Goal: Task Accomplishment & Management: Complete application form

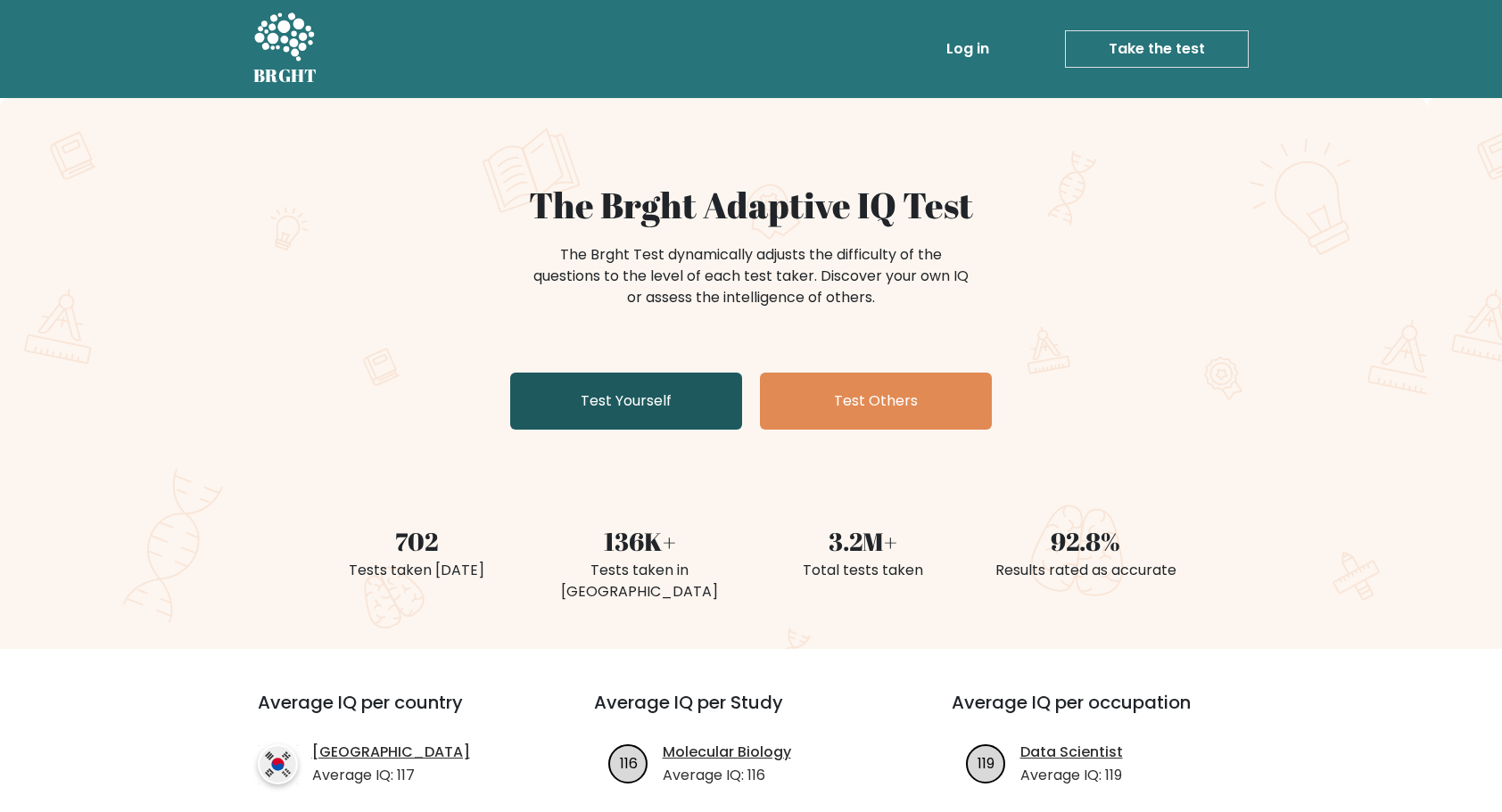
click at [659, 404] on link "Test Yourself" at bounding box center [626, 401] width 232 height 57
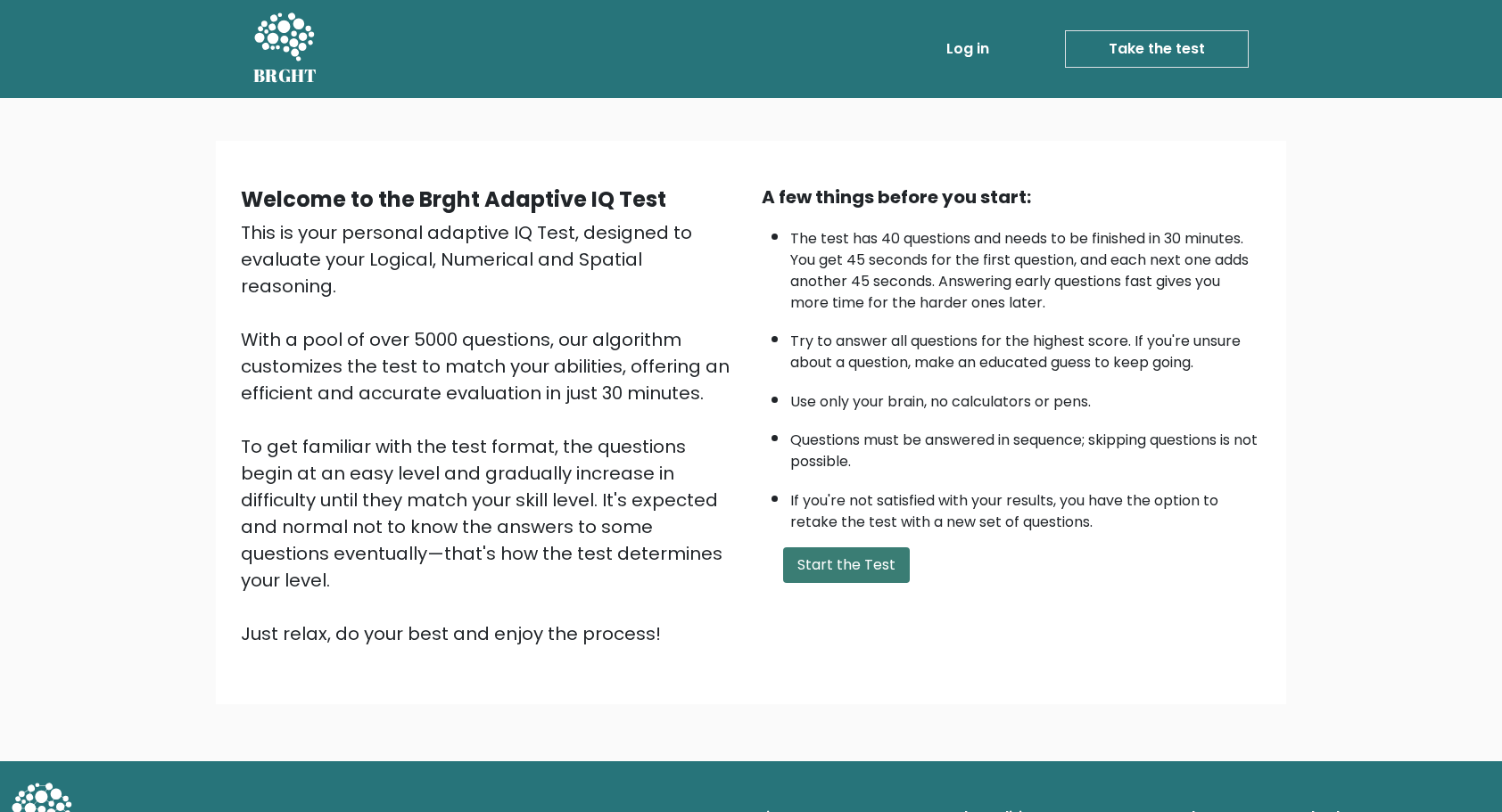
click at [831, 554] on button "Start the Test" at bounding box center [846, 566] width 127 height 36
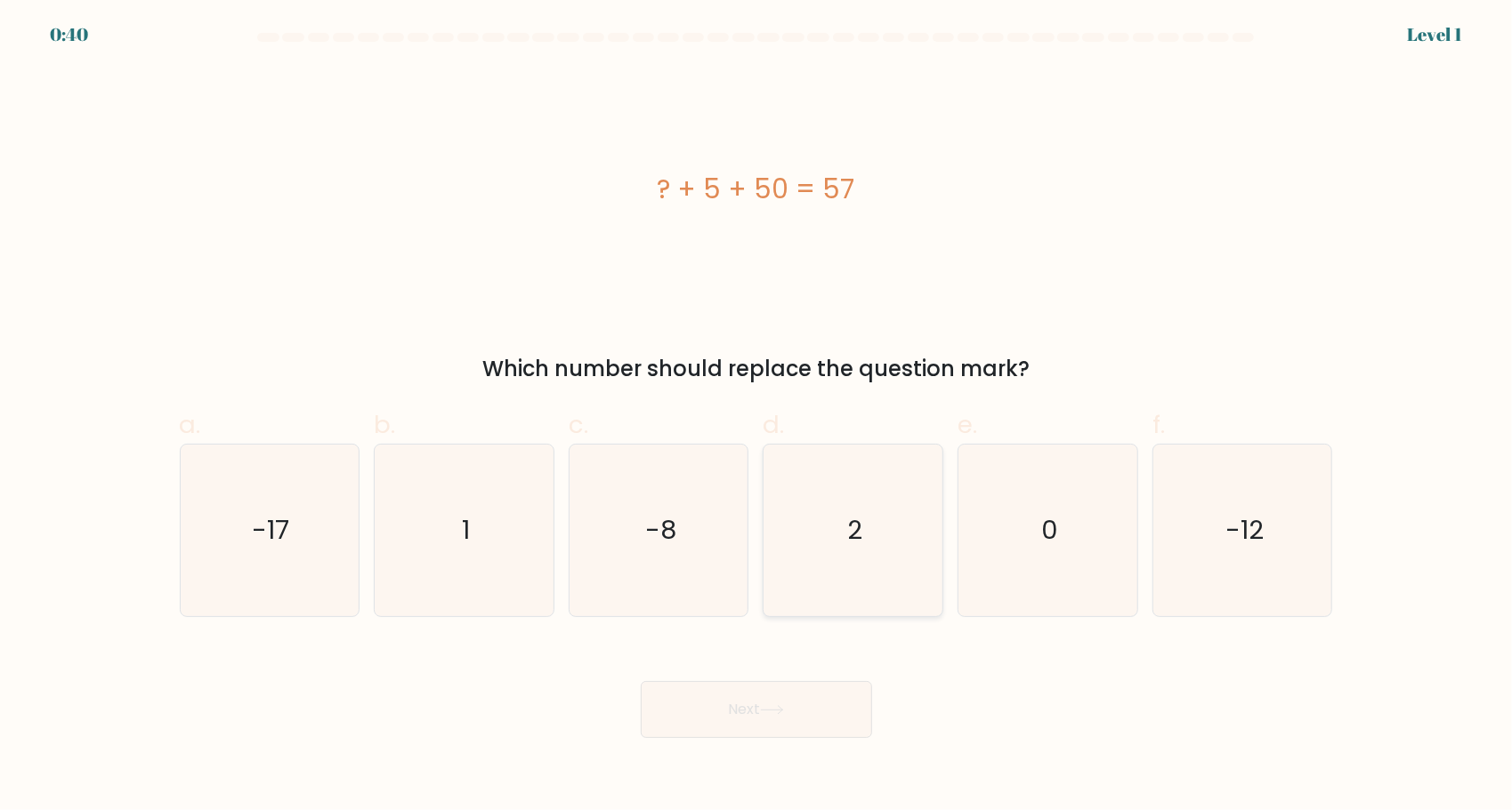
click at [912, 564] on icon "2" at bounding box center [853, 530] width 172 height 172
click at [757, 417] on input "d. 2" at bounding box center [756, 412] width 1 height 11
radio input "true"
click at [784, 715] on button "Next" at bounding box center [756, 710] width 232 height 57
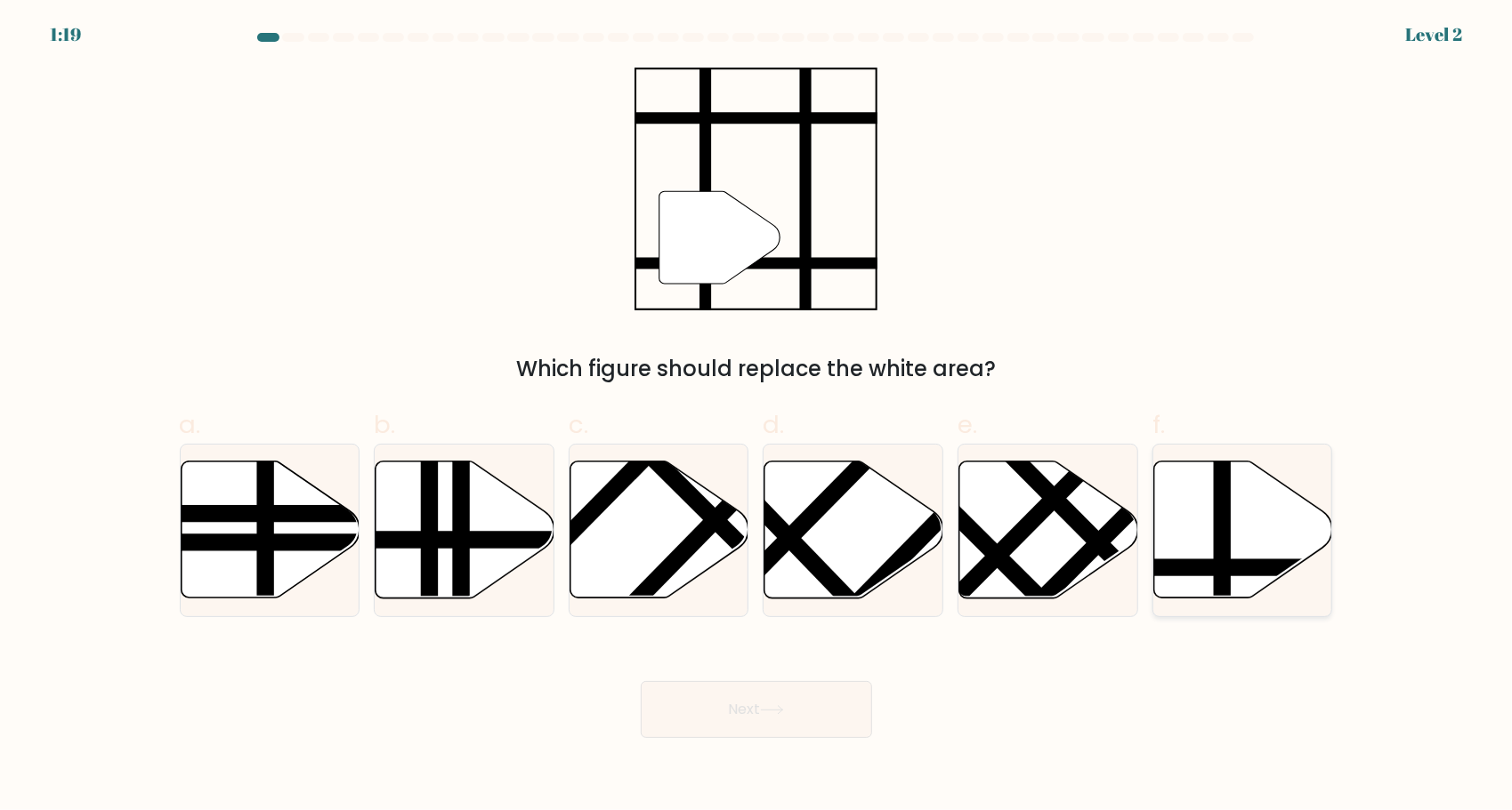
click at [1210, 567] on icon at bounding box center [1297, 567] width 360 height 0
click at [757, 417] on input "f." at bounding box center [756, 412] width 1 height 11
radio input "true"
click at [710, 710] on button "Next" at bounding box center [756, 710] width 232 height 57
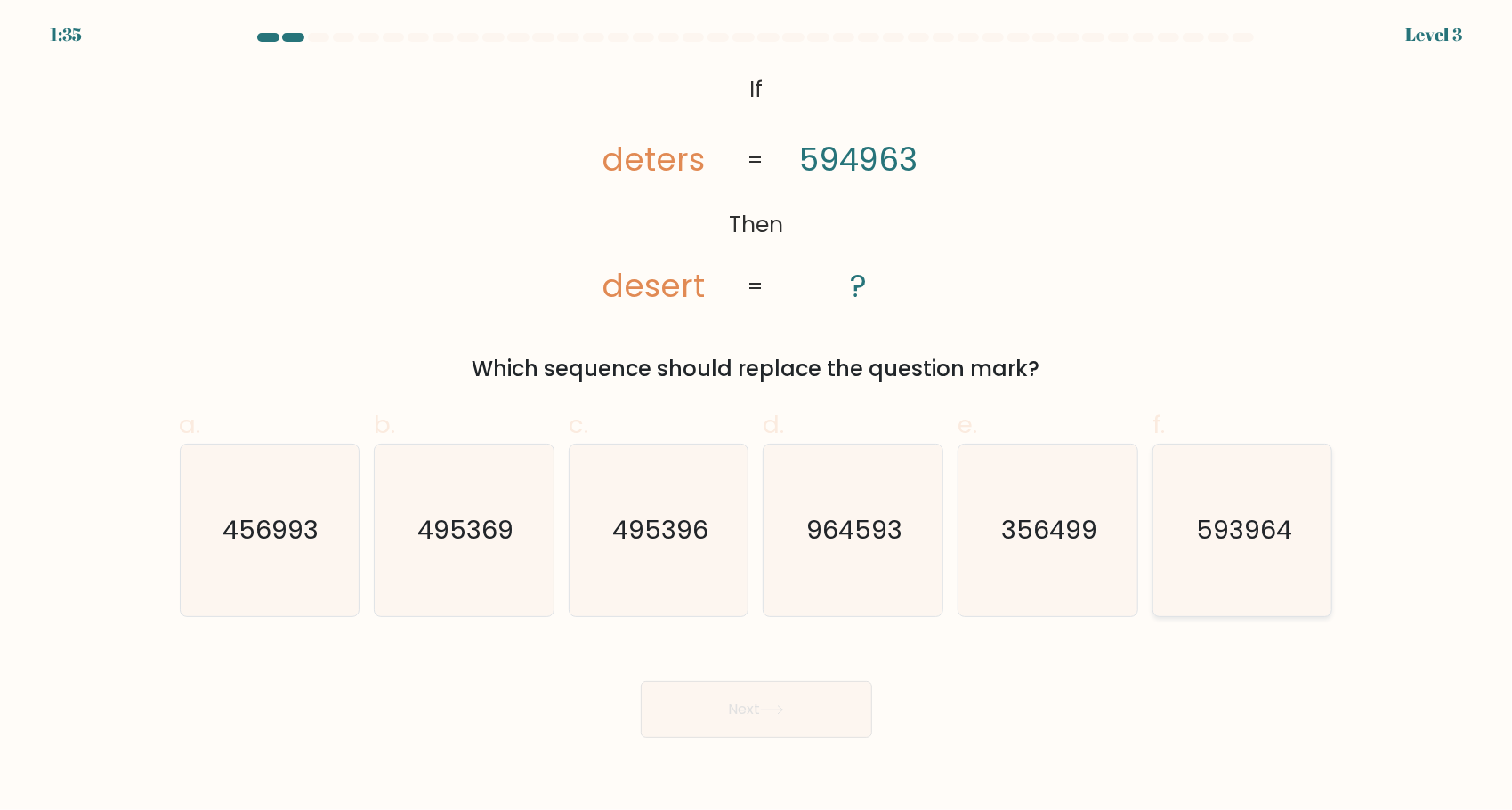
click at [1233, 561] on icon "593964" at bounding box center [1242, 530] width 172 height 172
click at [757, 417] on input "f. 593964" at bounding box center [756, 412] width 1 height 11
radio input "true"
click at [725, 700] on button "Next" at bounding box center [756, 710] width 232 height 57
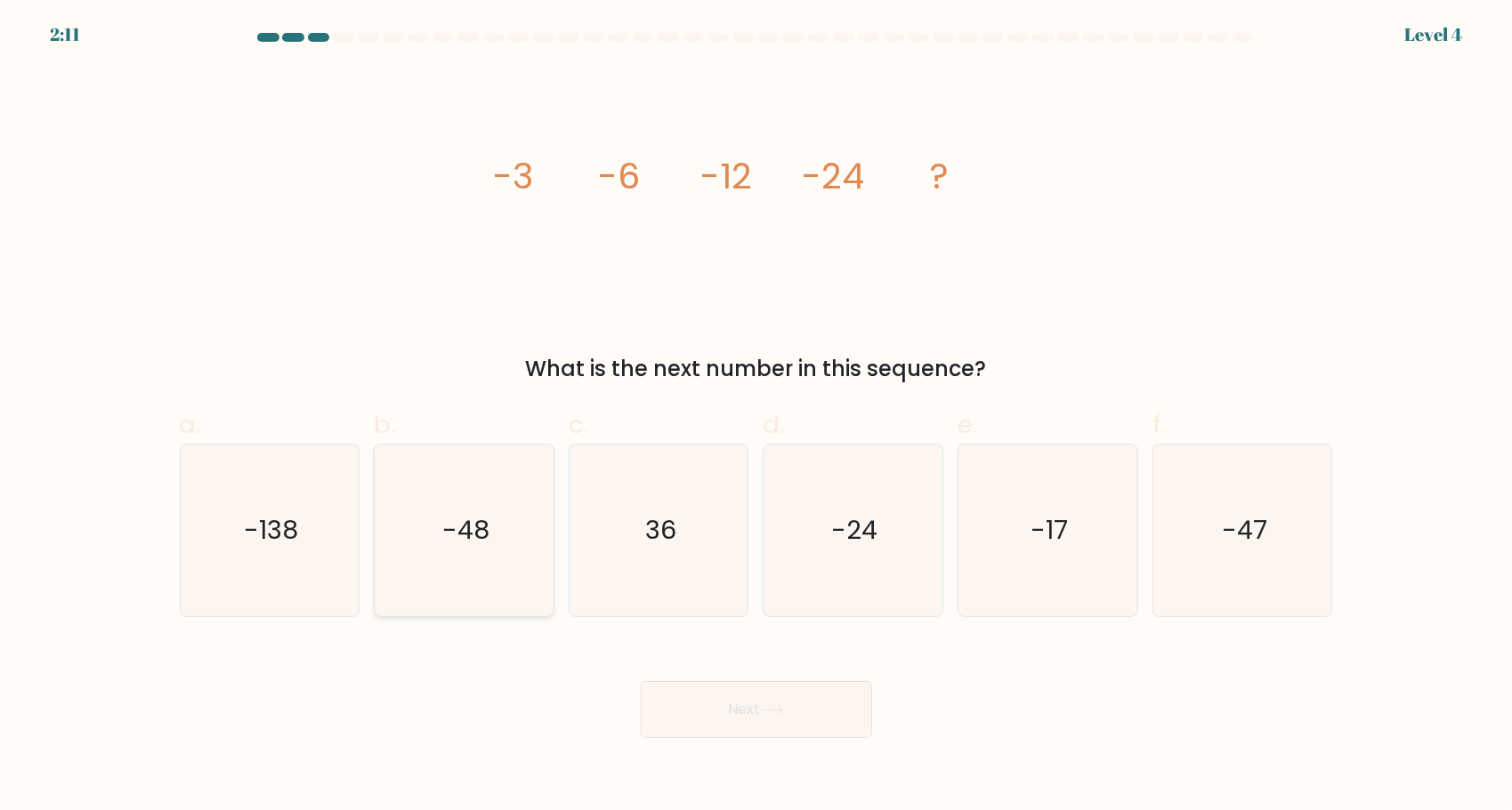
click at [418, 503] on icon "-48" at bounding box center [463, 530] width 172 height 172
click at [756, 417] on input "b. -48" at bounding box center [756, 412] width 1 height 11
radio input "true"
click at [765, 712] on icon at bounding box center [772, 710] width 24 height 9
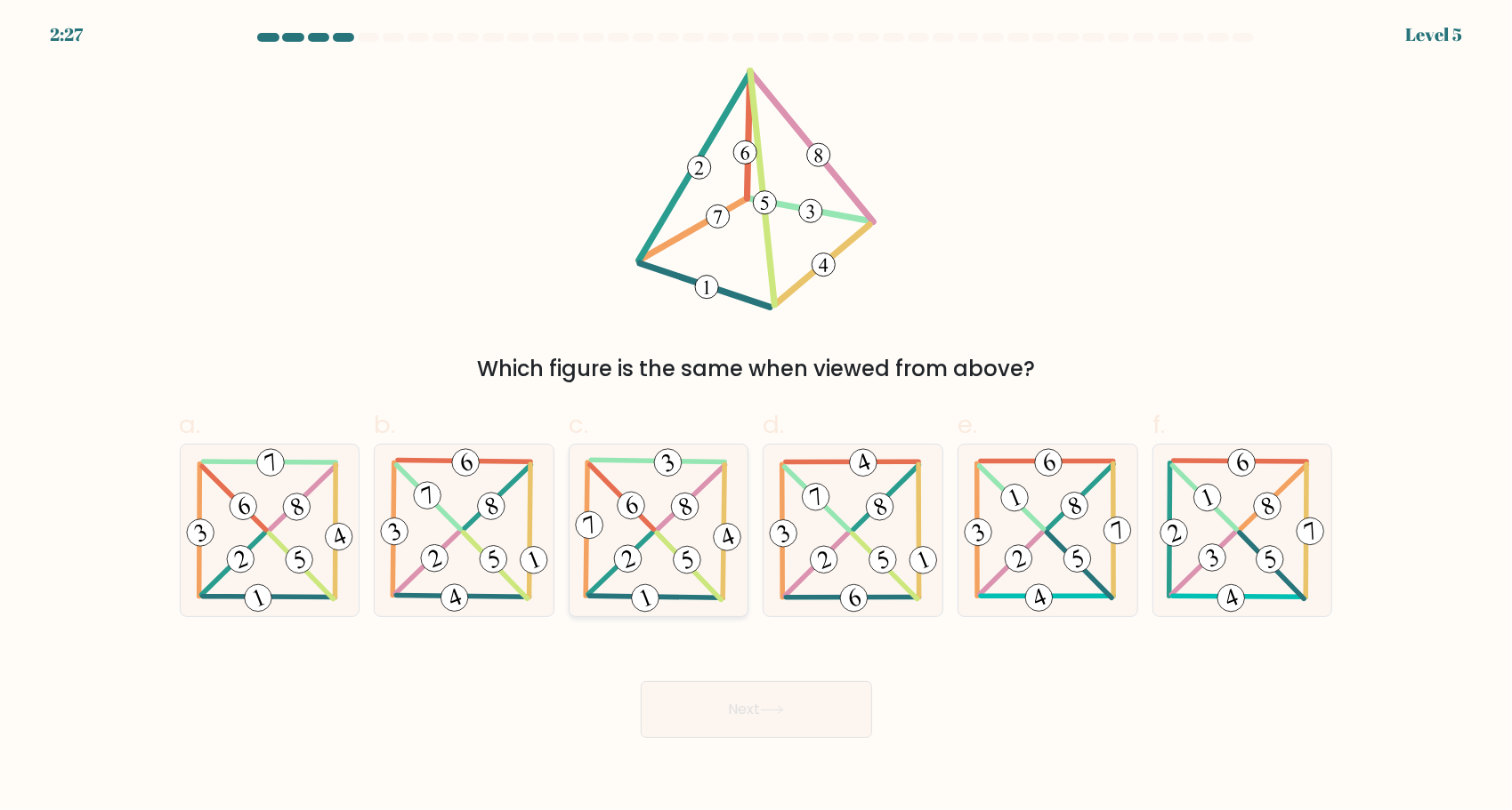
click at [701, 482] on icon at bounding box center [658, 530] width 174 height 172
click at [756, 417] on input "c." at bounding box center [756, 412] width 1 height 11
radio input "true"
click at [771, 715] on button "Next" at bounding box center [756, 710] width 232 height 57
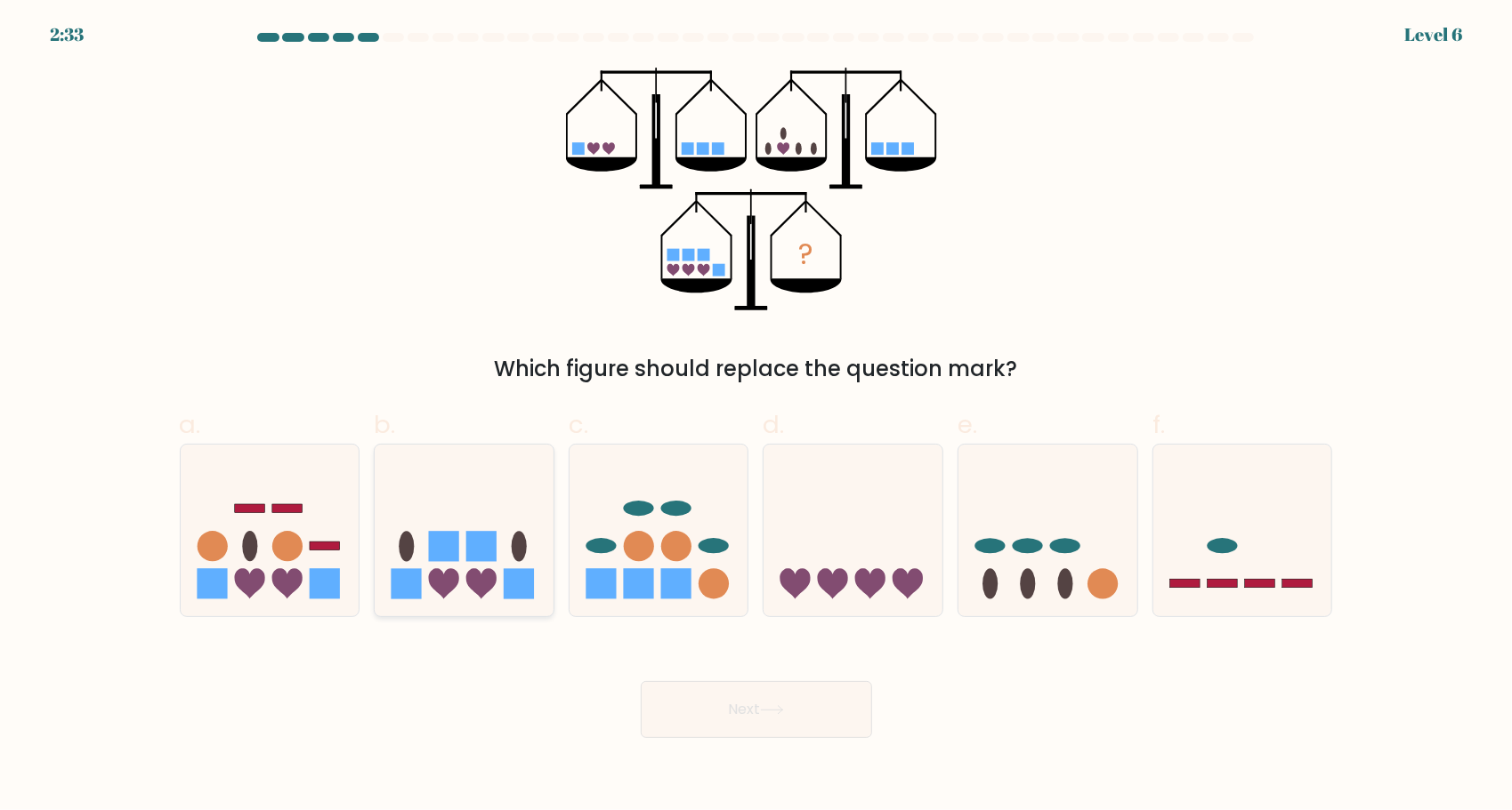
click at [467, 527] on icon at bounding box center [463, 531] width 179 height 148
click at [756, 417] on input "b." at bounding box center [756, 412] width 1 height 11
radio input "true"
click at [795, 703] on button "Next" at bounding box center [756, 710] width 232 height 57
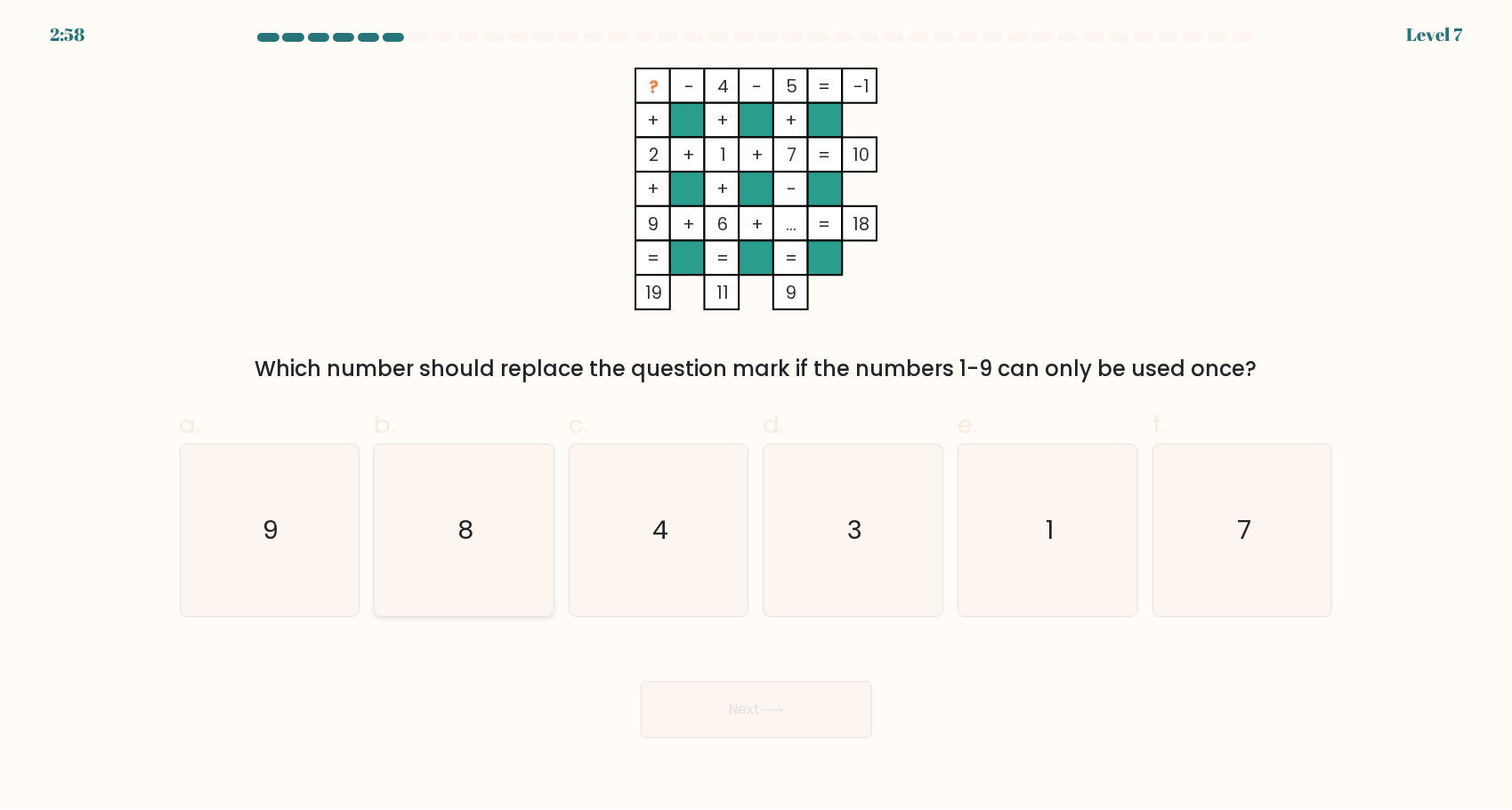
click at [486, 484] on icon "8" at bounding box center [463, 530] width 172 height 172
click at [756, 417] on input "b. 8" at bounding box center [756, 412] width 1 height 11
radio input "true"
click at [753, 701] on button "Next" at bounding box center [756, 710] width 232 height 57
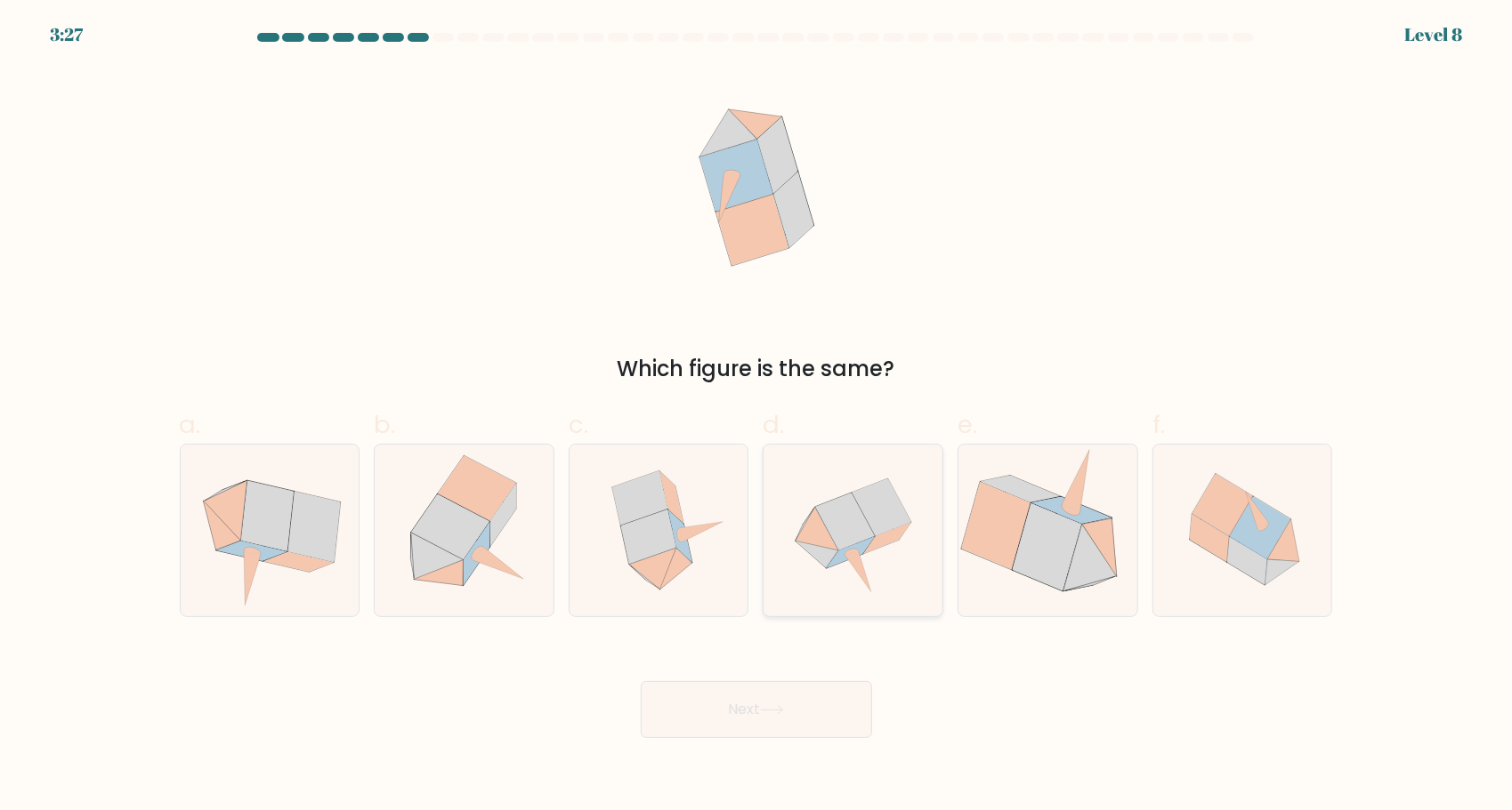
click at [910, 529] on icon at bounding box center [853, 530] width 172 height 172
click at [757, 417] on input "d." at bounding box center [756, 412] width 1 height 11
radio input "true"
click at [768, 705] on icon at bounding box center [772, 710] width 24 height 9
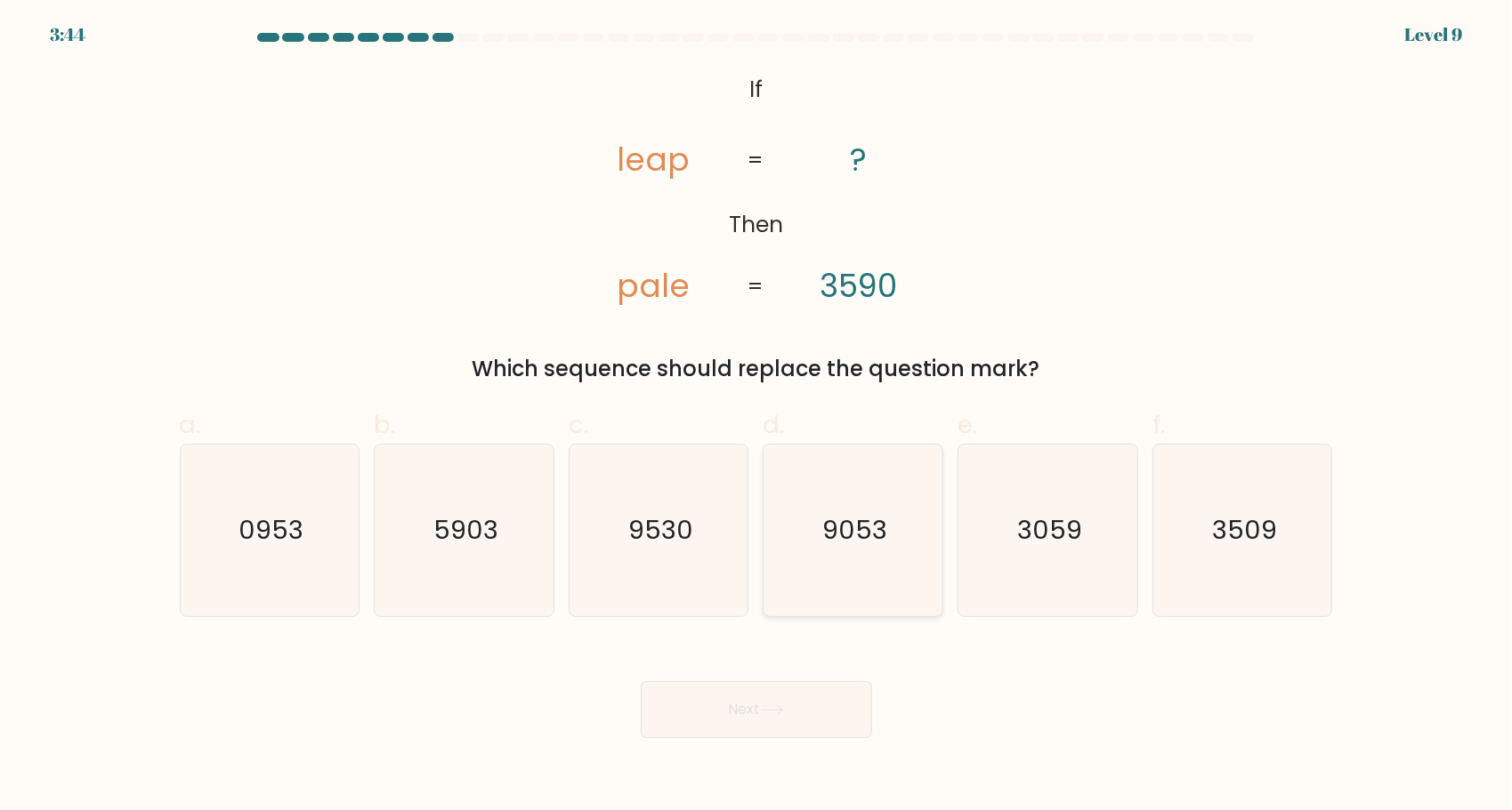
click at [842, 533] on text "9053" at bounding box center [854, 531] width 65 height 36
click at [757, 417] on input "d. 9053" at bounding box center [756, 412] width 1 height 11
radio input "true"
click at [774, 726] on button "Next" at bounding box center [756, 710] width 232 height 57
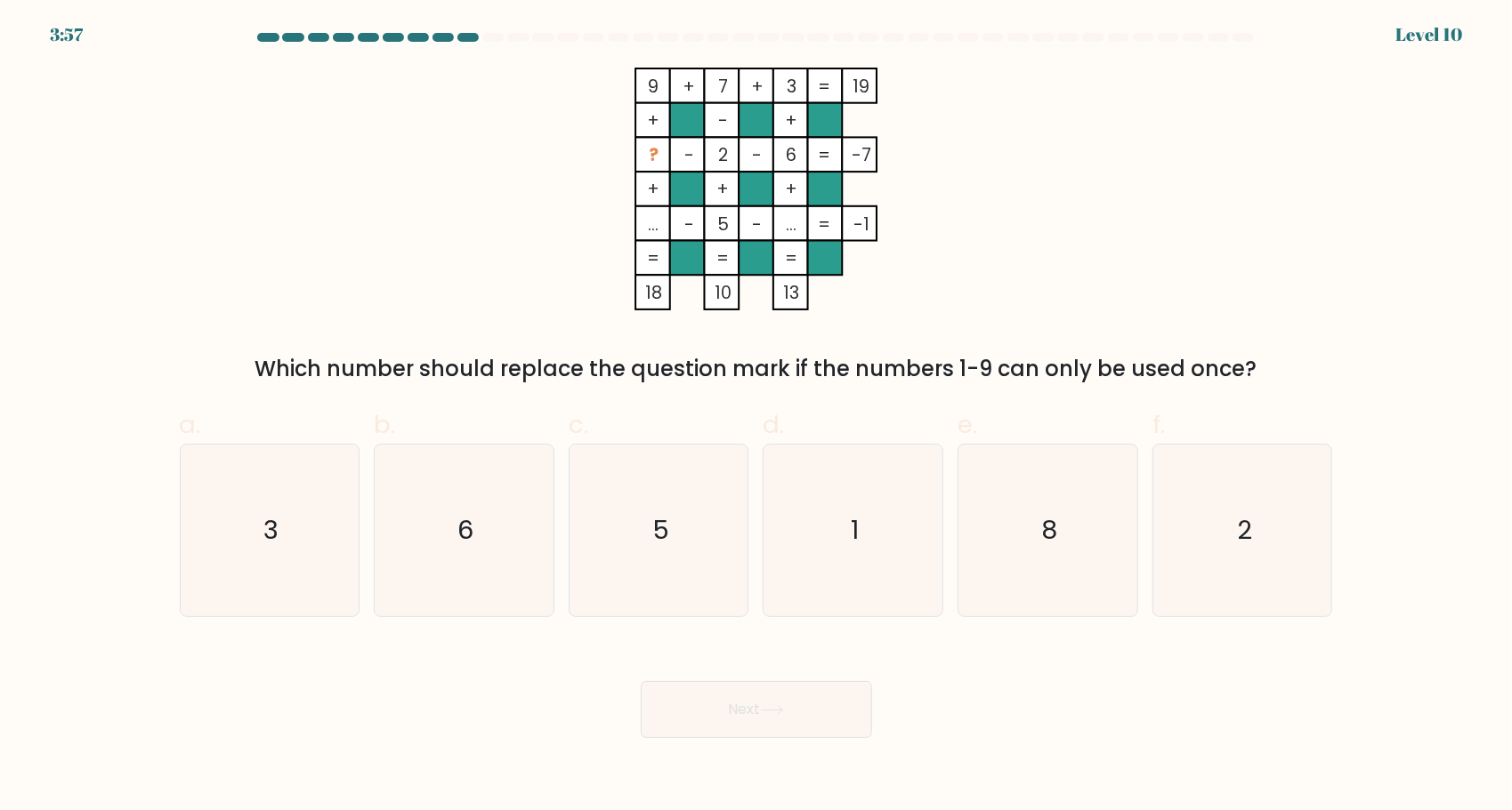
click at [652, 225] on tspan "..." at bounding box center [653, 224] width 10 height 25
click at [650, 150] on tspan "?" at bounding box center [654, 155] width 9 height 25
click at [824, 536] on icon "1" at bounding box center [853, 530] width 172 height 172
click at [757, 417] on input "d. 1" at bounding box center [756, 412] width 1 height 11
radio input "true"
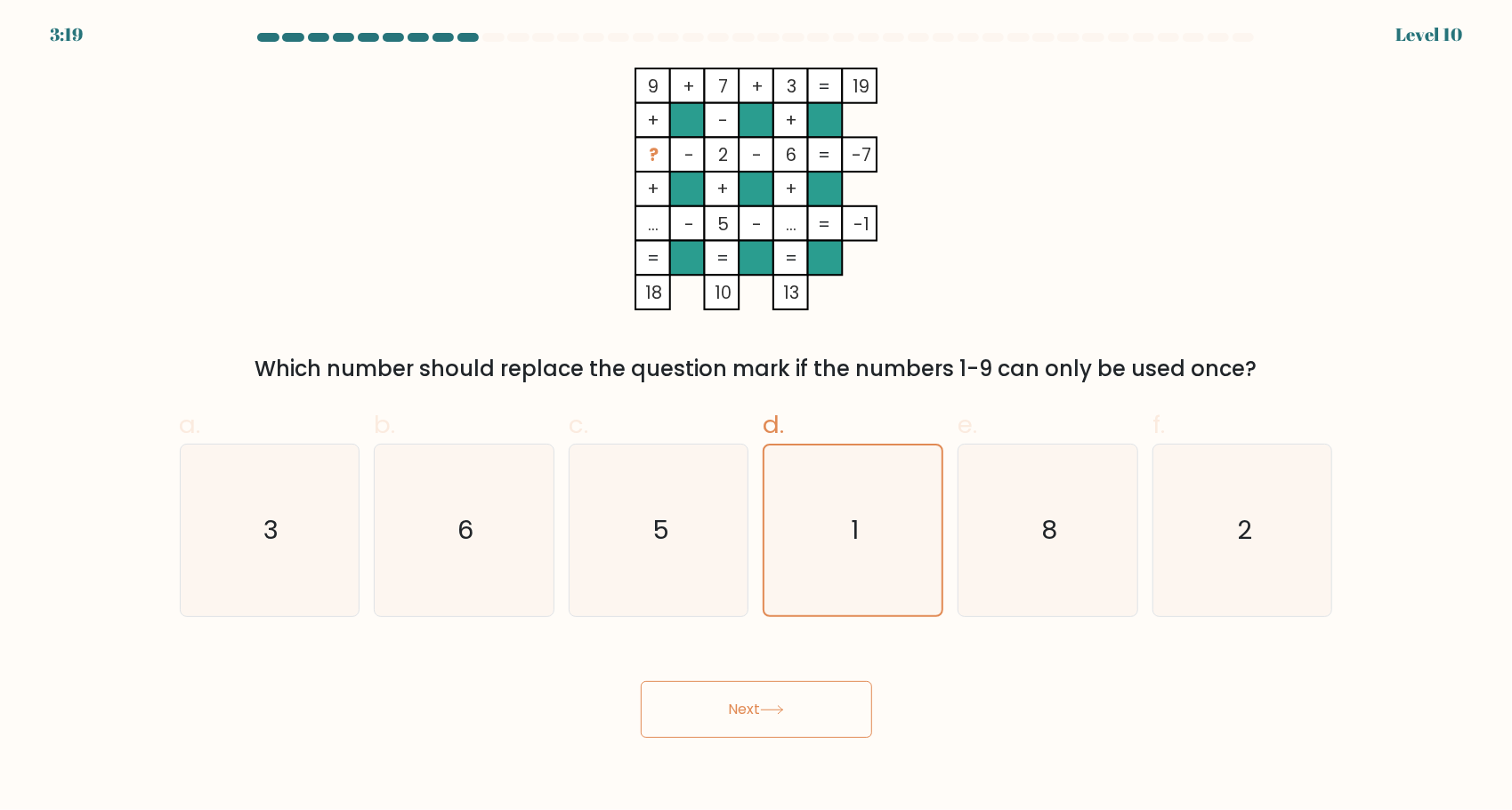
click at [801, 708] on button "Next" at bounding box center [756, 710] width 232 height 57
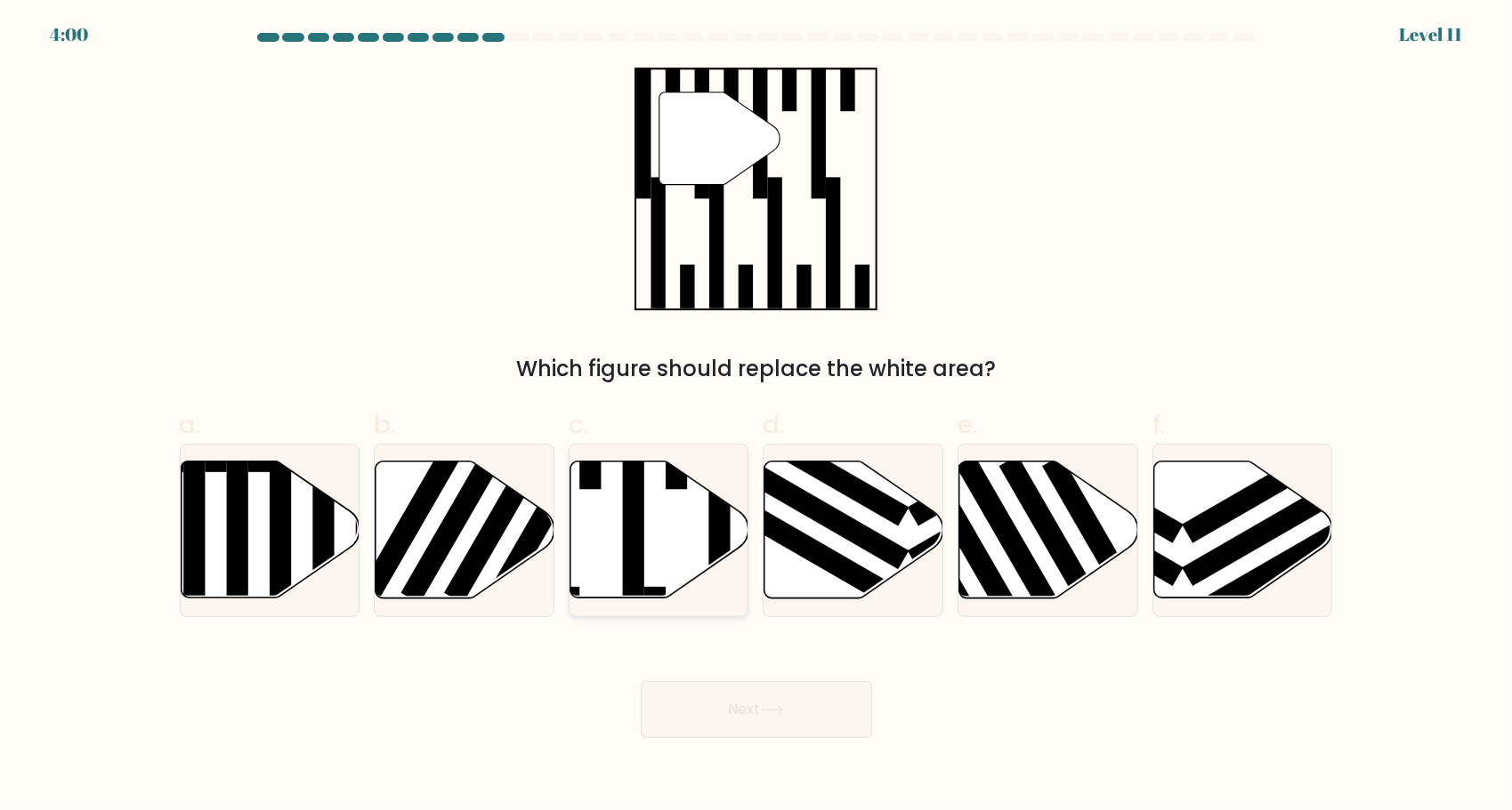
click at [639, 555] on rect at bounding box center [633, 521] width 22 height 194
click at [756, 417] on input "c." at bounding box center [756, 412] width 1 height 11
radio input "true"
click at [766, 694] on button "Next" at bounding box center [756, 710] width 232 height 57
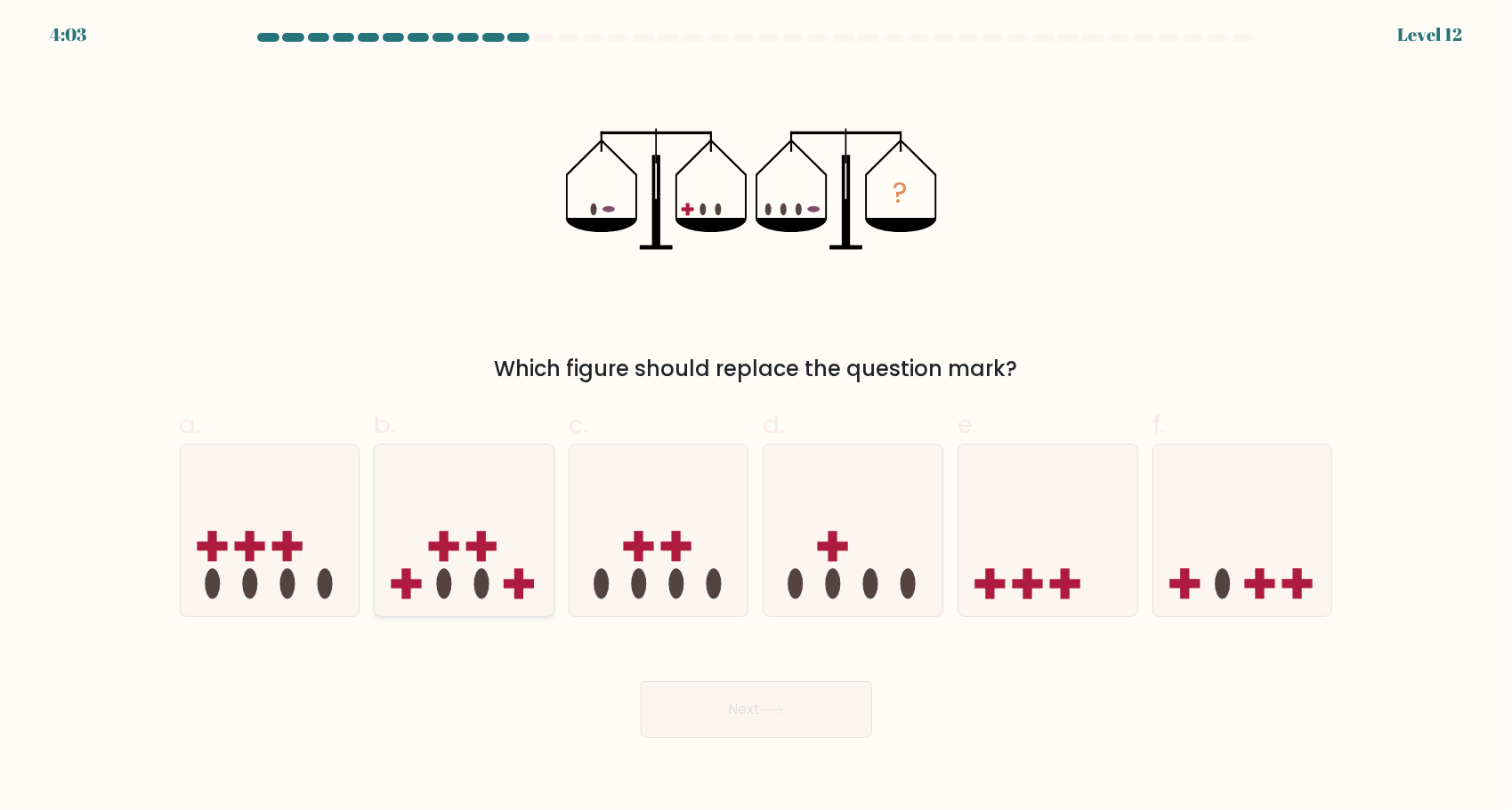
click at [529, 553] on icon at bounding box center [463, 531] width 179 height 148
click at [756, 417] on input "b." at bounding box center [756, 412] width 1 height 11
radio input "true"
click at [1257, 486] on icon at bounding box center [1243, 531] width 179 height 148
click at [757, 417] on input "f." at bounding box center [756, 412] width 1 height 11
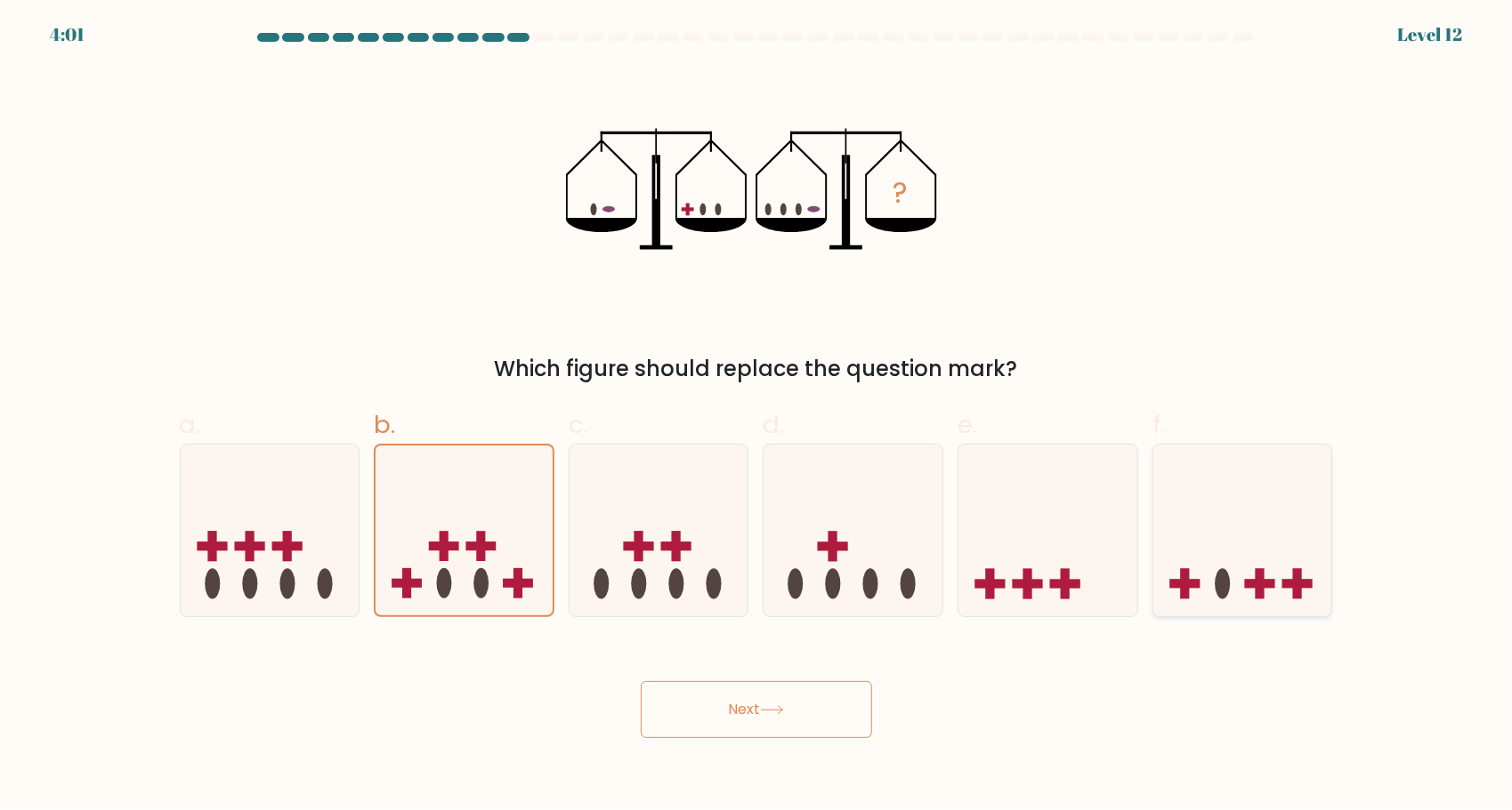
radio input "true"
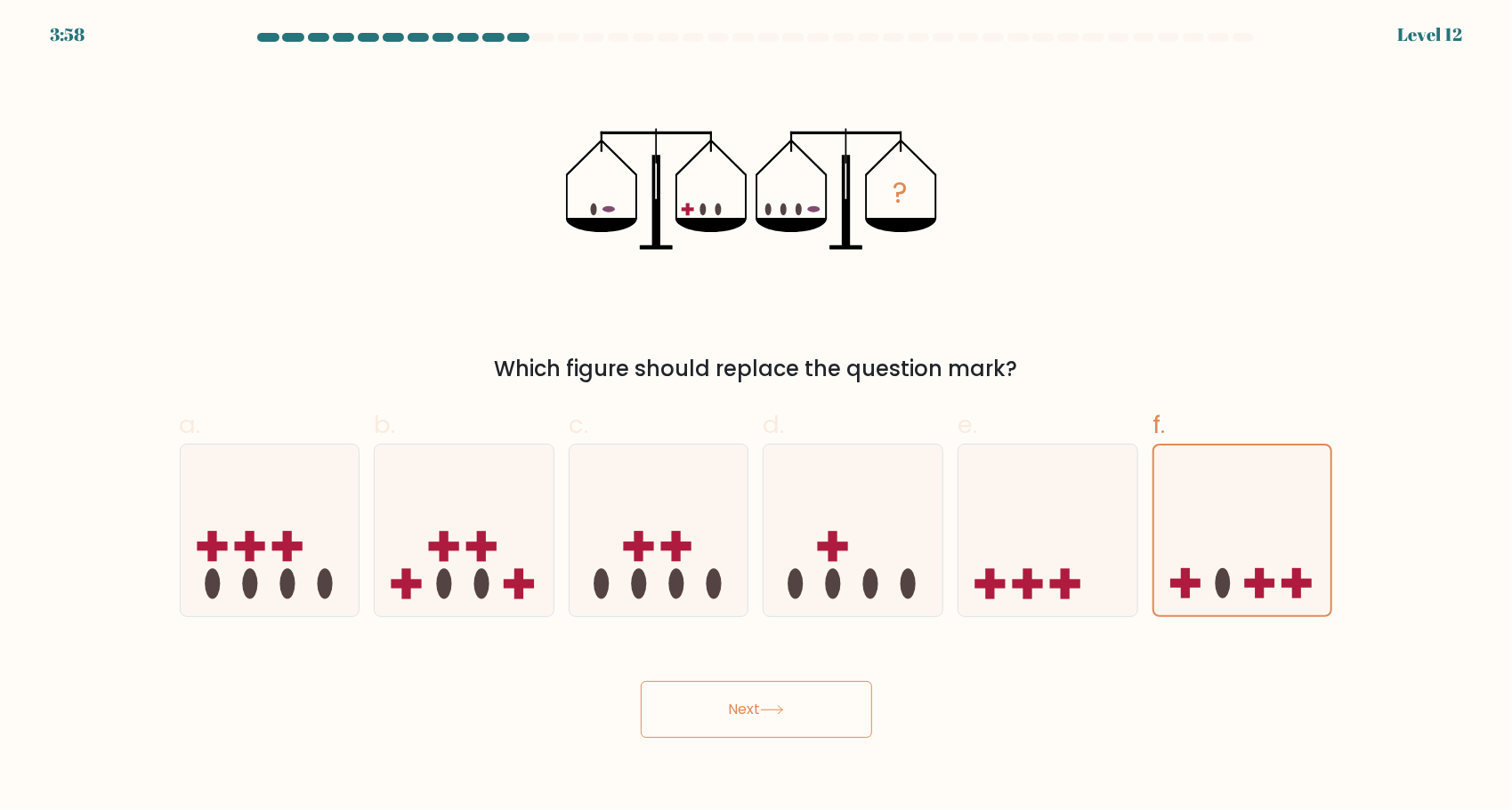
click at [776, 706] on icon at bounding box center [772, 710] width 24 height 9
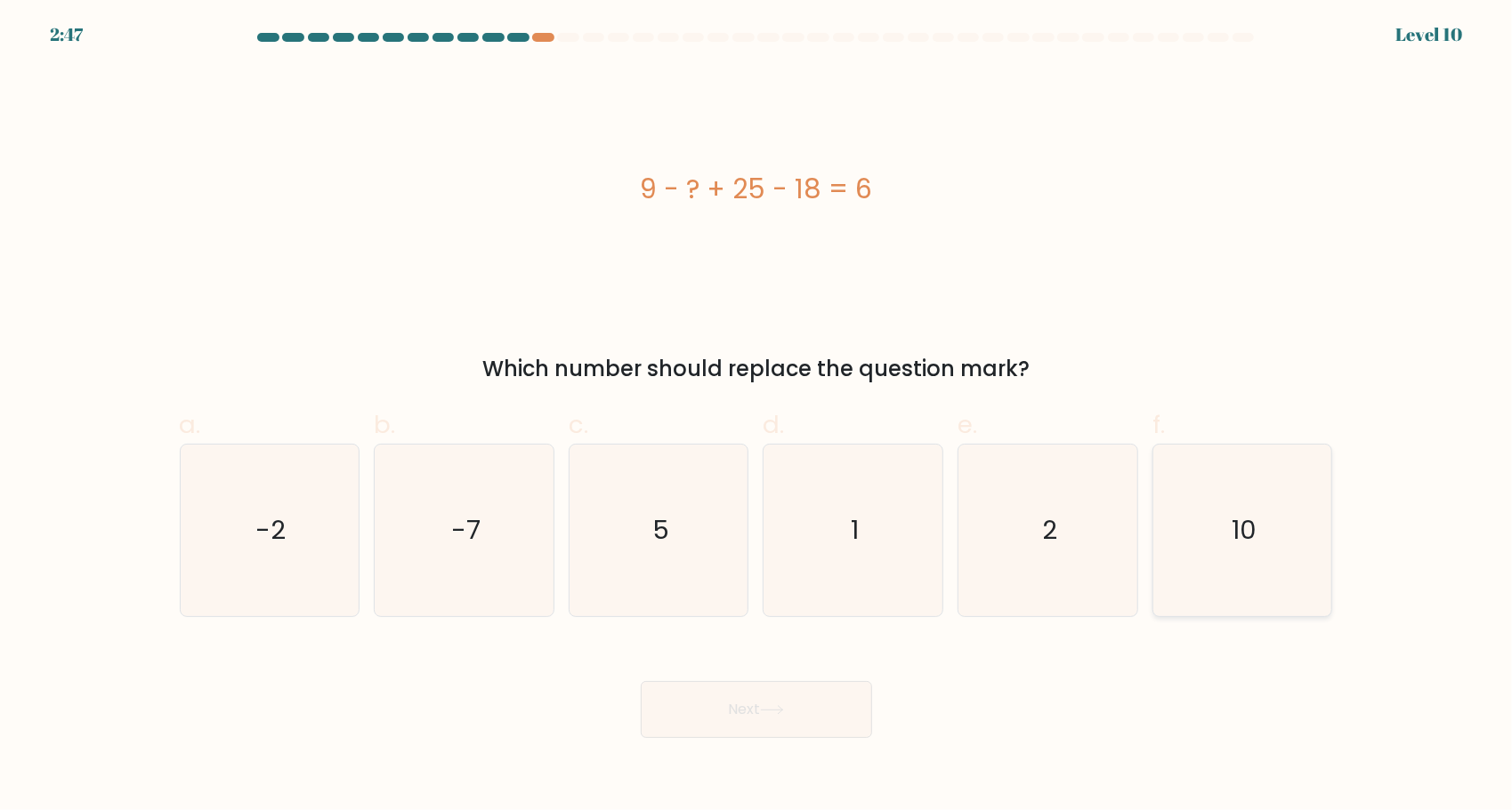
click at [1249, 541] on text "10" at bounding box center [1244, 531] width 25 height 36
click at [757, 417] on input "f. 10" at bounding box center [756, 412] width 1 height 11
radio input "true"
click at [768, 699] on button "Next" at bounding box center [756, 710] width 232 height 57
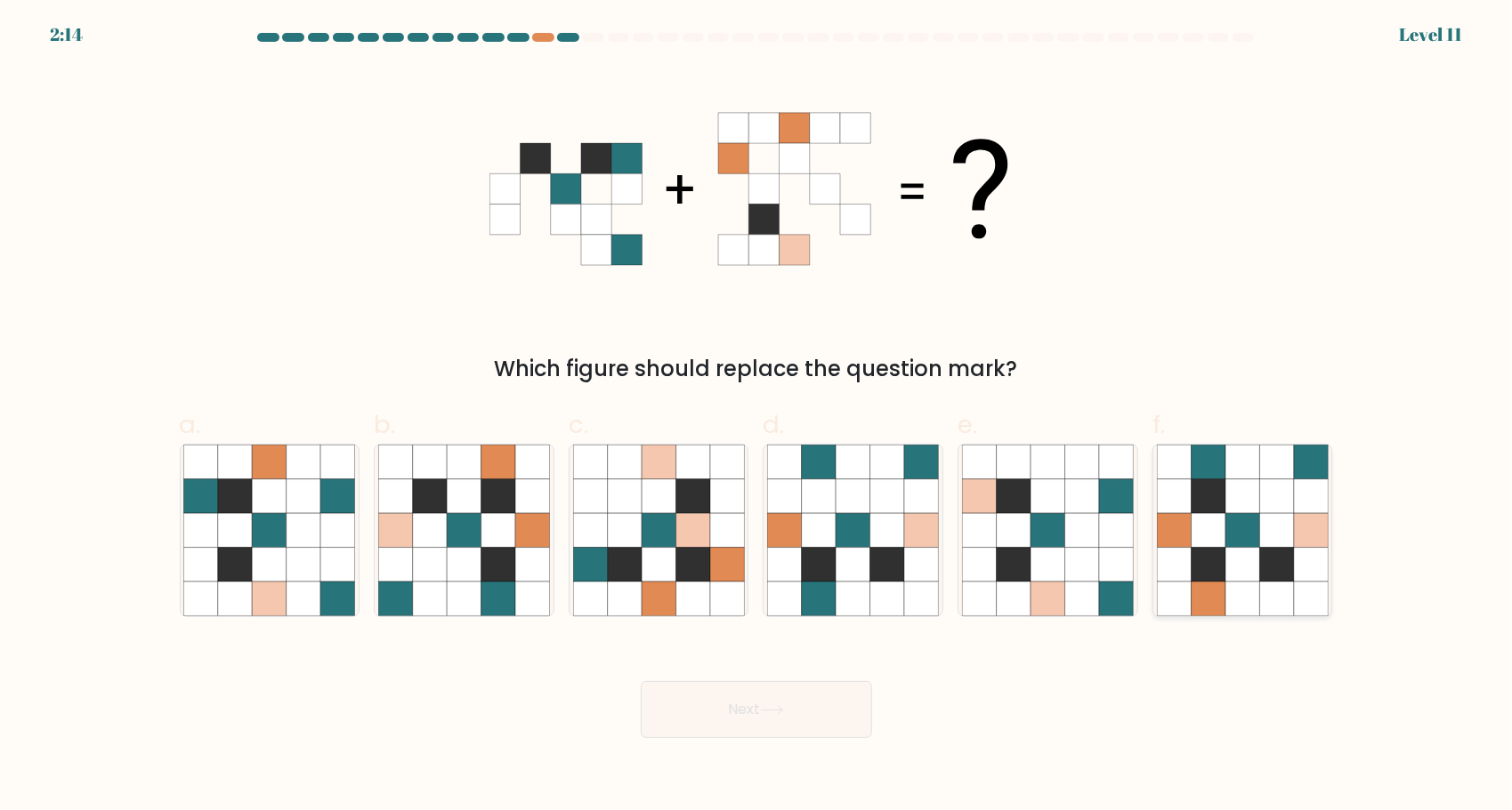
click at [1217, 541] on icon at bounding box center [1208, 530] width 34 height 34
click at [757, 417] on input "f." at bounding box center [756, 412] width 1 height 11
radio input "true"
click at [821, 708] on button "Next" at bounding box center [756, 710] width 232 height 57
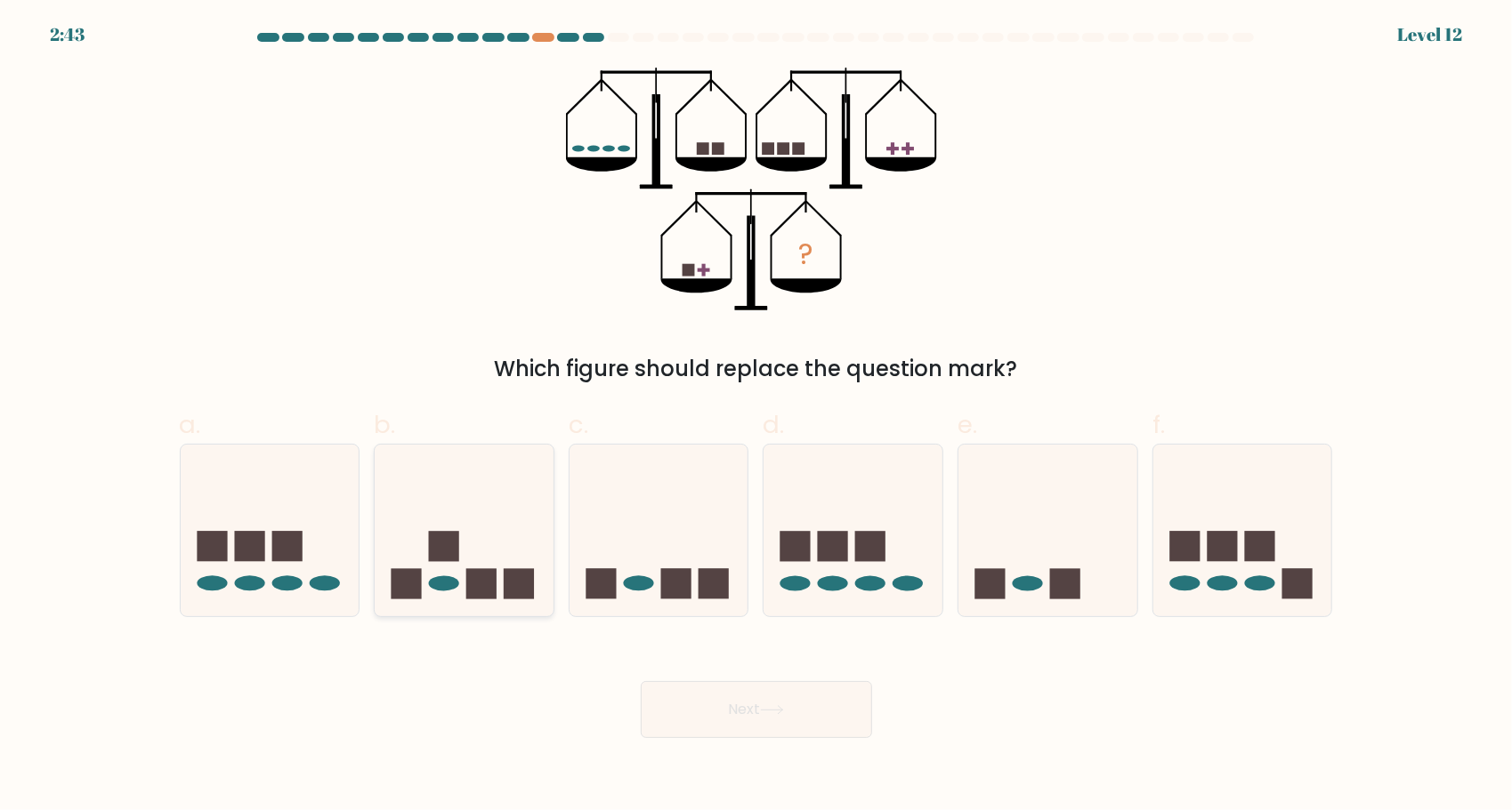
click at [482, 537] on icon at bounding box center [463, 531] width 179 height 148
click at [756, 417] on input "b." at bounding box center [756, 412] width 1 height 11
radio input "true"
click at [701, 731] on button "Next" at bounding box center [756, 710] width 232 height 57
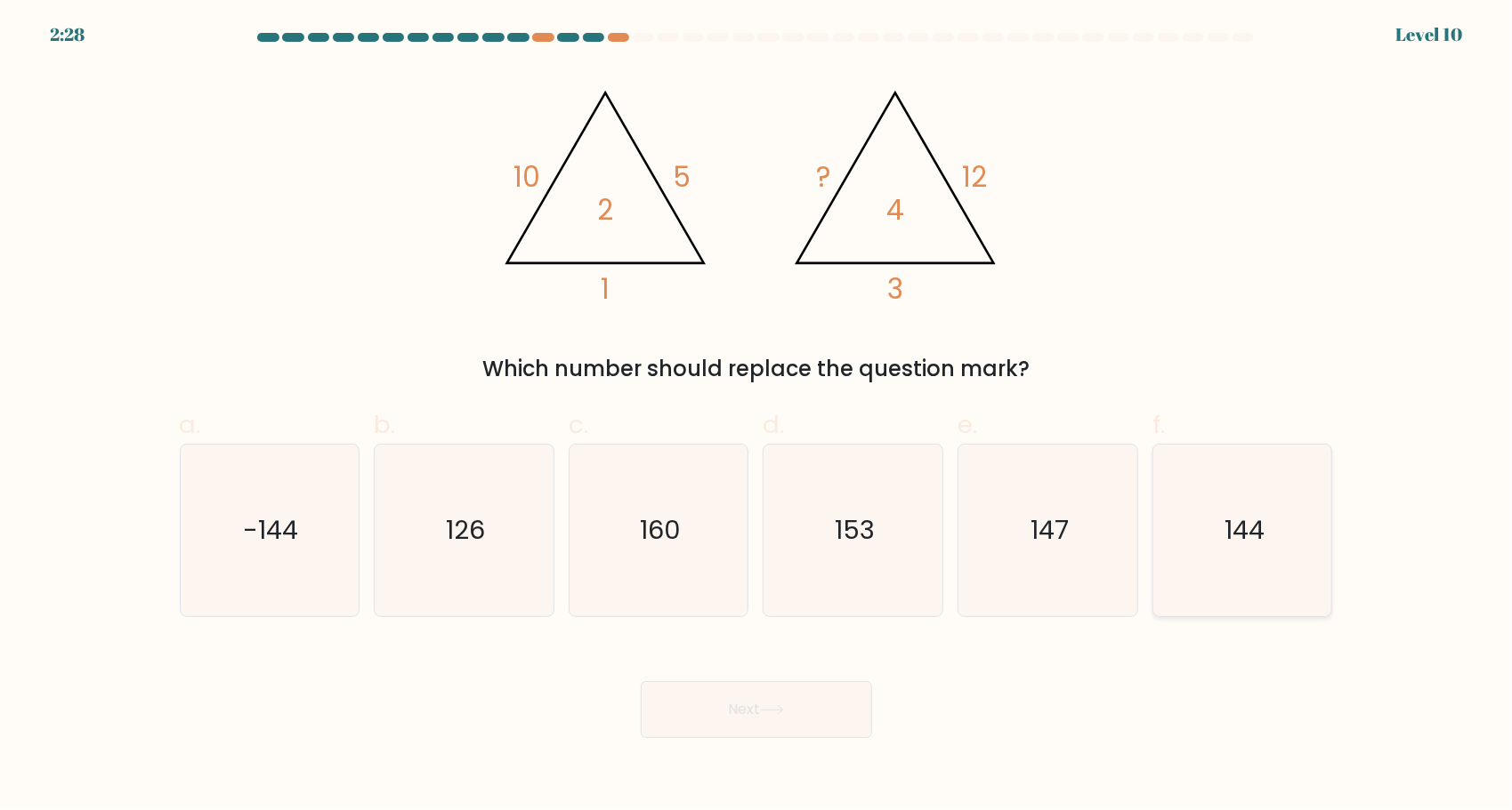
click at [1161, 560] on icon "144" at bounding box center [1242, 530] width 172 height 172
click at [757, 417] on input "f. 144" at bounding box center [756, 412] width 1 height 11
radio input "true"
click at [801, 700] on button "Next" at bounding box center [756, 710] width 232 height 57
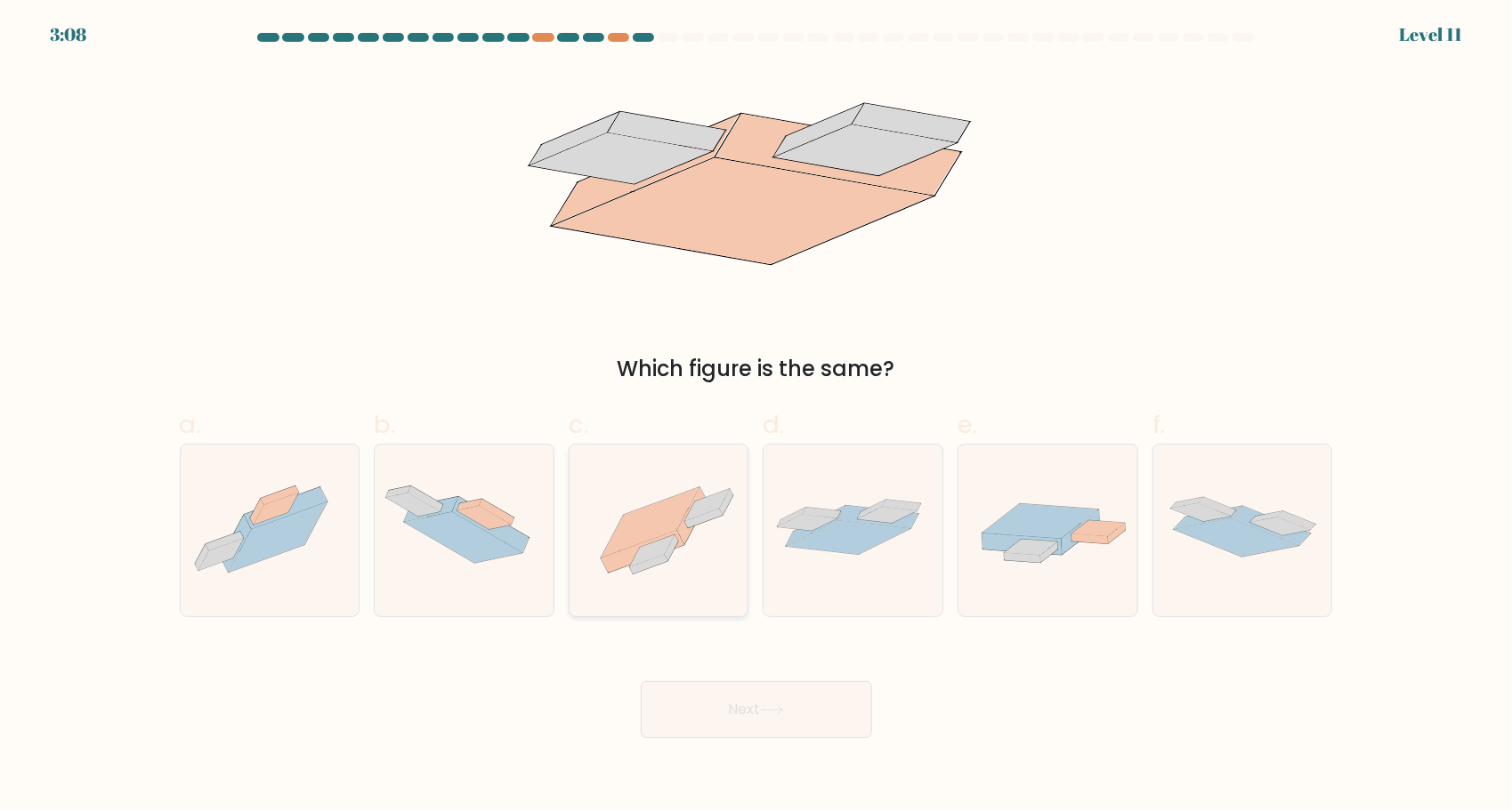
click at [690, 524] on icon at bounding box center [704, 518] width 38 height 20
click at [756, 417] on input "c." at bounding box center [756, 412] width 1 height 11
radio input "true"
click at [743, 689] on button "Next" at bounding box center [756, 710] width 232 height 57
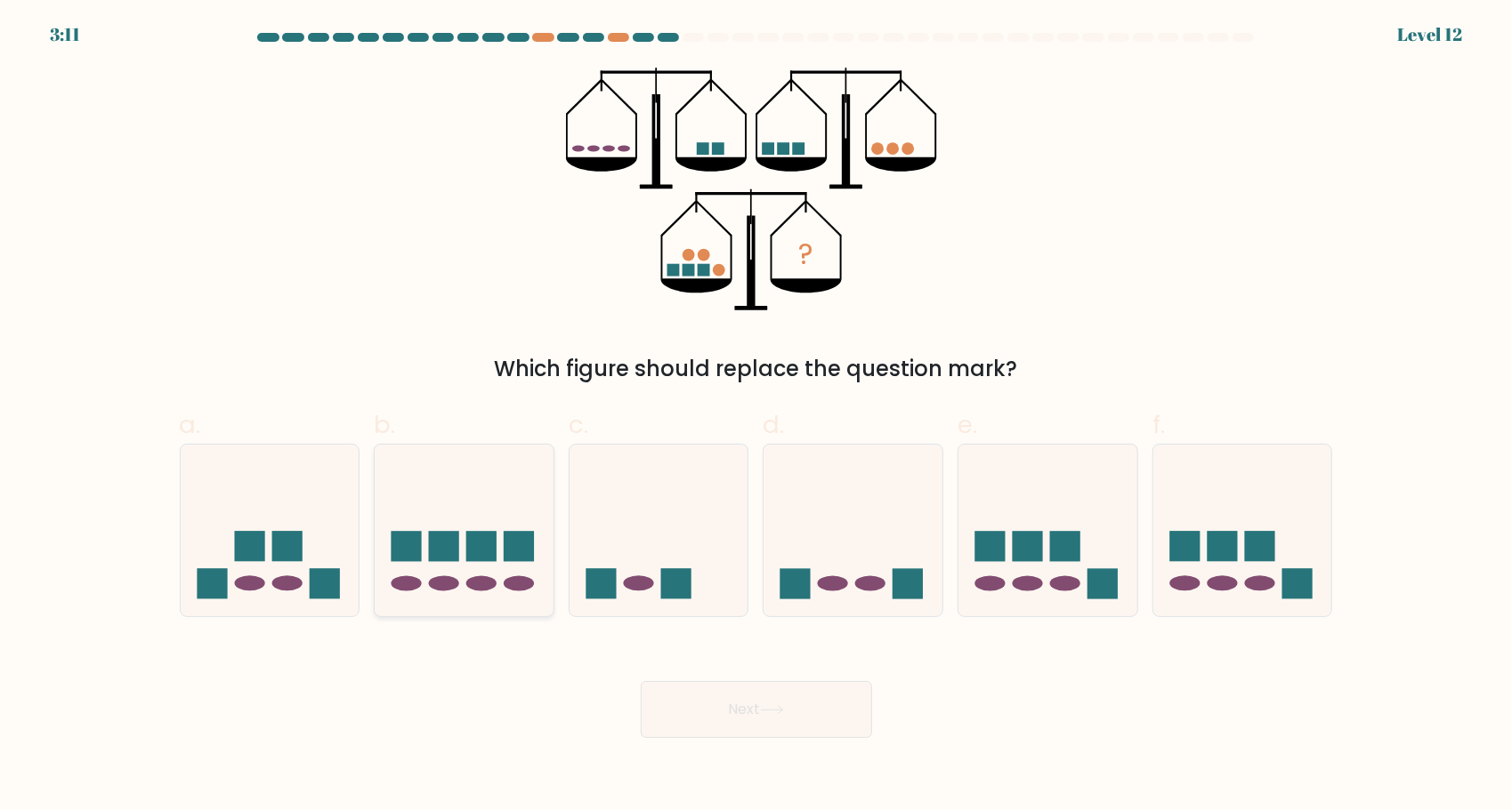
click at [470, 594] on icon at bounding box center [463, 531] width 179 height 148
click at [756, 417] on input "b." at bounding box center [756, 412] width 1 height 11
radio input "true"
click at [714, 706] on button "Next" at bounding box center [756, 710] width 232 height 57
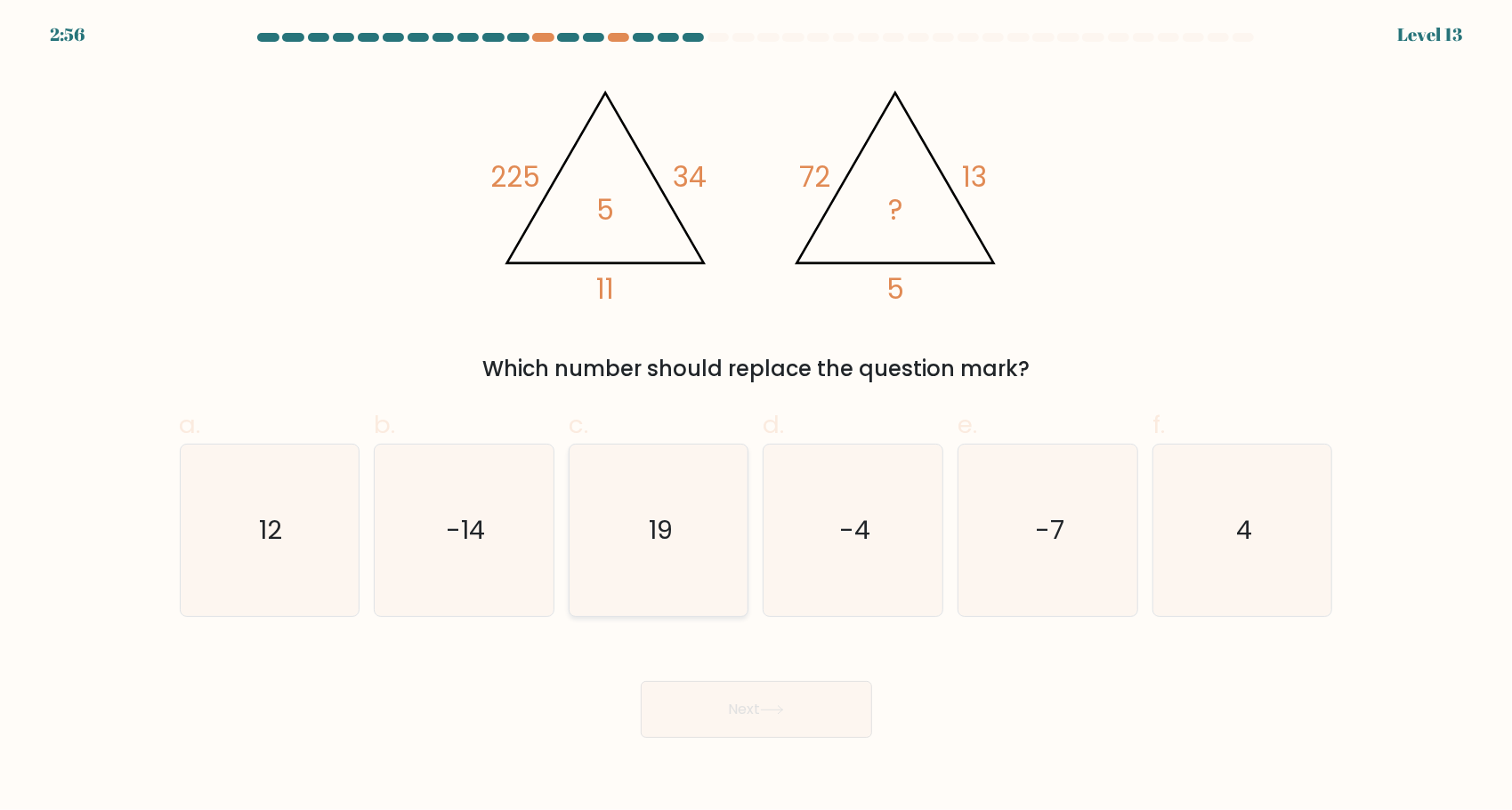
click at [690, 562] on icon "19" at bounding box center [658, 530] width 172 height 172
click at [756, 417] on input "c. 19" at bounding box center [756, 412] width 1 height 11
radio input "true"
click at [812, 731] on button "Next" at bounding box center [756, 710] width 232 height 57
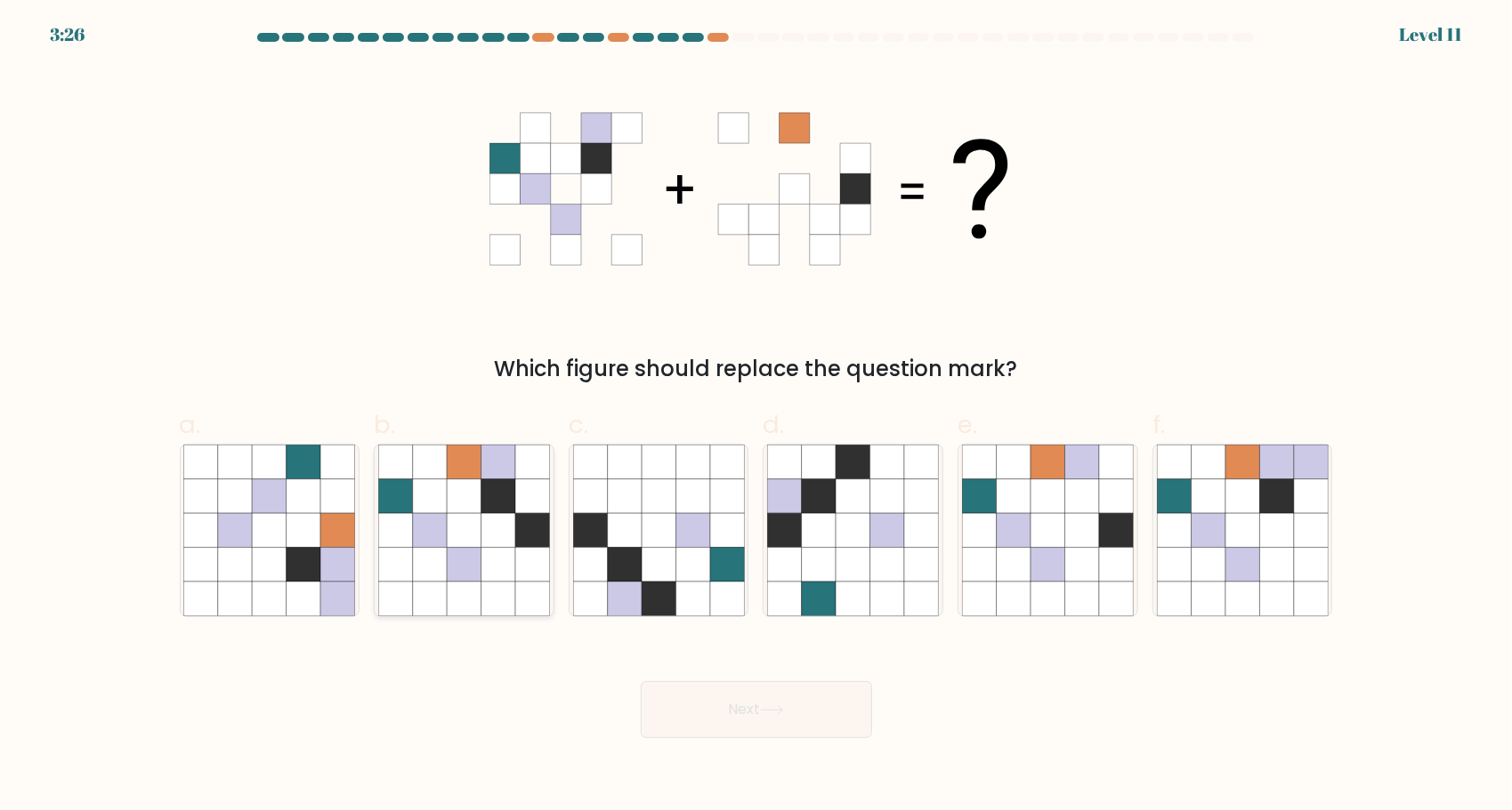
click at [460, 564] on icon at bounding box center [463, 564] width 34 height 34
click at [756, 417] on input "b." at bounding box center [756, 412] width 1 height 11
radio input "true"
click at [762, 735] on button "Next" at bounding box center [756, 710] width 232 height 57
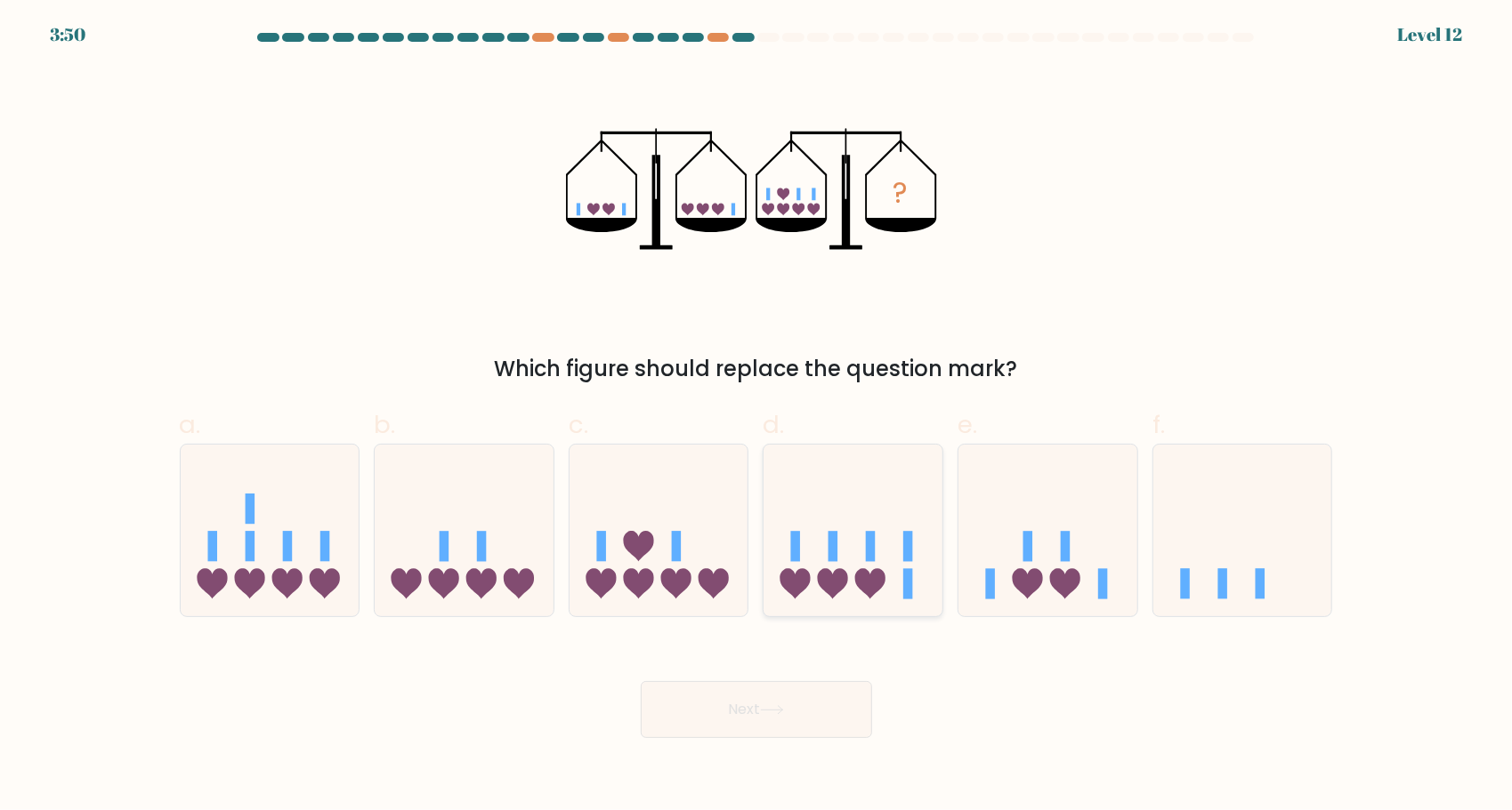
click at [854, 585] on icon at bounding box center [853, 531] width 179 height 148
click at [757, 417] on input "d." at bounding box center [756, 412] width 1 height 11
radio input "true"
click at [764, 704] on button "Next" at bounding box center [756, 710] width 232 height 57
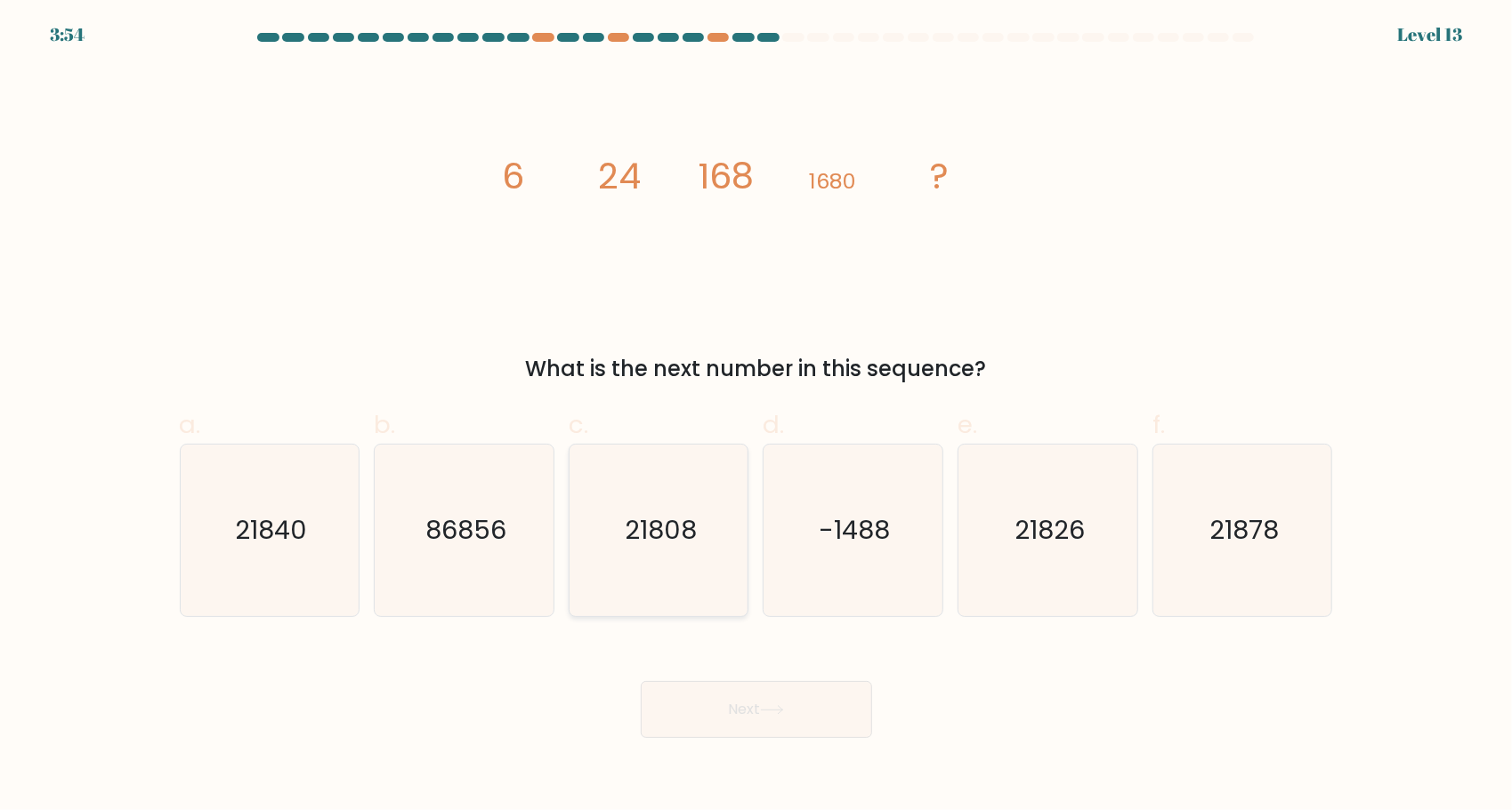
click at [647, 509] on icon "21808" at bounding box center [658, 530] width 172 height 172
click at [756, 417] on input "c. 21808" at bounding box center [756, 412] width 1 height 11
radio input "true"
click at [646, 564] on icon "21808" at bounding box center [658, 530] width 170 height 170
click at [756, 417] on input "c. 21808" at bounding box center [756, 412] width 1 height 11
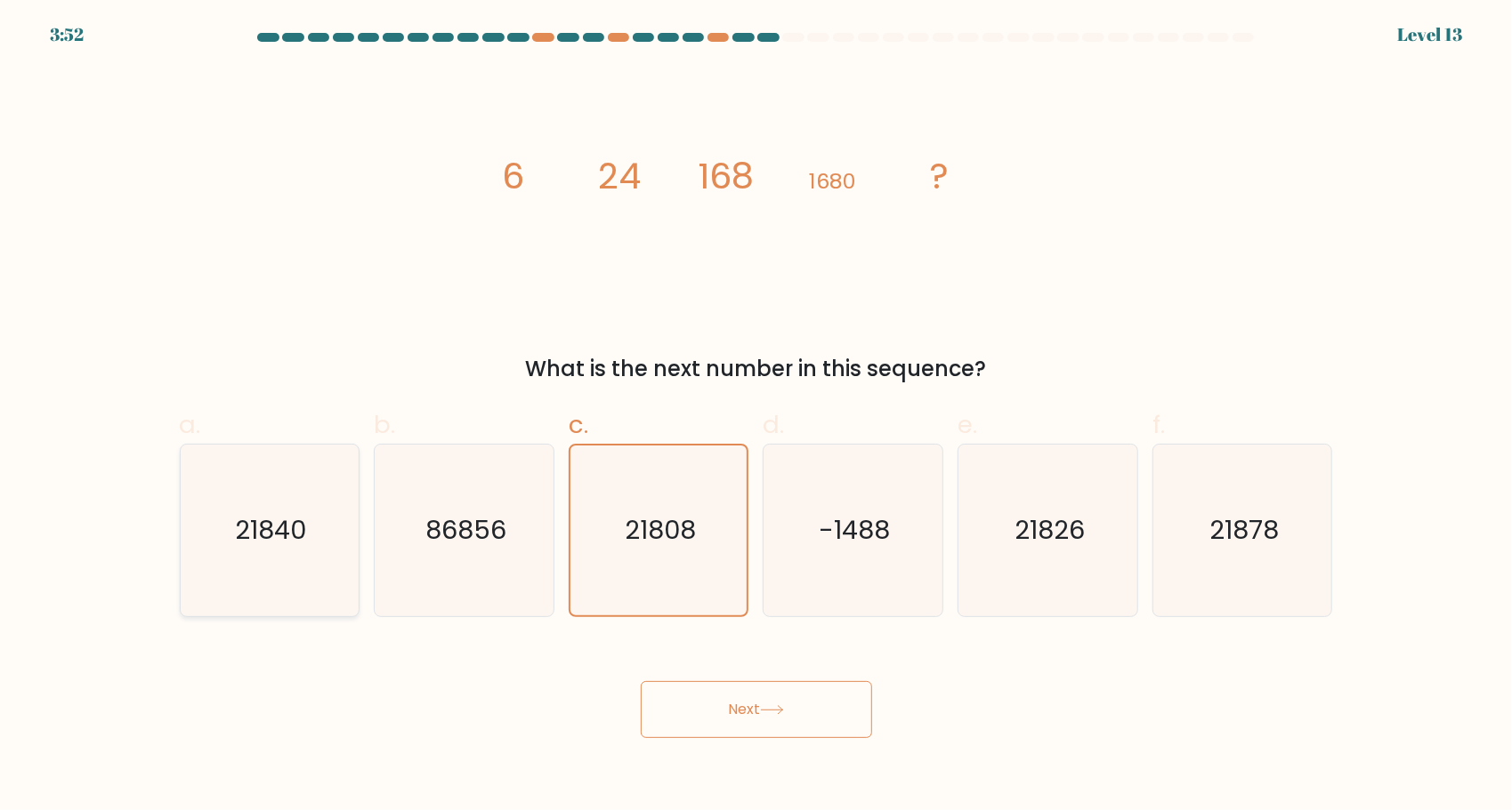
click at [232, 549] on icon "21840" at bounding box center [268, 530] width 172 height 172
click at [756, 417] on input "a. 21840" at bounding box center [756, 412] width 1 height 11
radio input "true"
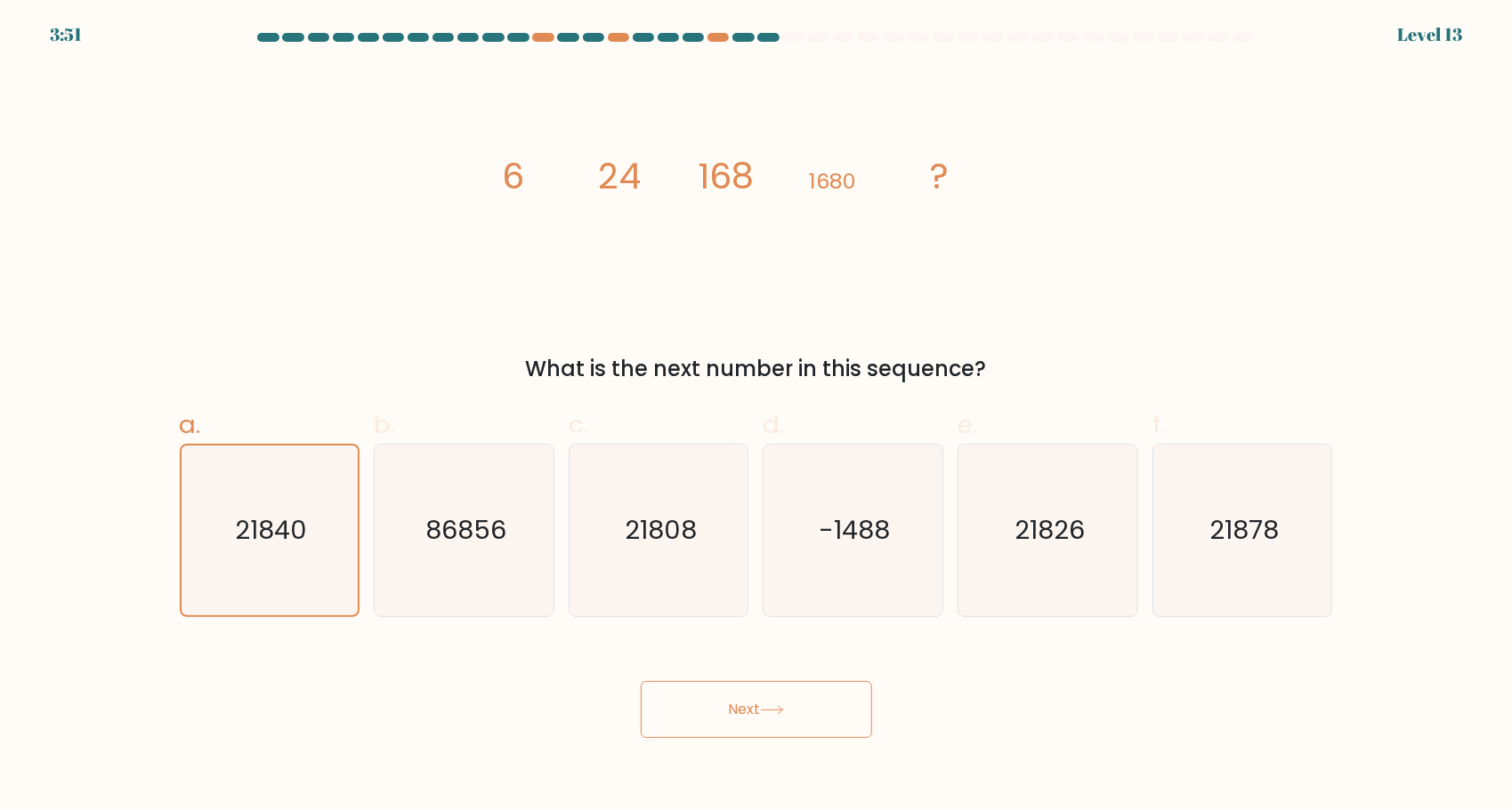
click at [748, 714] on button "Next" at bounding box center [756, 710] width 232 height 57
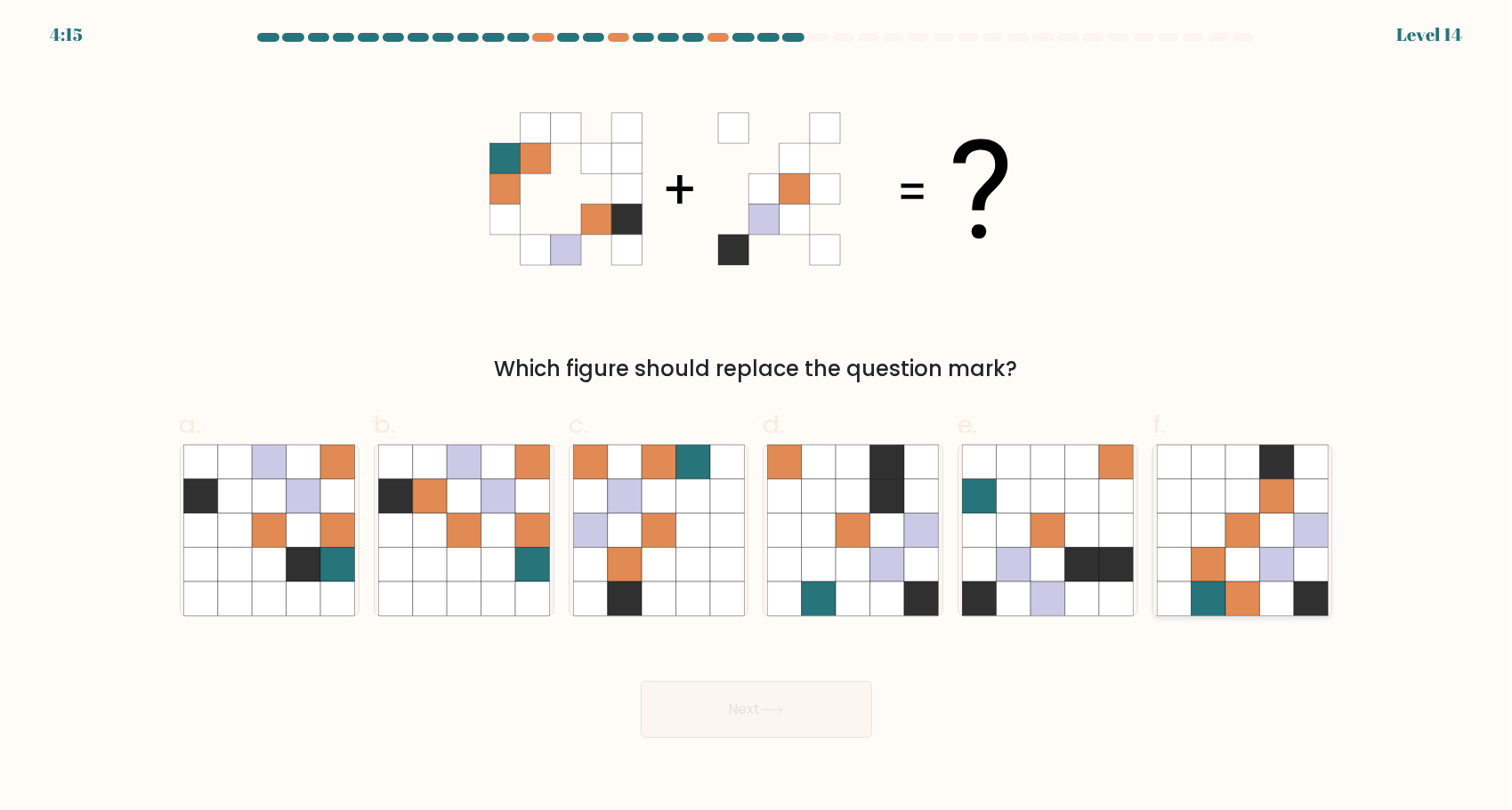
click at [1322, 527] on icon at bounding box center [1311, 530] width 34 height 34
click at [757, 417] on input "f." at bounding box center [756, 412] width 1 height 11
radio input "true"
click at [790, 719] on button "Next" at bounding box center [756, 710] width 232 height 57
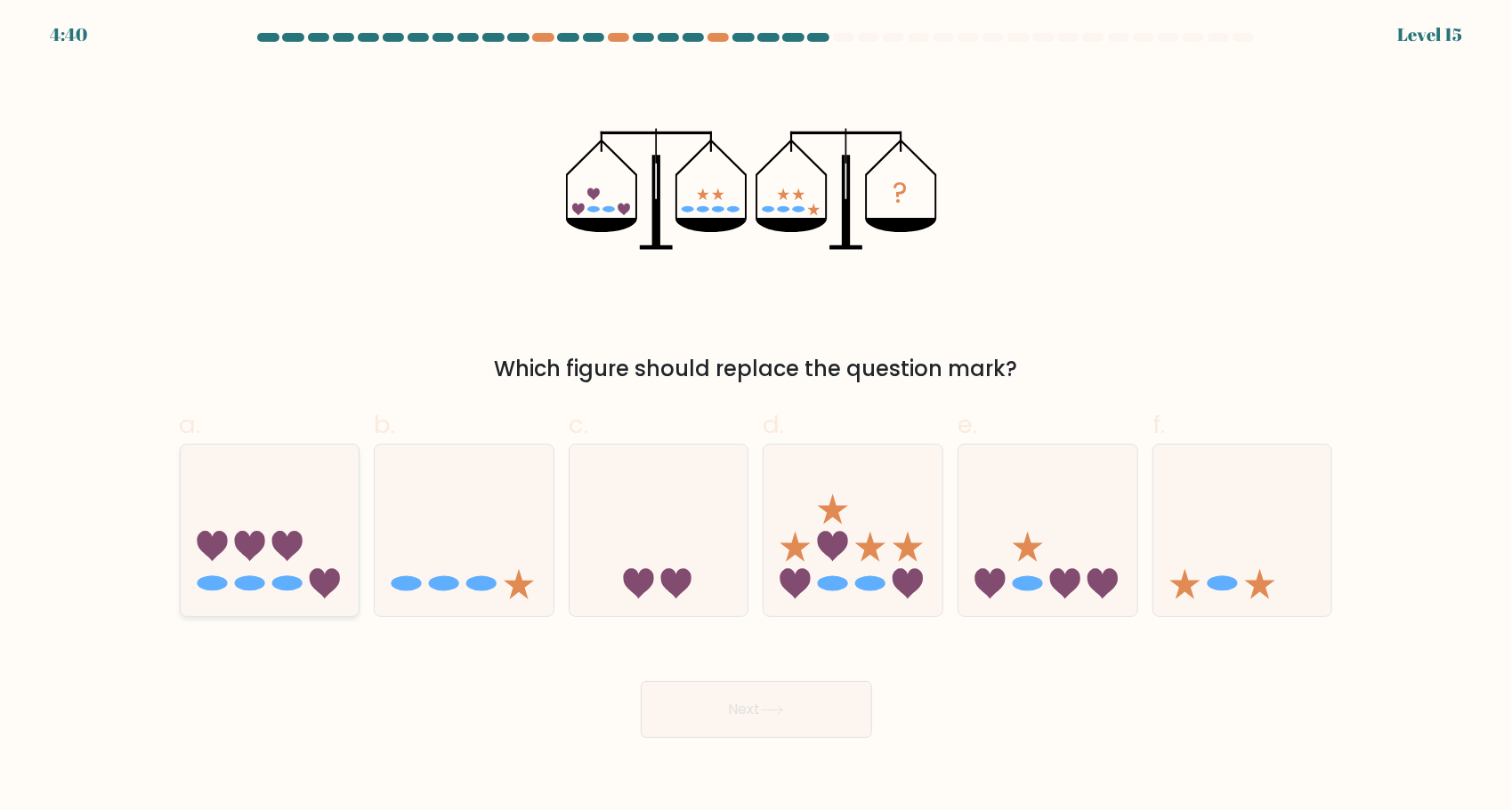
drag, startPoint x: 325, startPoint y: 588, endPoint x: 247, endPoint y: 569, distance: 80.3
click at [247, 569] on icon at bounding box center [270, 531] width 179 height 148
click at [756, 417] on input "a." at bounding box center [756, 412] width 1 height 11
radio input "true"
click at [796, 703] on button "Next" at bounding box center [756, 710] width 232 height 57
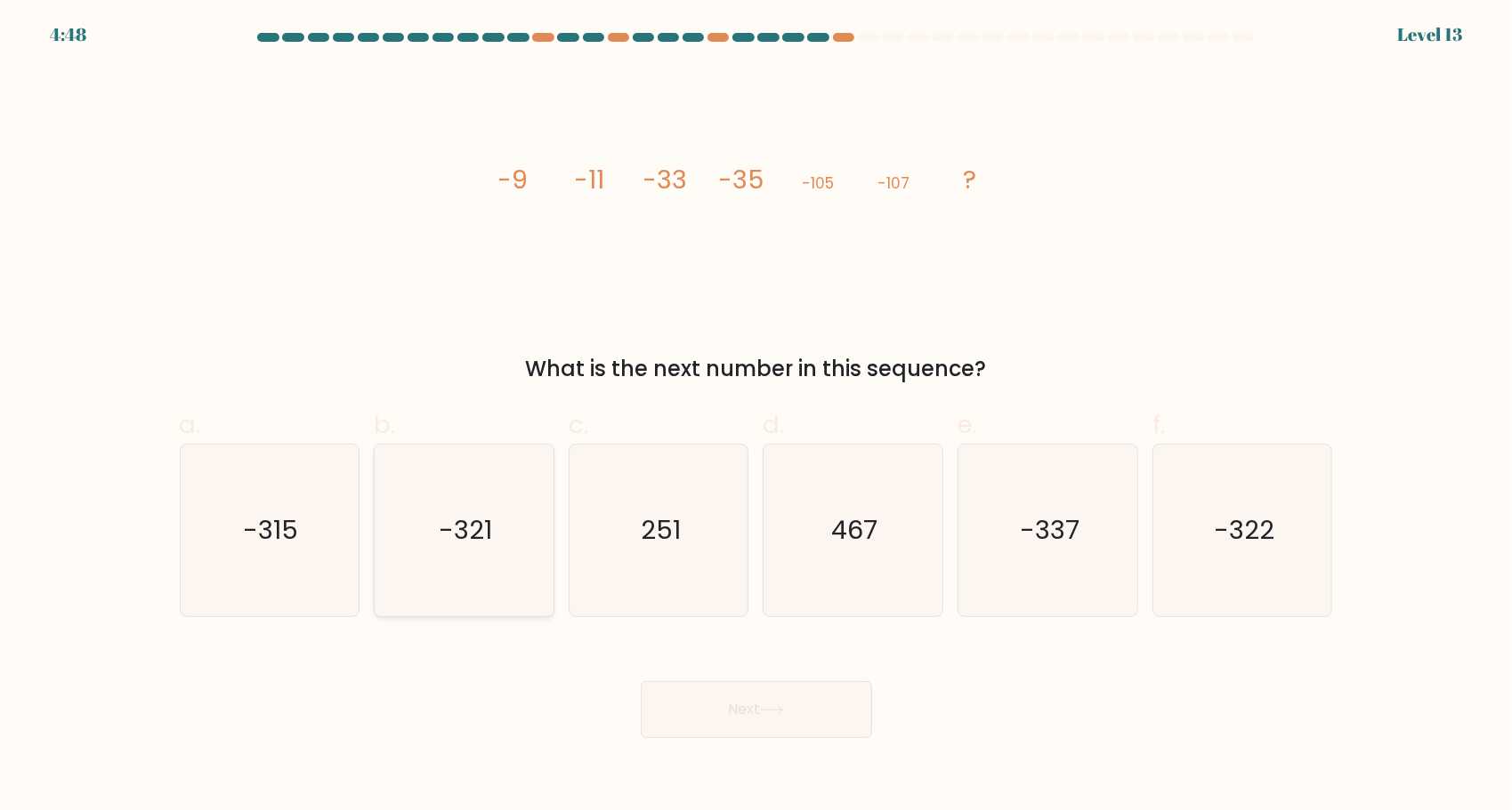
click at [432, 530] on icon "-321" at bounding box center [463, 530] width 172 height 172
click at [756, 417] on input "b. -321" at bounding box center [756, 412] width 1 height 11
radio input "true"
click at [761, 701] on button "Next" at bounding box center [756, 710] width 232 height 57
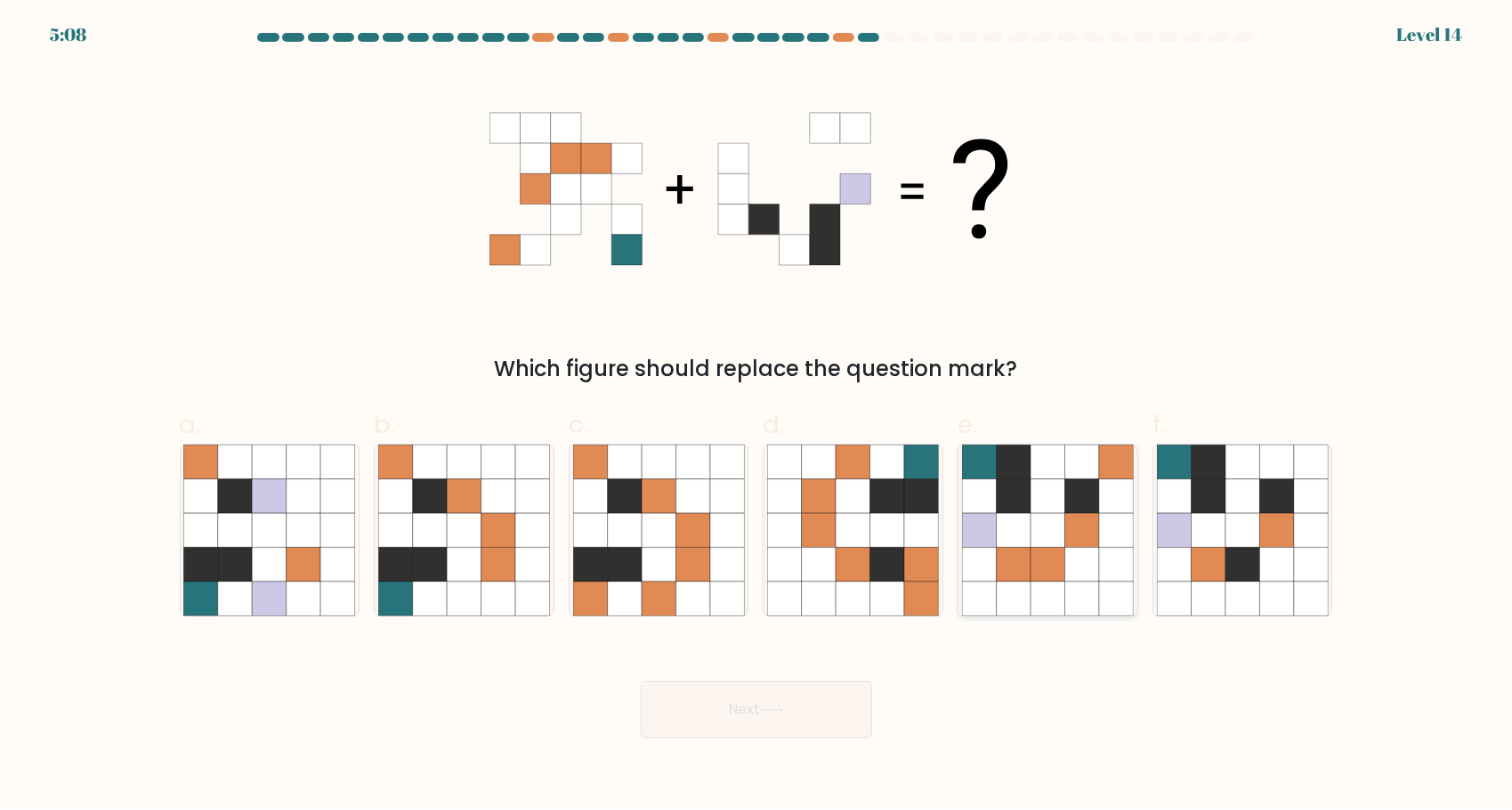
click at [1025, 545] on icon at bounding box center [1014, 530] width 34 height 34
click at [757, 417] on input "e." at bounding box center [756, 412] width 1 height 11
radio input "true"
click at [832, 733] on button "Next" at bounding box center [756, 710] width 232 height 57
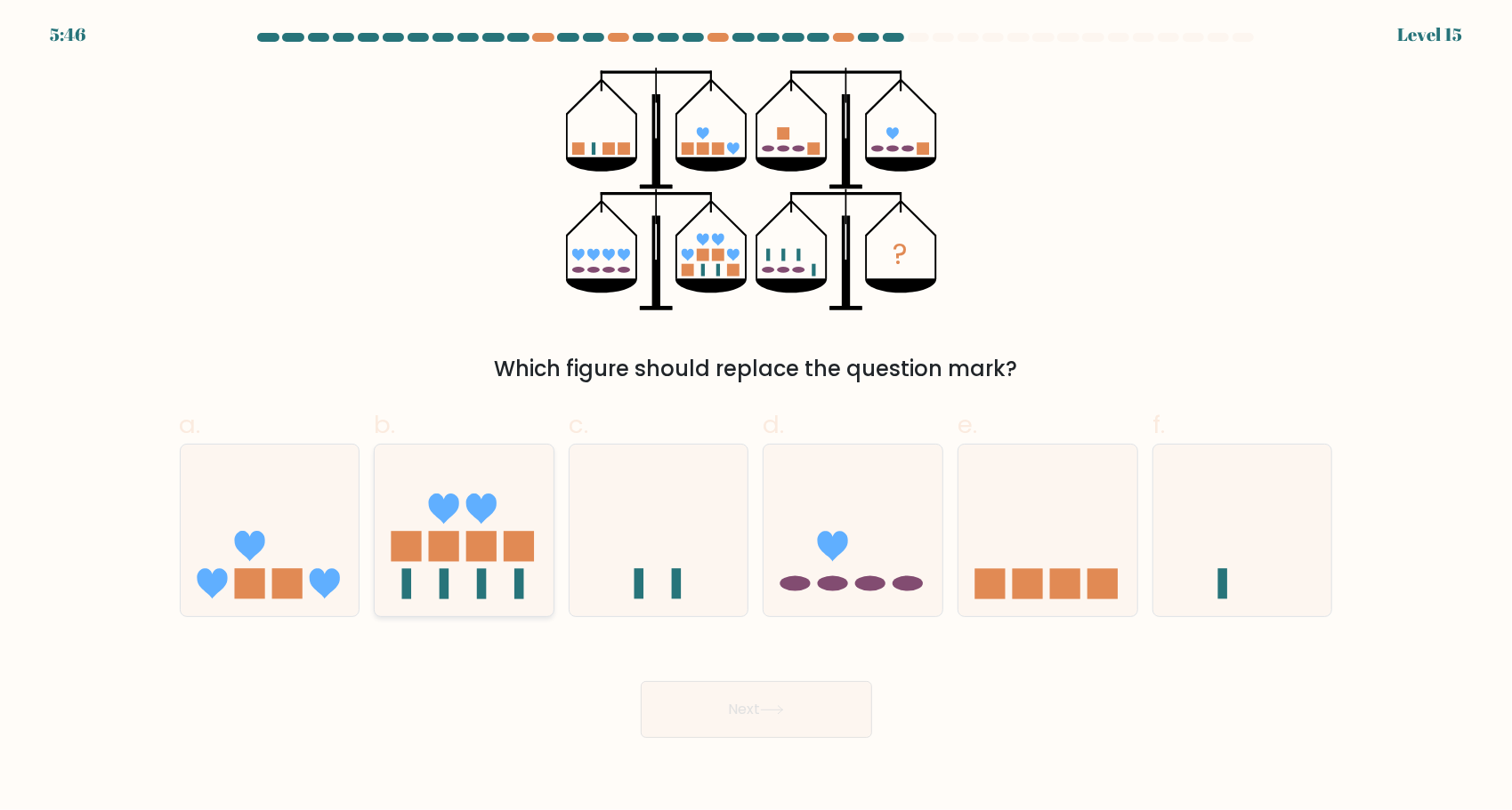
click at [449, 545] on rect at bounding box center [444, 546] width 30 height 30
click at [756, 417] on input "b." at bounding box center [756, 412] width 1 height 11
radio input "true"
click at [828, 730] on button "Next" at bounding box center [756, 710] width 232 height 57
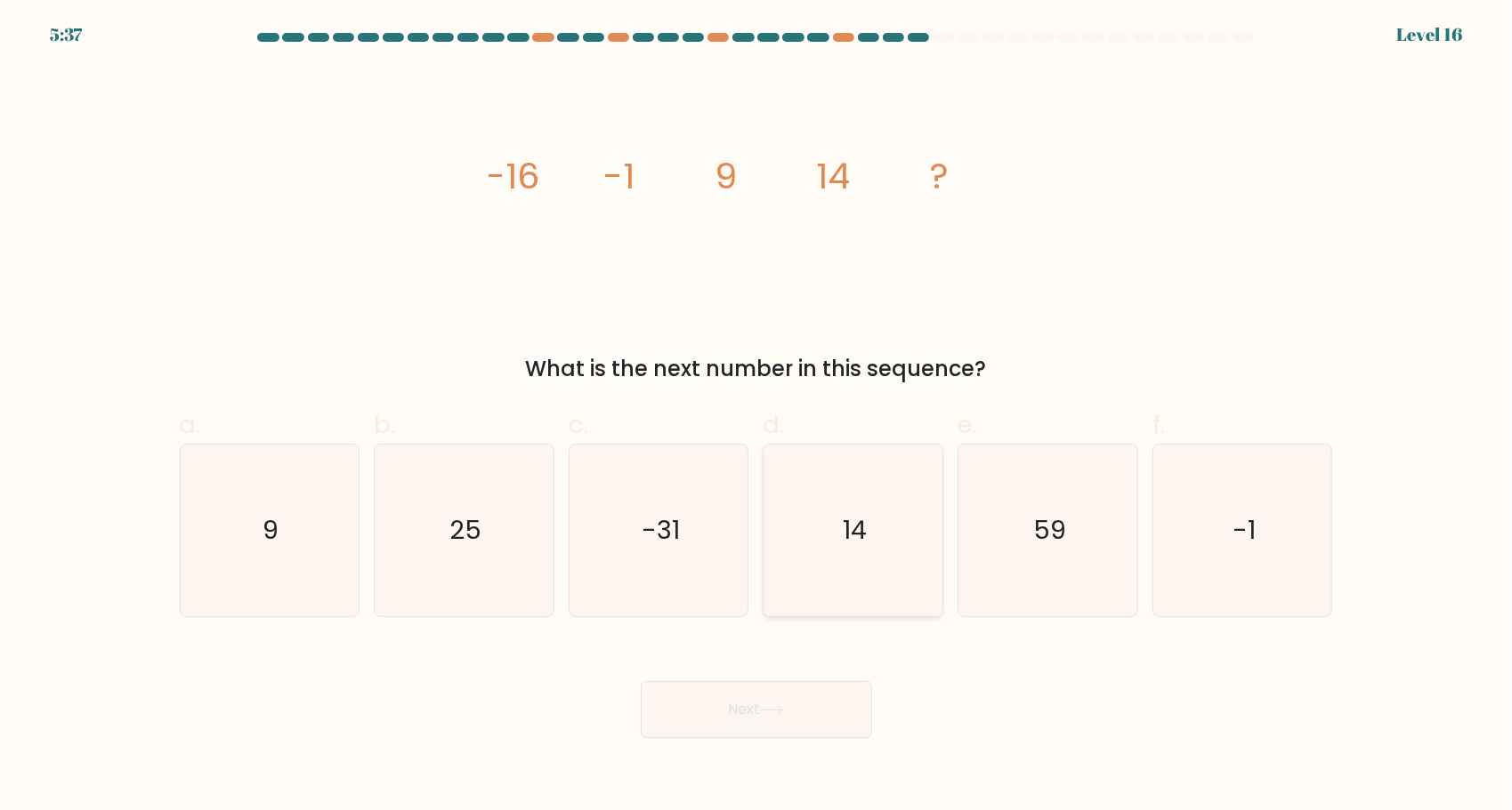
click at [885, 494] on icon "14" at bounding box center [853, 530] width 172 height 172
click at [757, 417] on input "d. 14" at bounding box center [756, 412] width 1 height 11
radio input "true"
click at [718, 704] on button "Next" at bounding box center [756, 710] width 232 height 57
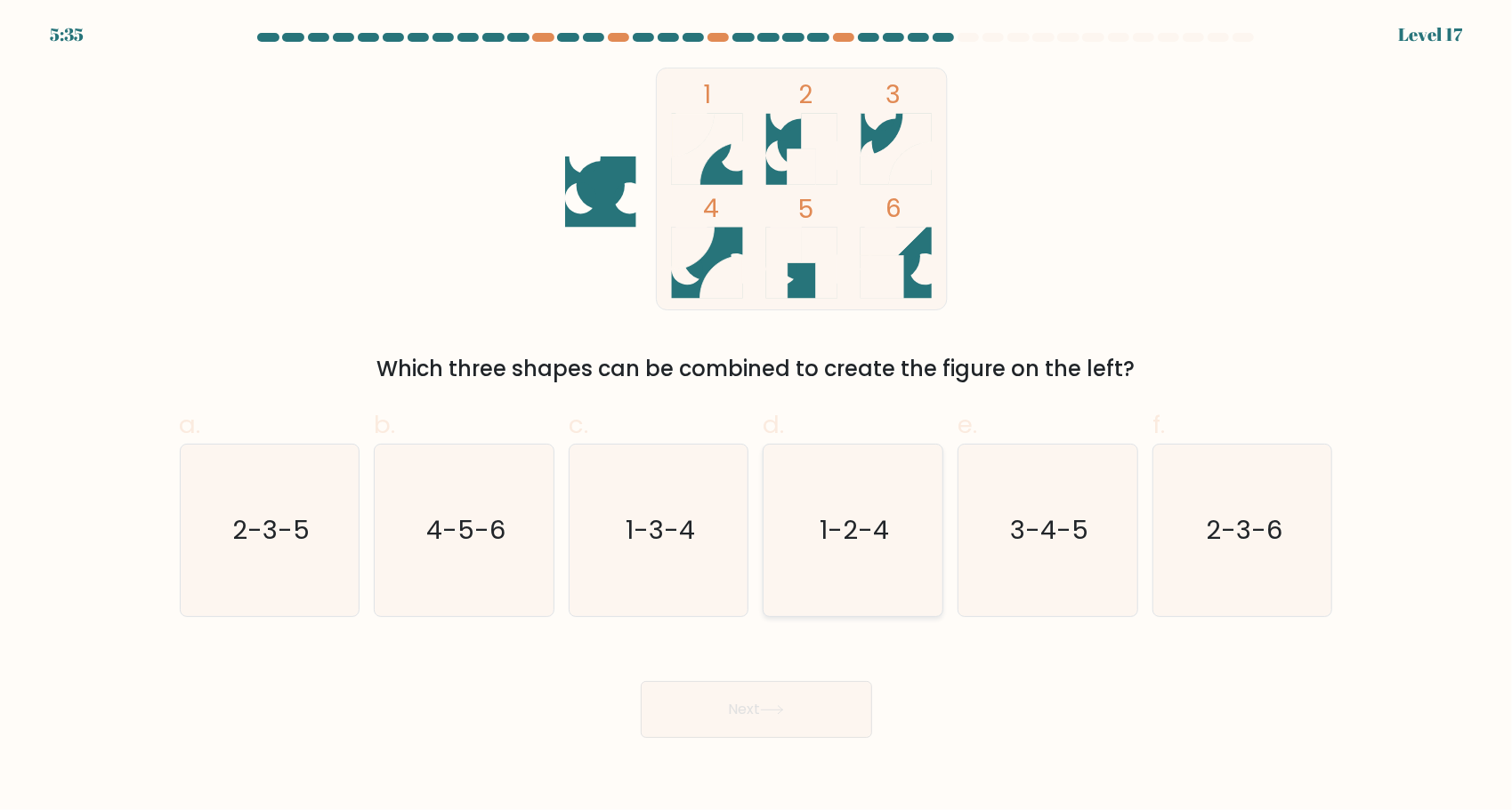
click at [862, 548] on icon "1-2-4" at bounding box center [853, 530] width 172 height 172
click at [757, 417] on input "d. 1-2-4" at bounding box center [756, 412] width 1 height 11
radio input "true"
click at [742, 706] on button "Next" at bounding box center [756, 710] width 232 height 57
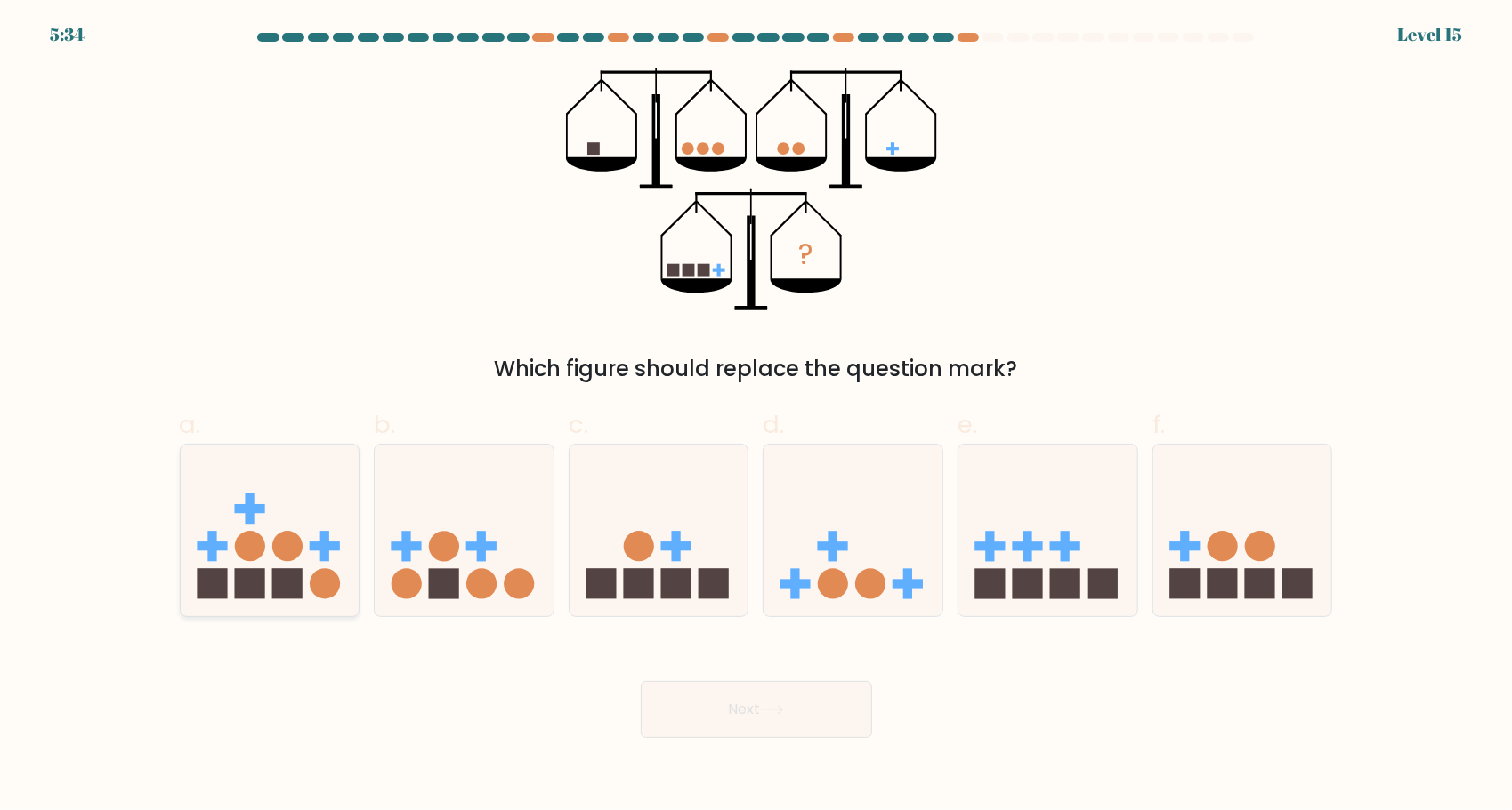
click at [340, 512] on icon at bounding box center [270, 531] width 179 height 148
click at [756, 417] on input "a." at bounding box center [756, 412] width 1 height 11
radio input "true"
click at [690, 728] on button "Next" at bounding box center [756, 710] width 232 height 57
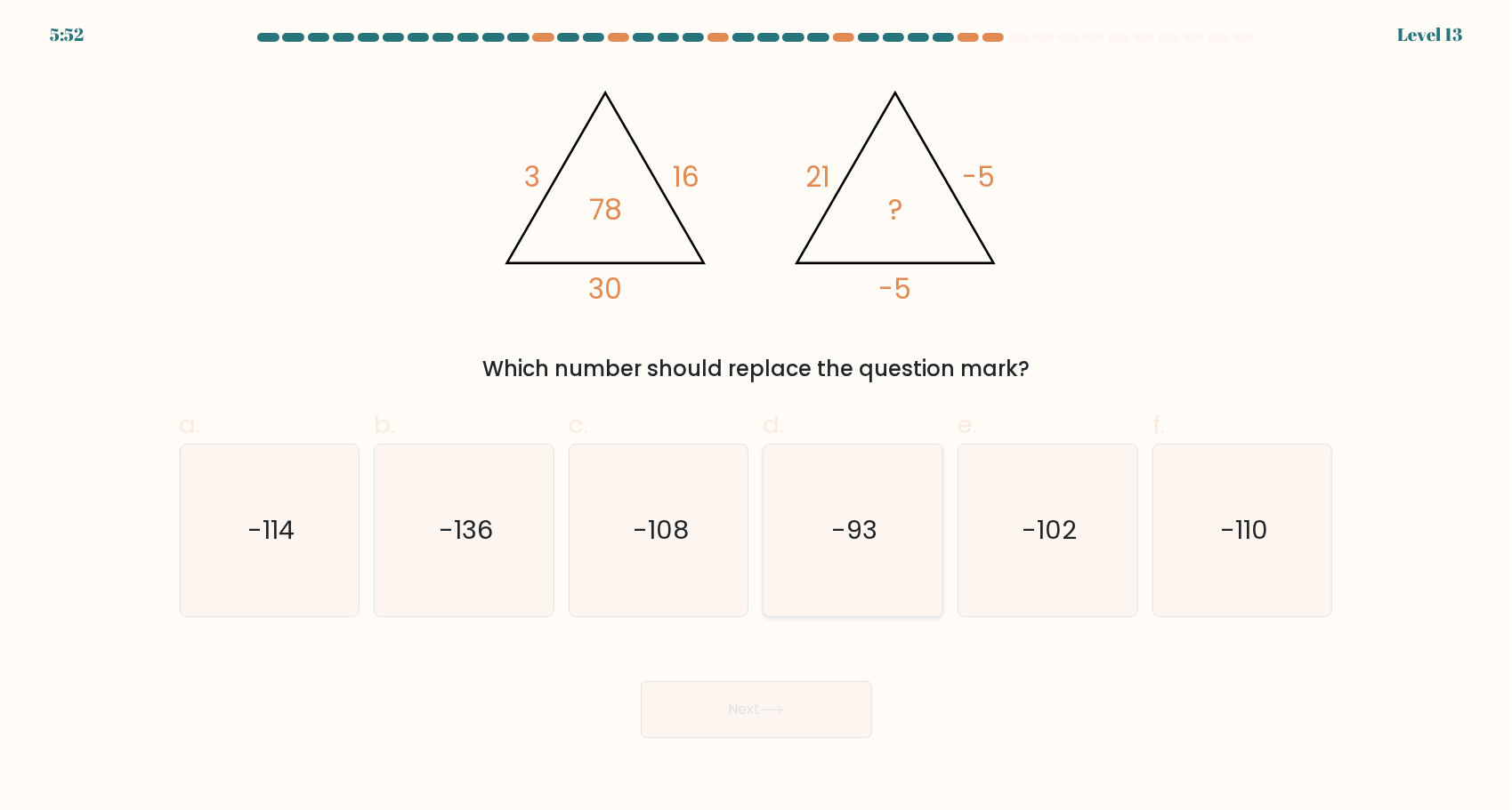
click at [839, 541] on text "-93" at bounding box center [854, 531] width 46 height 36
click at [757, 417] on input "d. -93" at bounding box center [756, 412] width 1 height 11
radio input "true"
click at [791, 739] on body "5:51 Level 13" at bounding box center [756, 405] width 1512 height 810
click at [791, 729] on button "Next" at bounding box center [756, 710] width 232 height 57
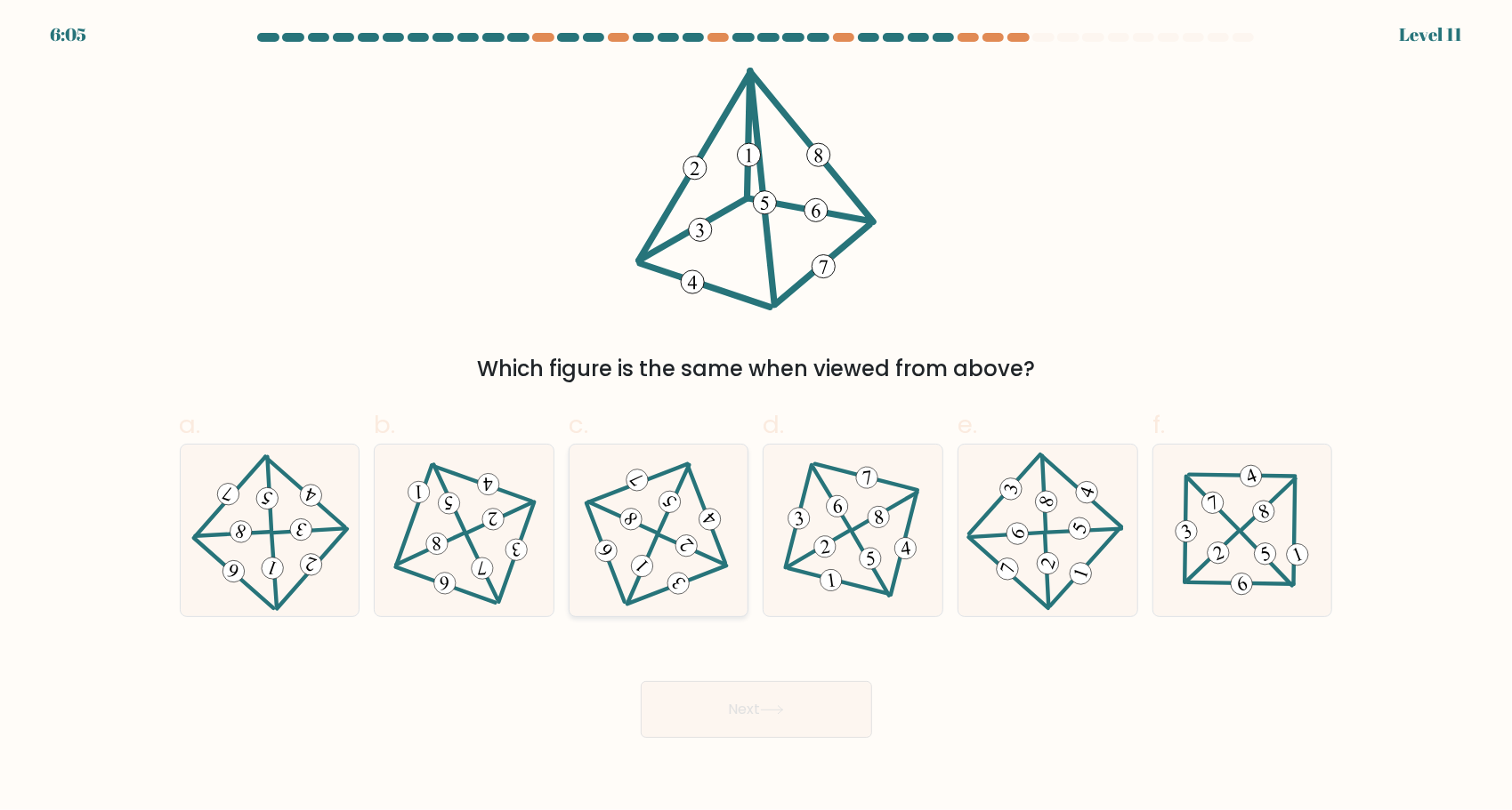
click at [686, 543] on 705 at bounding box center [687, 546] width 30 height 30
click at [756, 417] on input "c." at bounding box center [756, 412] width 1 height 11
radio input "true"
click at [758, 713] on button "Next" at bounding box center [756, 710] width 232 height 57
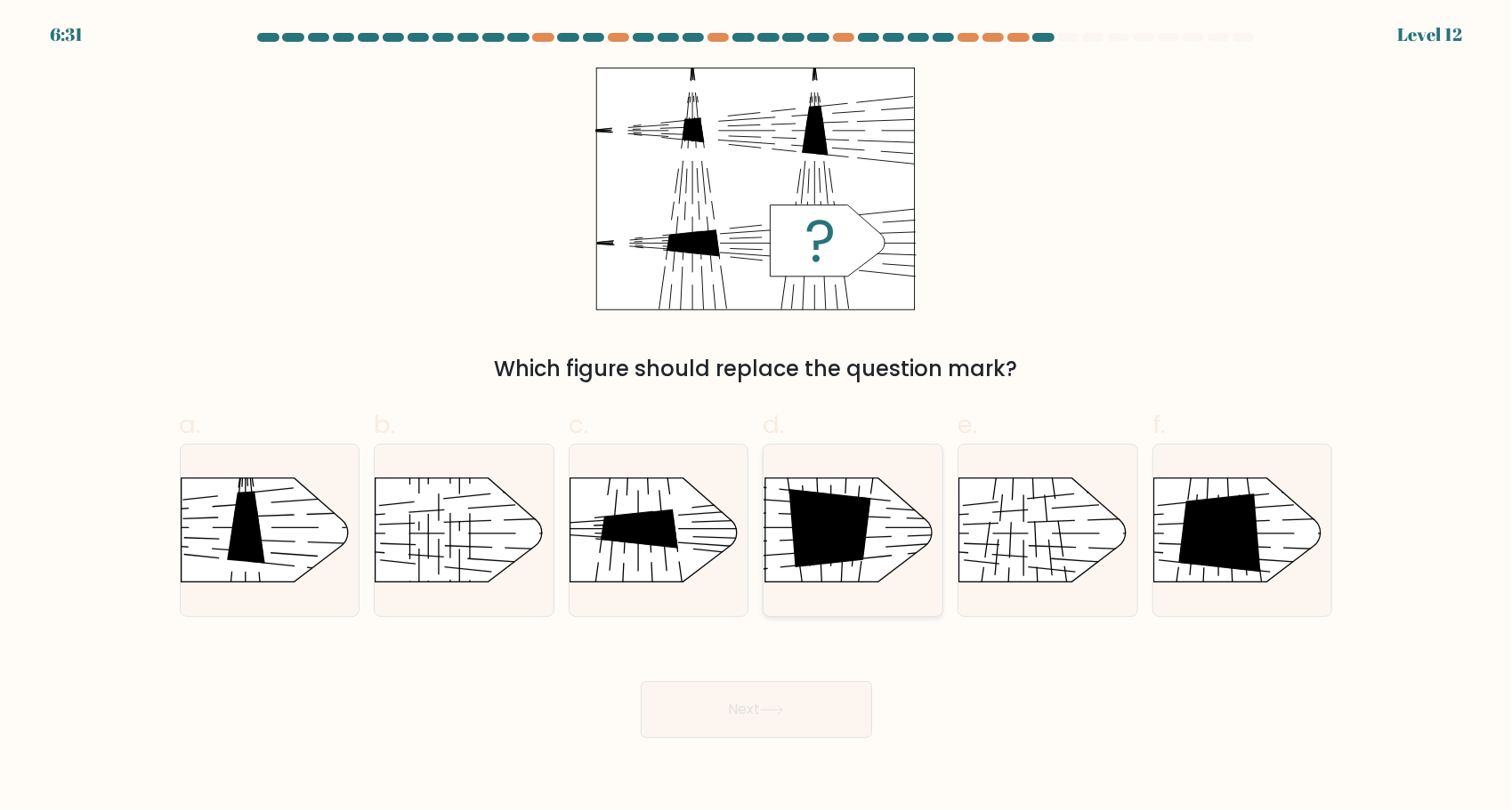
click at [849, 539] on icon at bounding box center [830, 528] width 82 height 78
click at [757, 417] on input "d." at bounding box center [756, 412] width 1 height 11
radio input "true"
click at [791, 707] on button "Next" at bounding box center [756, 710] width 232 height 57
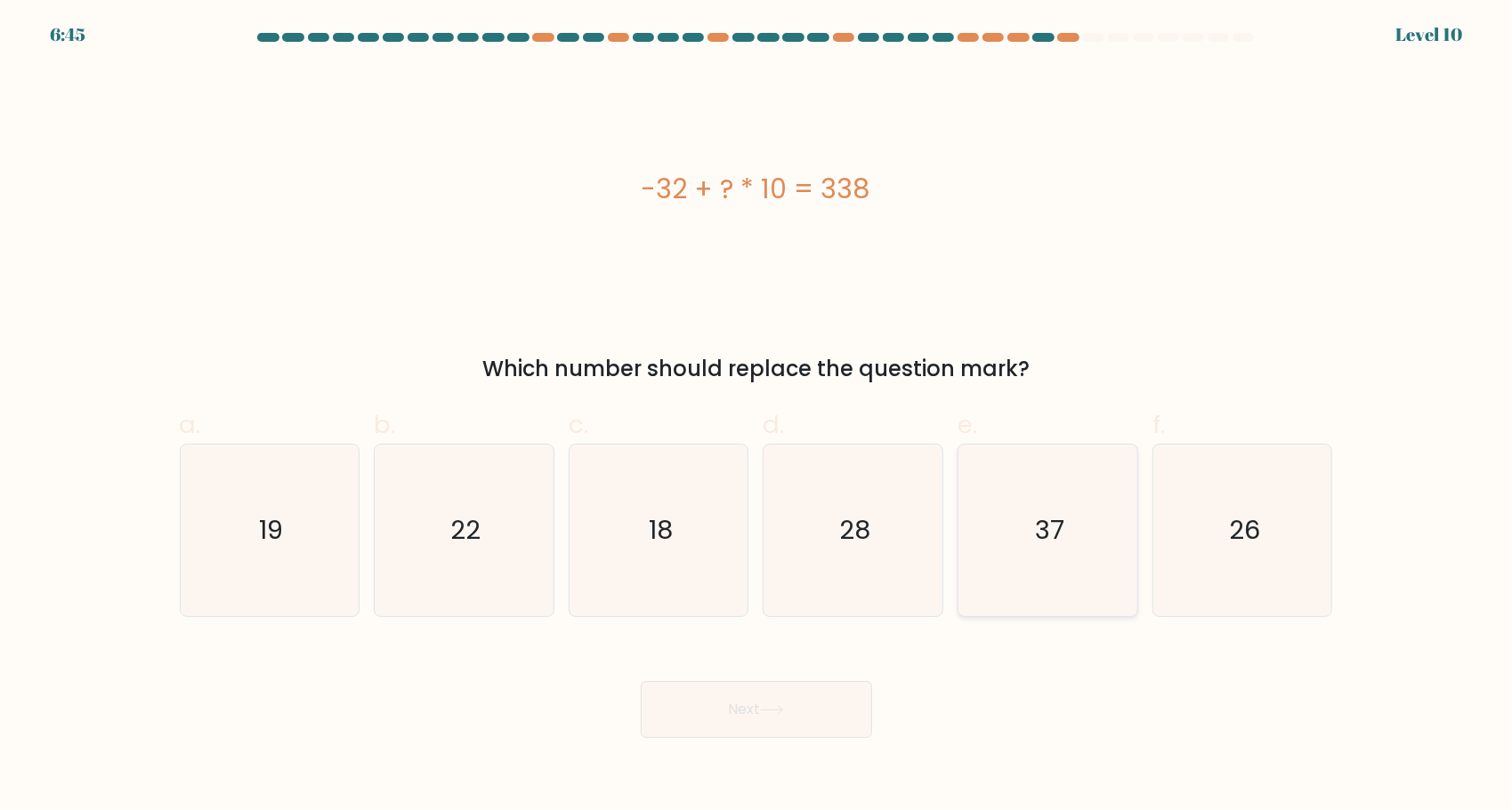
drag, startPoint x: 1090, startPoint y: 498, endPoint x: 1024, endPoint y: 567, distance: 95.5
click at [1024, 567] on icon "37" at bounding box center [1048, 530] width 172 height 172
click at [757, 417] on input "e. 37" at bounding box center [756, 412] width 1 height 11
radio input "true"
click at [1024, 567] on icon "37" at bounding box center [1048, 530] width 170 height 170
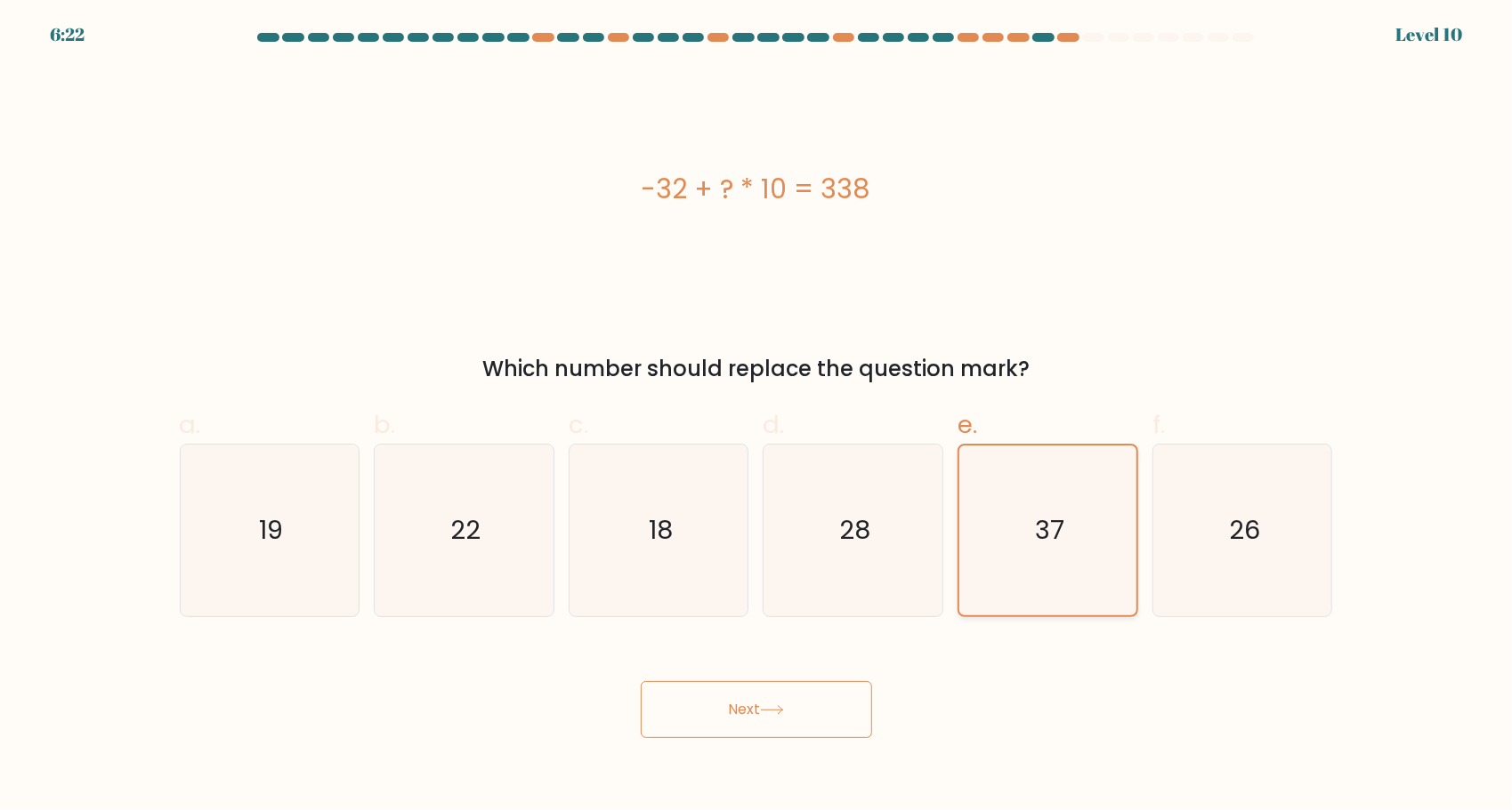
click at [757, 417] on input "e. 37" at bounding box center [756, 412] width 1 height 11
click at [779, 730] on button "Next" at bounding box center [756, 710] width 232 height 57
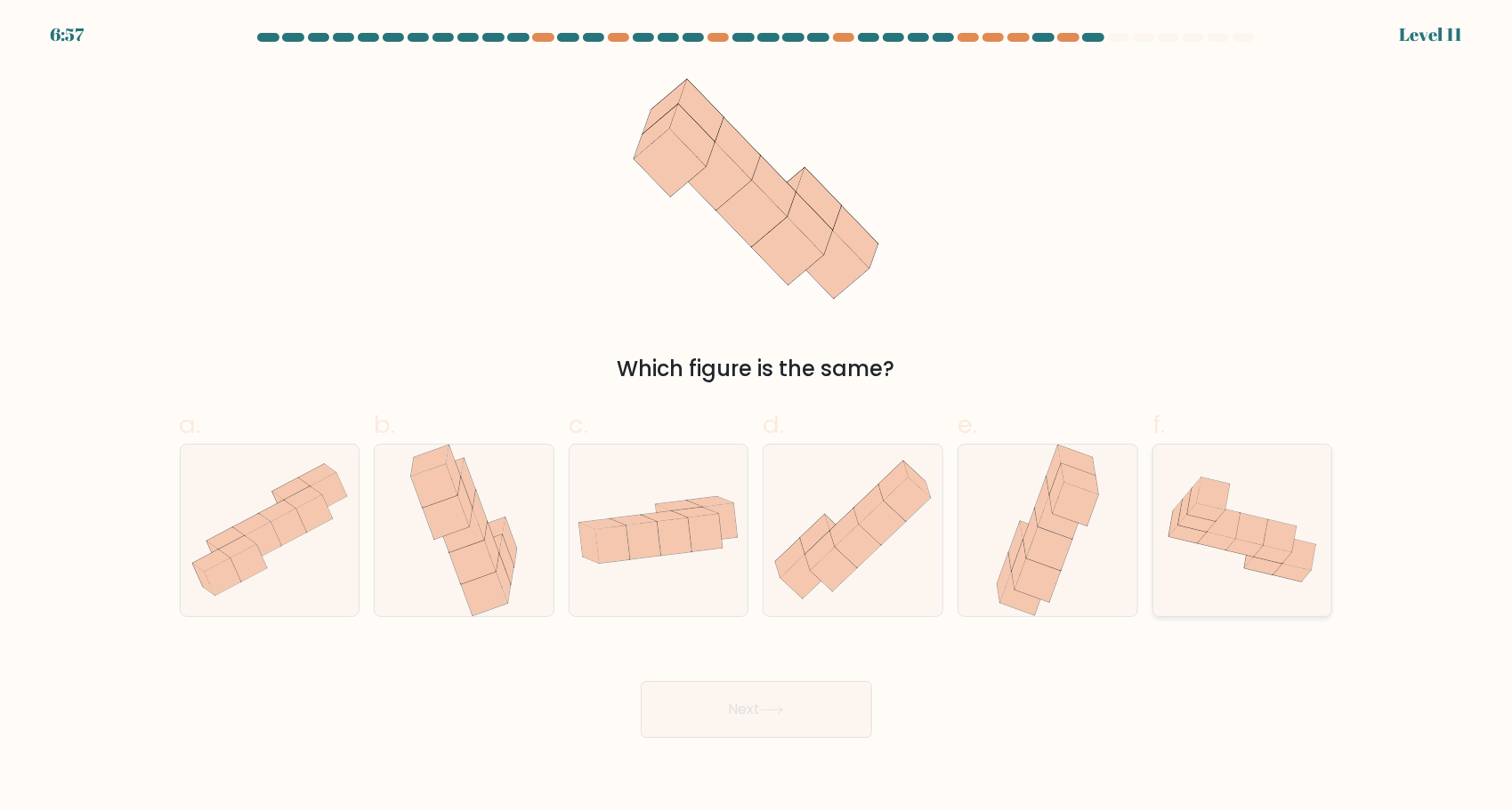
click at [1259, 546] on icon at bounding box center [1245, 548] width 38 height 18
click at [757, 417] on input "f." at bounding box center [756, 412] width 1 height 11
radio input "true"
click at [857, 704] on button "Next" at bounding box center [756, 710] width 232 height 57
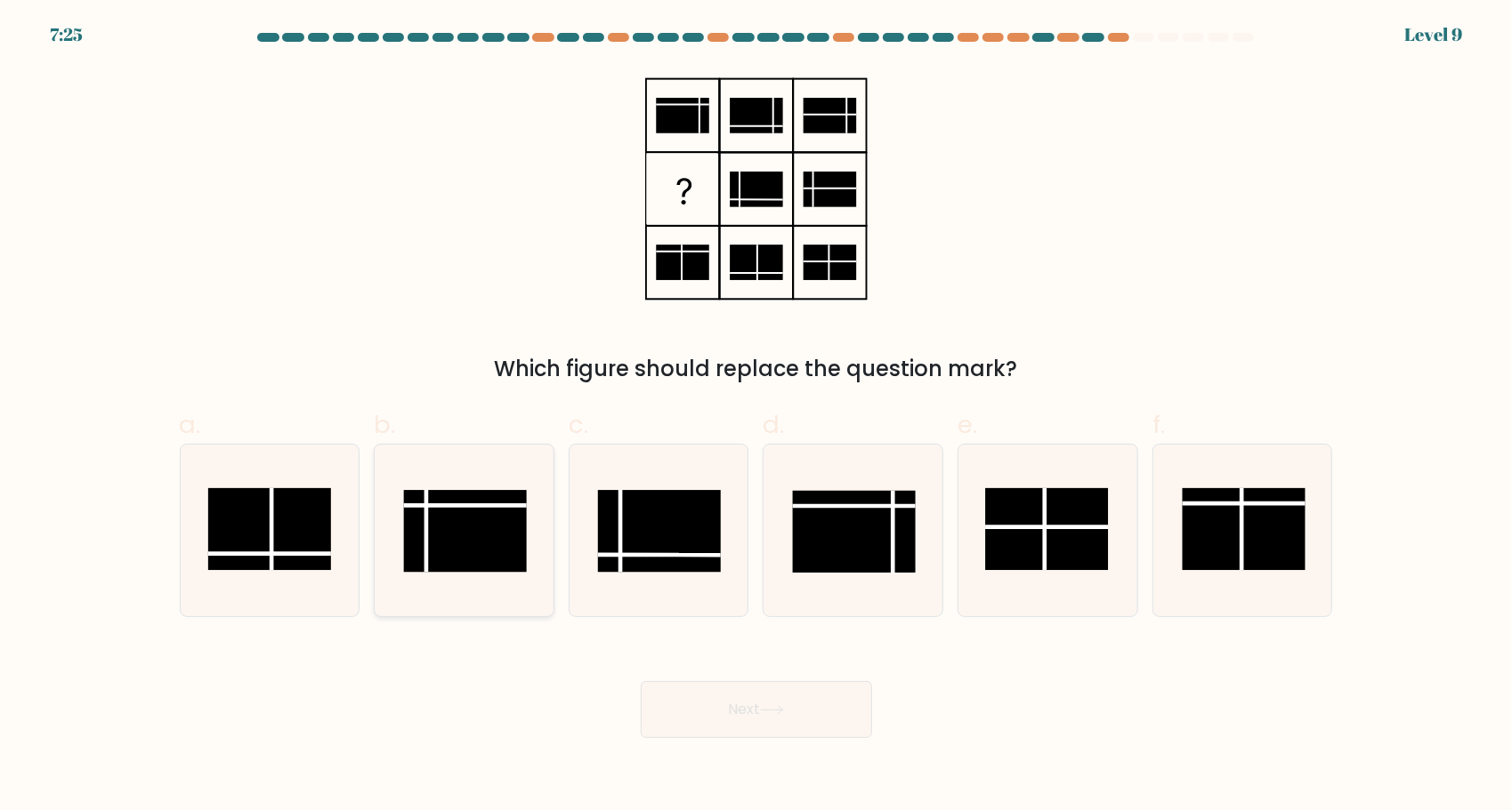
click at [449, 531] on rect at bounding box center [465, 531] width 123 height 82
click at [756, 417] on input "b." at bounding box center [756, 412] width 1 height 11
radio input "true"
click at [720, 703] on button "Next" at bounding box center [756, 710] width 232 height 57
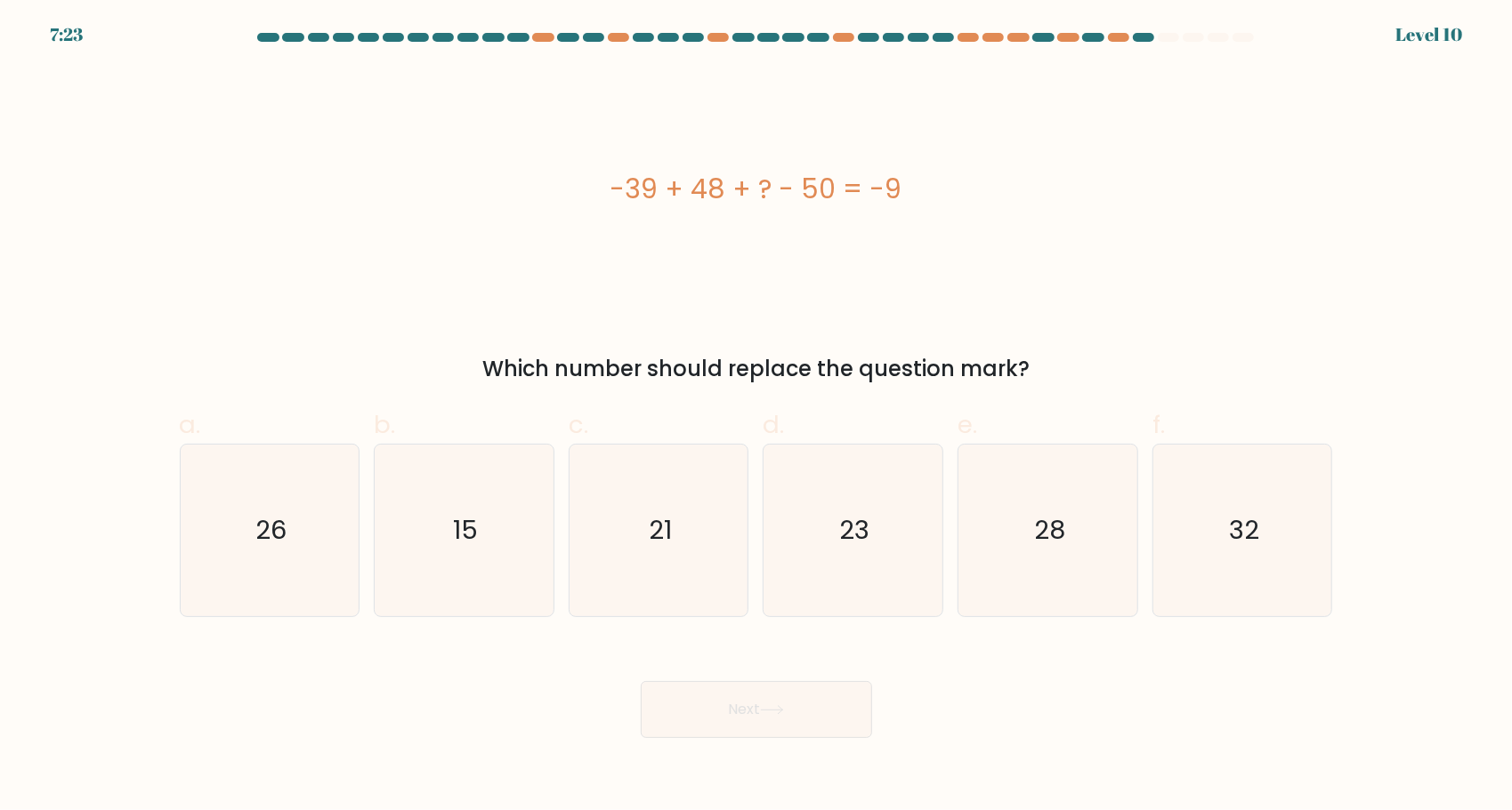
click at [1083, 244] on div "-39 + 48 + ? - 50 = -9" at bounding box center [757, 188] width 1154 height 243
click at [1281, 521] on icon "32" at bounding box center [1242, 530] width 172 height 172
click at [757, 417] on input "f. 32" at bounding box center [756, 412] width 1 height 11
radio input "true"
click at [734, 708] on button "Next" at bounding box center [756, 710] width 232 height 57
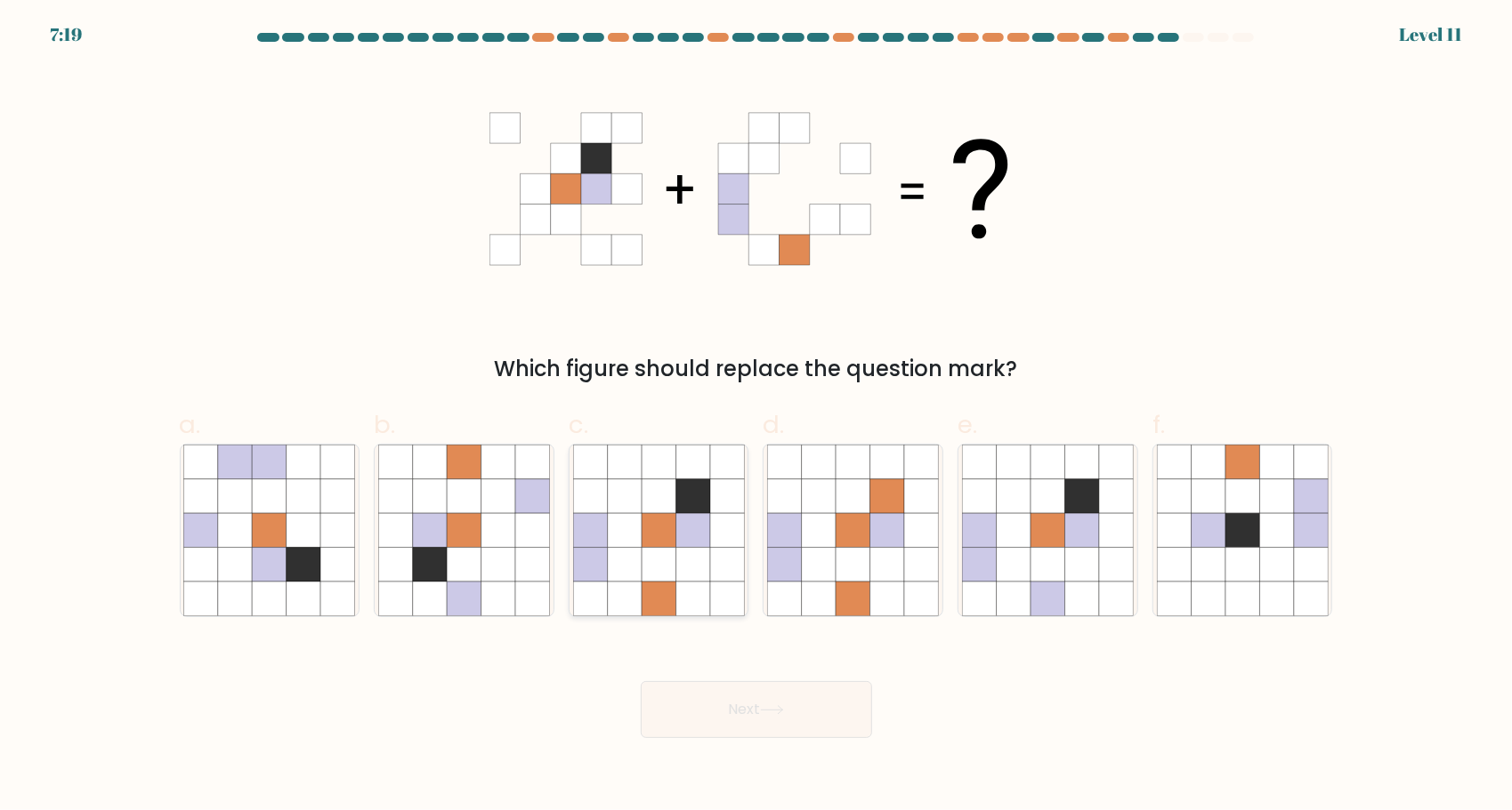
click at [688, 592] on icon at bounding box center [692, 599] width 34 height 34
click at [756, 417] on input "c." at bounding box center [756, 412] width 1 height 11
radio input "true"
click at [787, 718] on button "Next" at bounding box center [756, 710] width 232 height 57
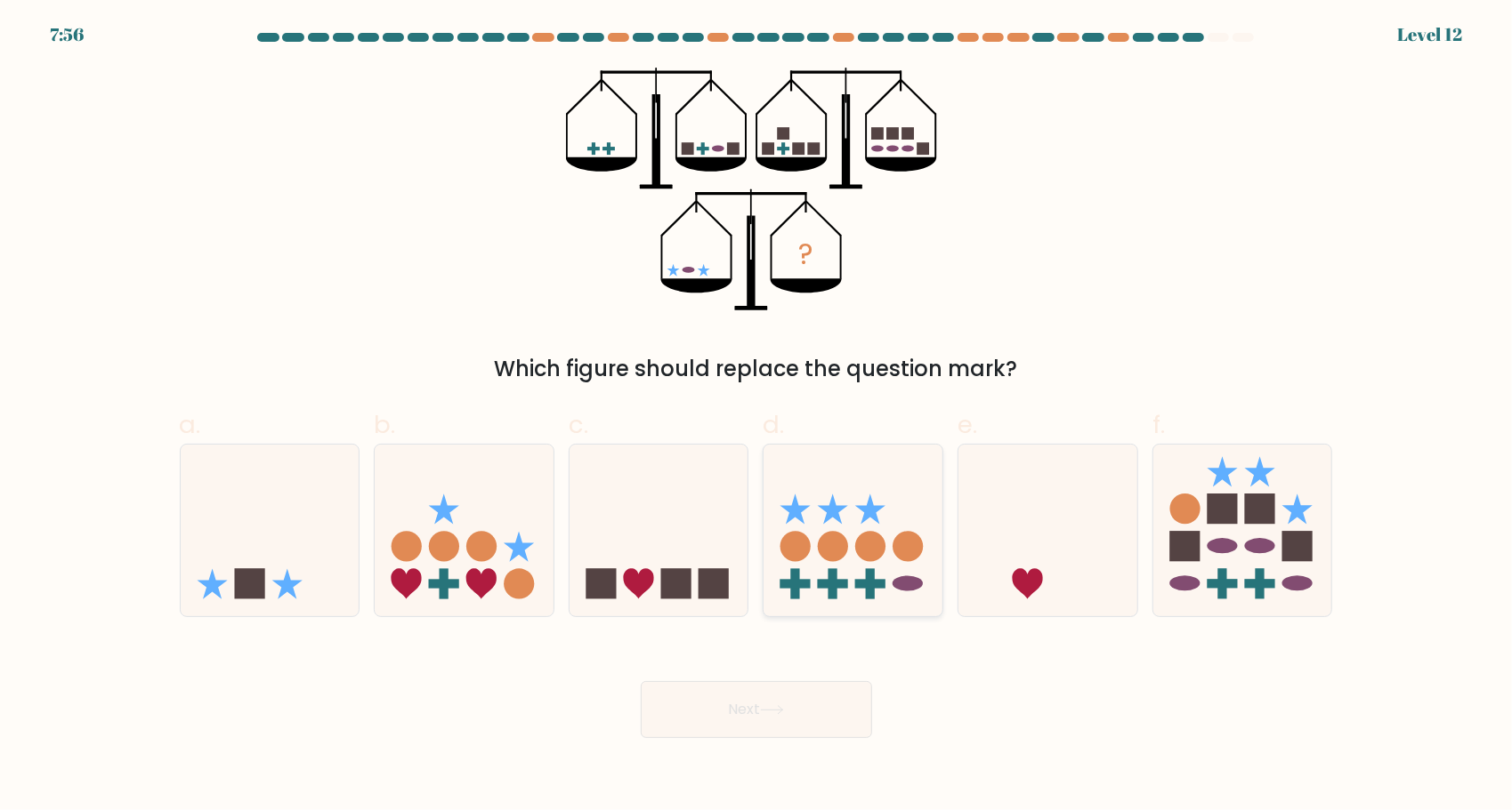
click at [840, 532] on icon at bounding box center [853, 531] width 179 height 148
click at [757, 417] on input "d." at bounding box center [756, 412] width 1 height 11
radio input "true"
click at [800, 708] on button "Next" at bounding box center [756, 710] width 232 height 57
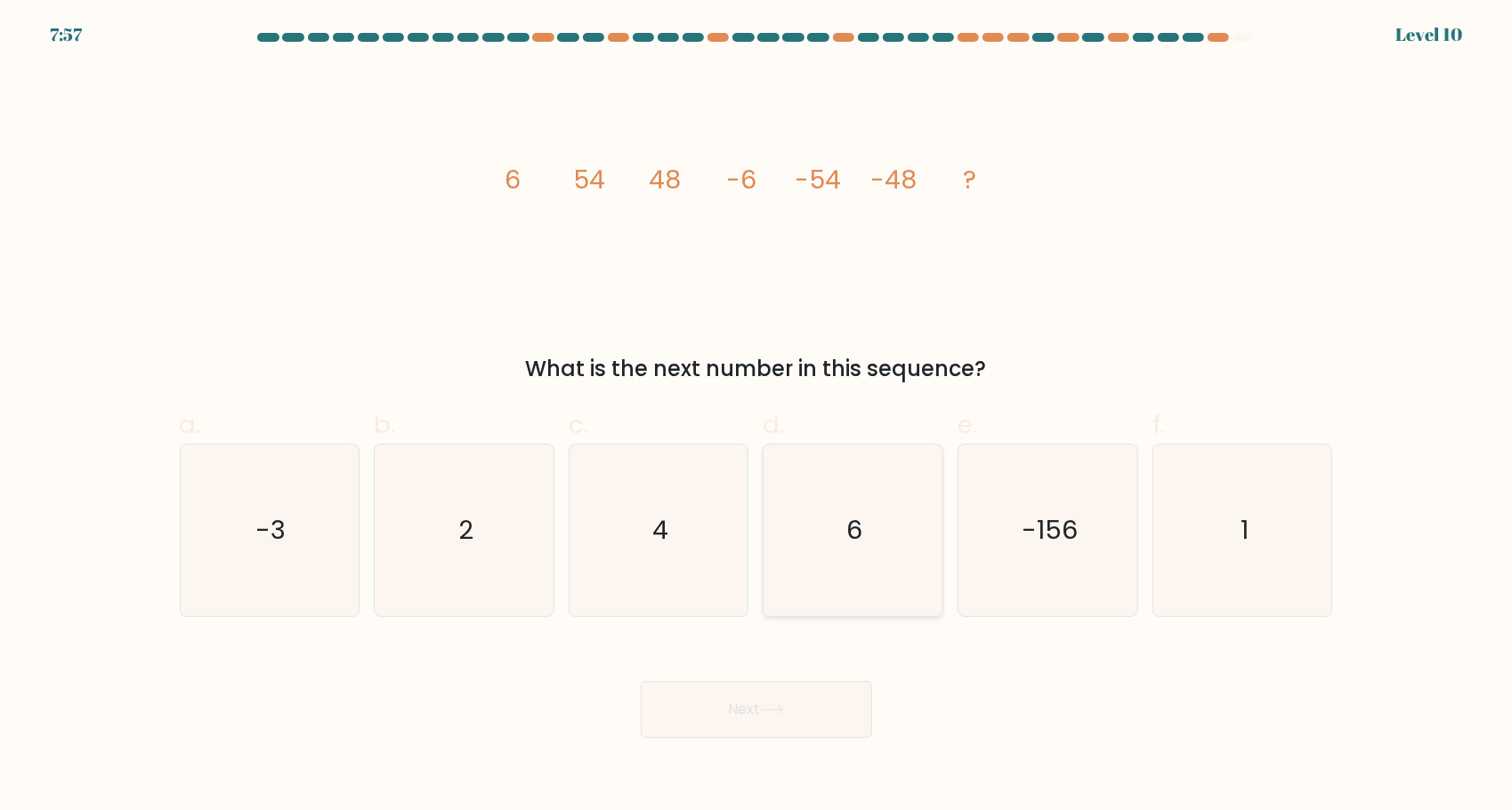
click at [897, 523] on icon "6" at bounding box center [853, 530] width 172 height 172
click at [757, 417] on input "d. 6" at bounding box center [756, 412] width 1 height 11
radio input "true"
click at [748, 739] on body "7:57 Level 10" at bounding box center [756, 405] width 1512 height 810
click at [739, 728] on button "Next" at bounding box center [756, 710] width 232 height 57
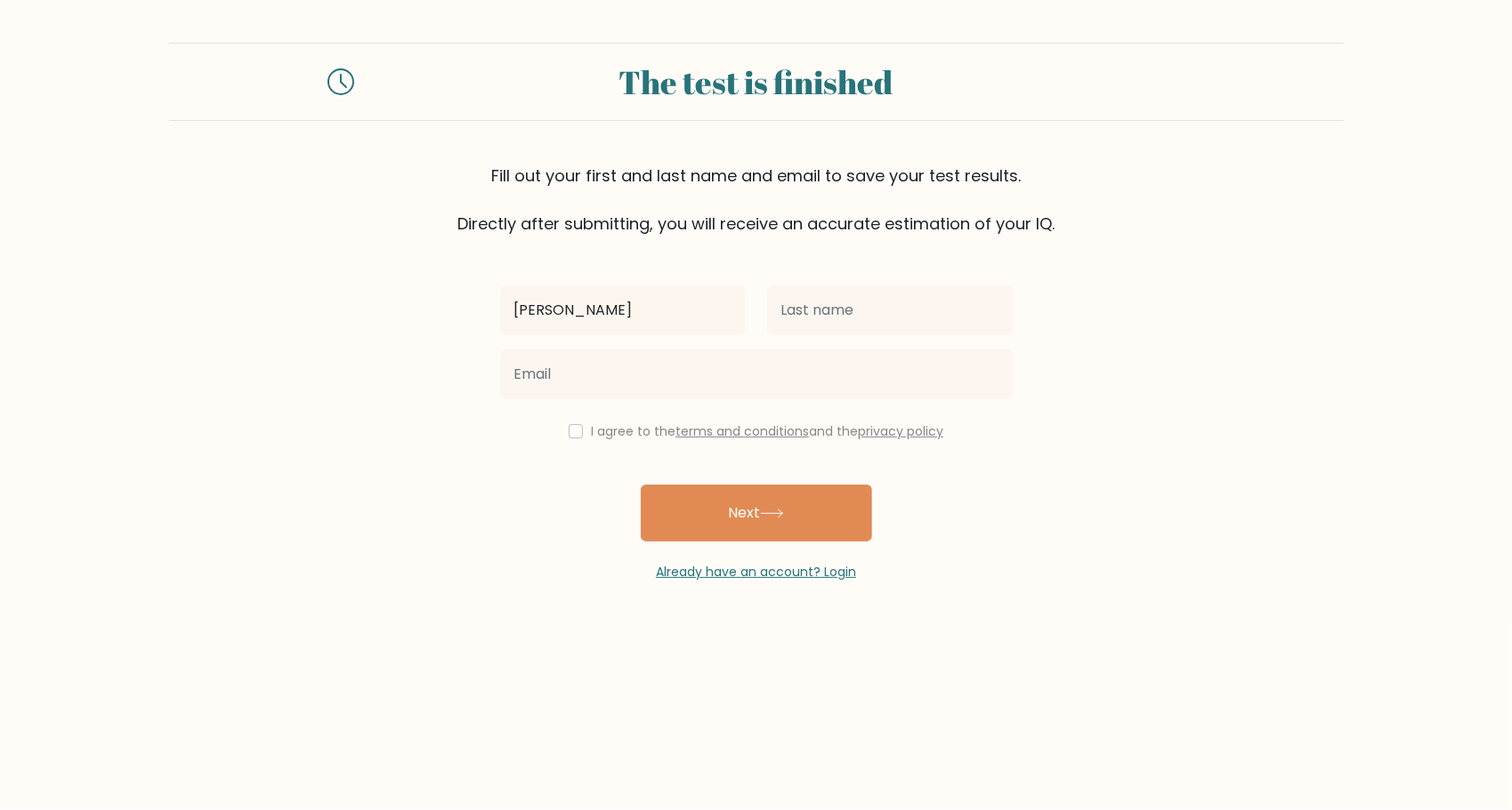
type input "[PERSON_NAME]"
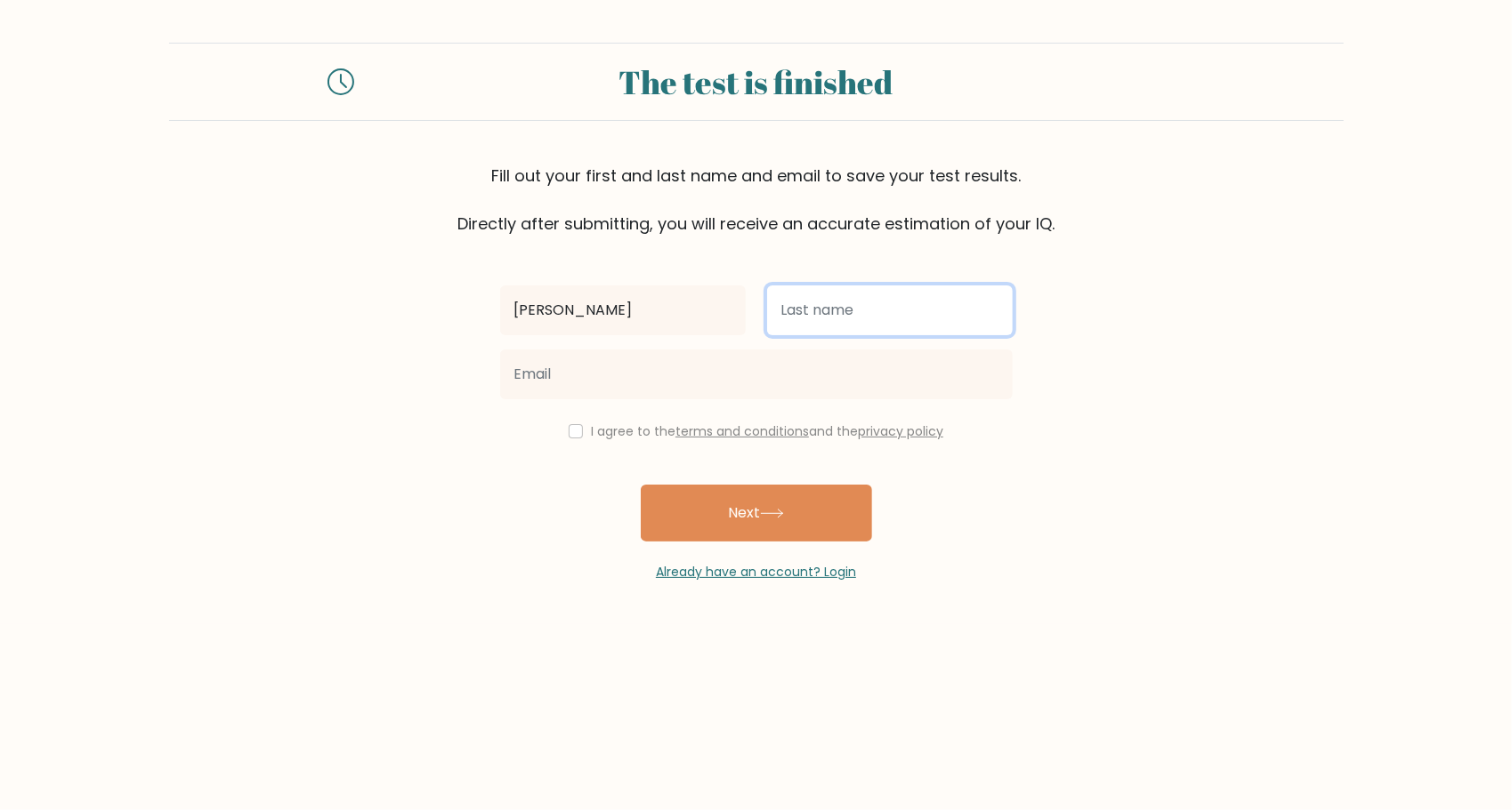
click at [819, 304] on input "text" at bounding box center [890, 310] width 246 height 50
type input "Hill"
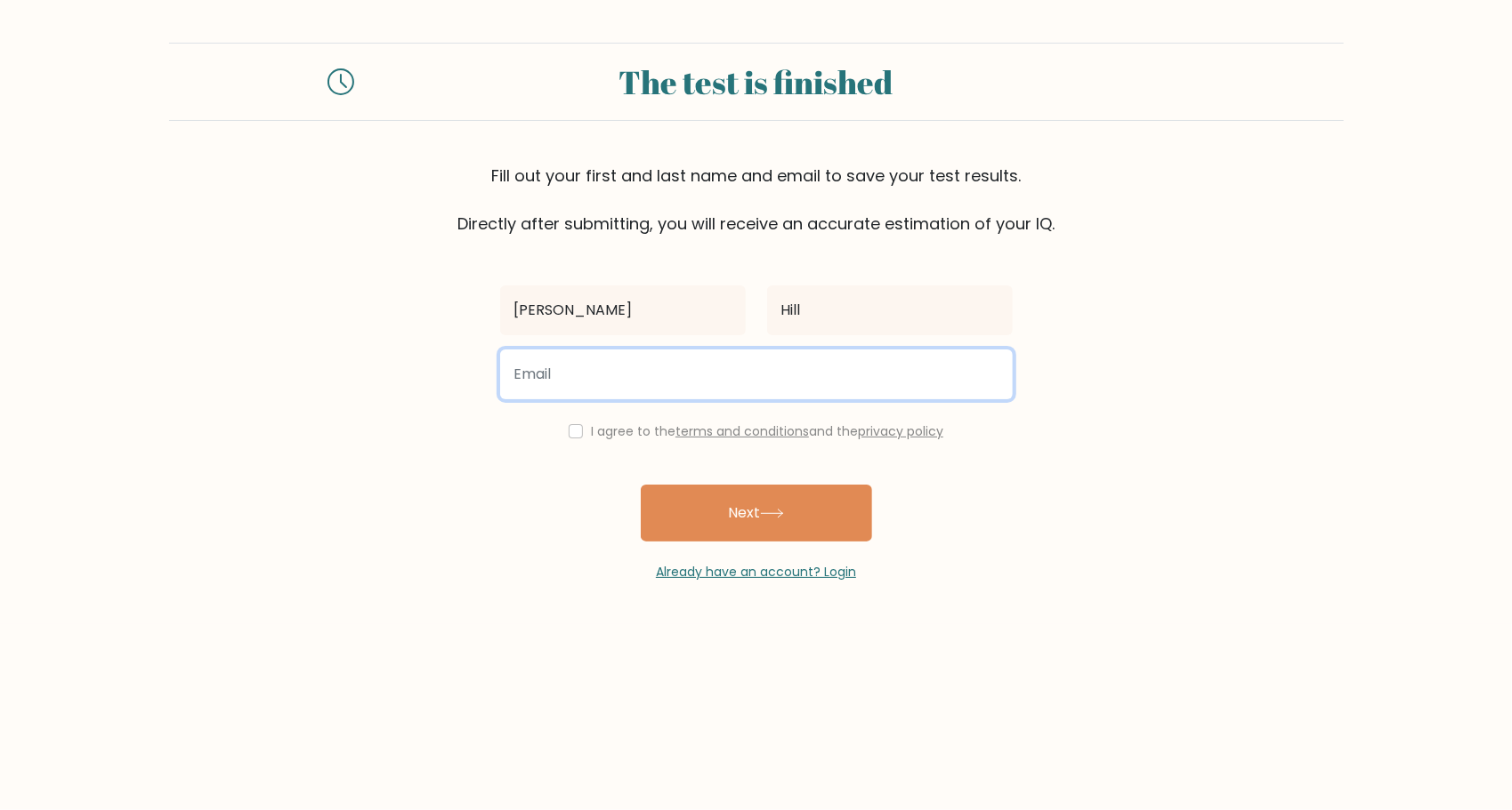
click at [670, 372] on input "email" at bounding box center [756, 374] width 513 height 50
type input "hilln3204@gmail.com"
drag, startPoint x: 728, startPoint y: 377, endPoint x: 456, endPoint y: 446, distance: 280.6
click at [456, 446] on form "The test is finished Fill out your first and last name and email to save your t…" at bounding box center [756, 312] width 1512 height 539
type input "nhill25@unity.edu"
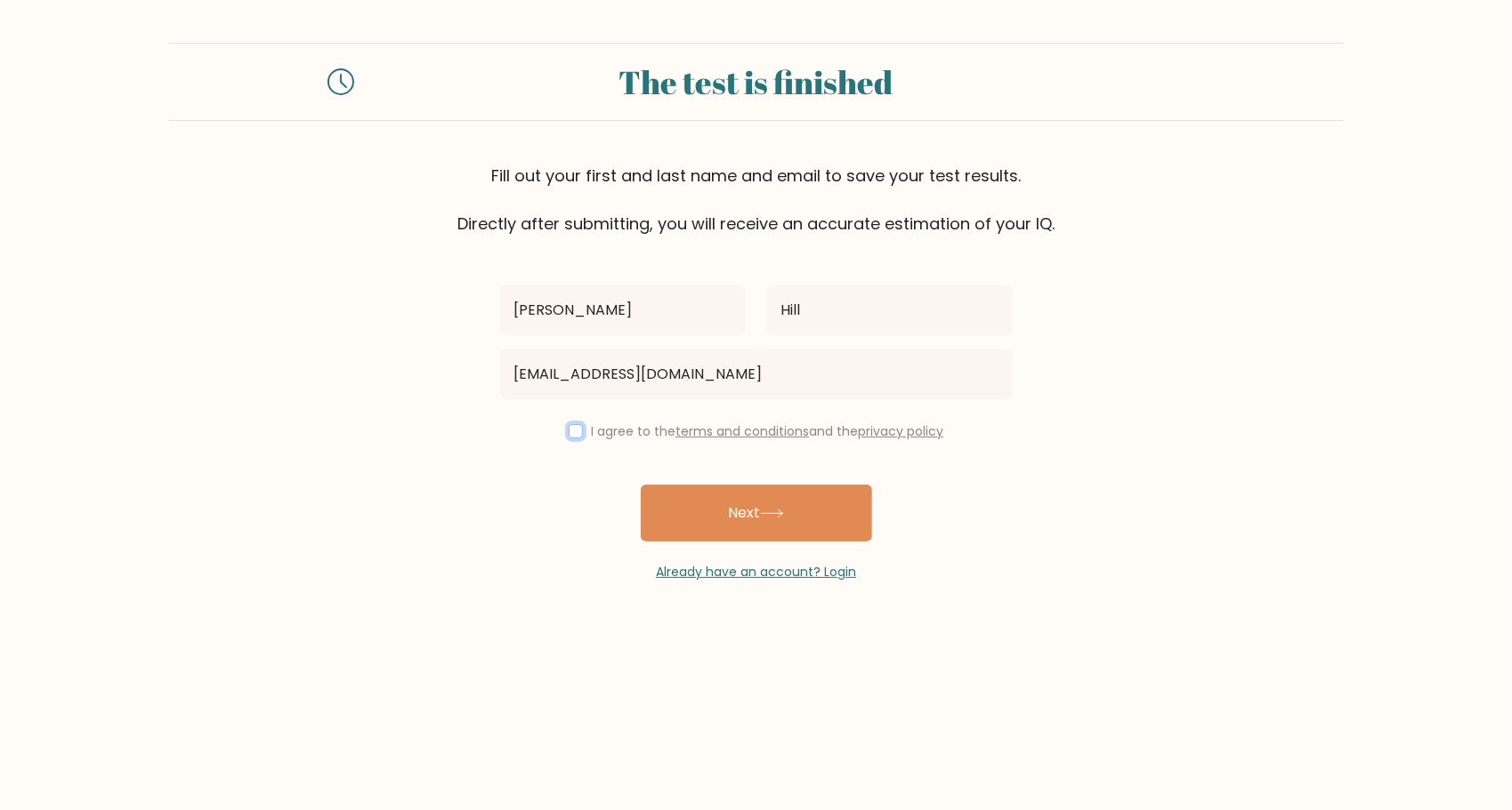
click at [641, 485] on button "Next" at bounding box center [756, 513] width 232 height 57
click at [577, 434] on input "checkbox" at bounding box center [575, 431] width 14 height 14
checkbox input "true"
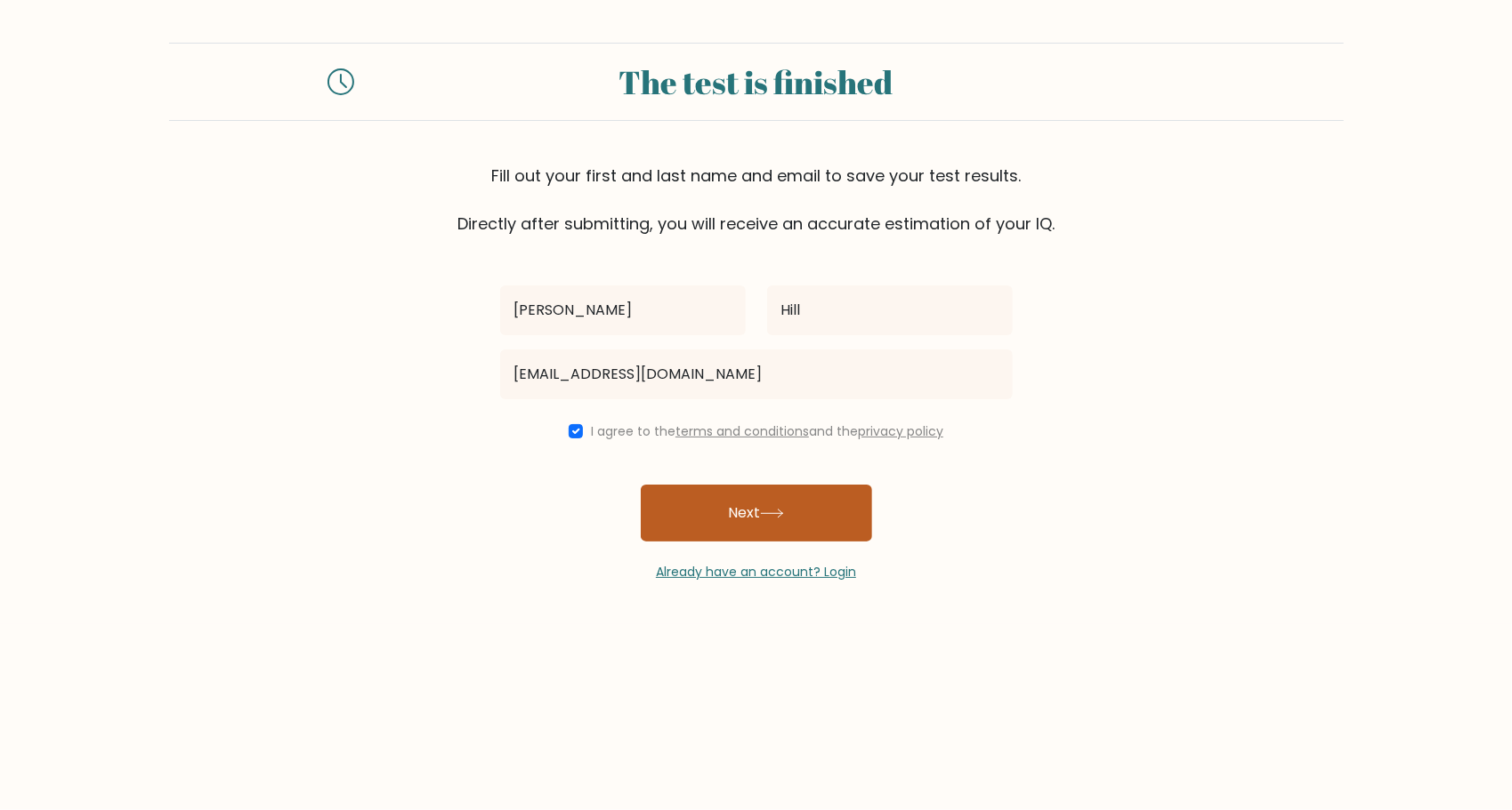
click at [714, 533] on button "Next" at bounding box center [756, 513] width 232 height 57
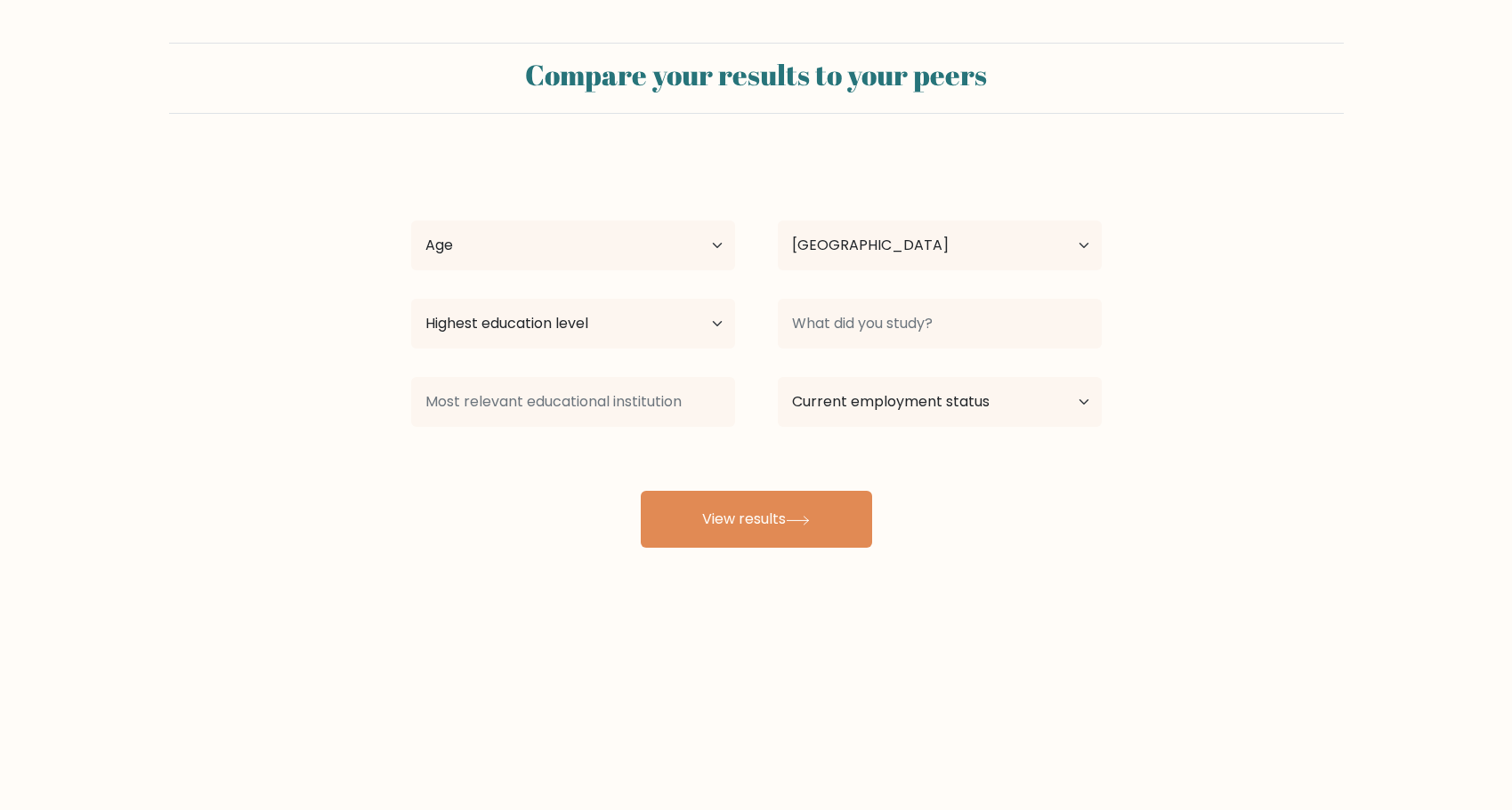
select select "US"
click at [795, 532] on button "View results" at bounding box center [756, 519] width 232 height 57
click at [643, 231] on select "Age Under 18 years old 18-24 years old 25-34 years old 35-44 years old 45-54 ye…" at bounding box center [572, 245] width 324 height 50
select select "18_24"
click at [411, 220] on select "Age Under 18 years old 18-24 years old 25-34 years old 35-44 years old 45-54 ye…" at bounding box center [572, 245] width 324 height 50
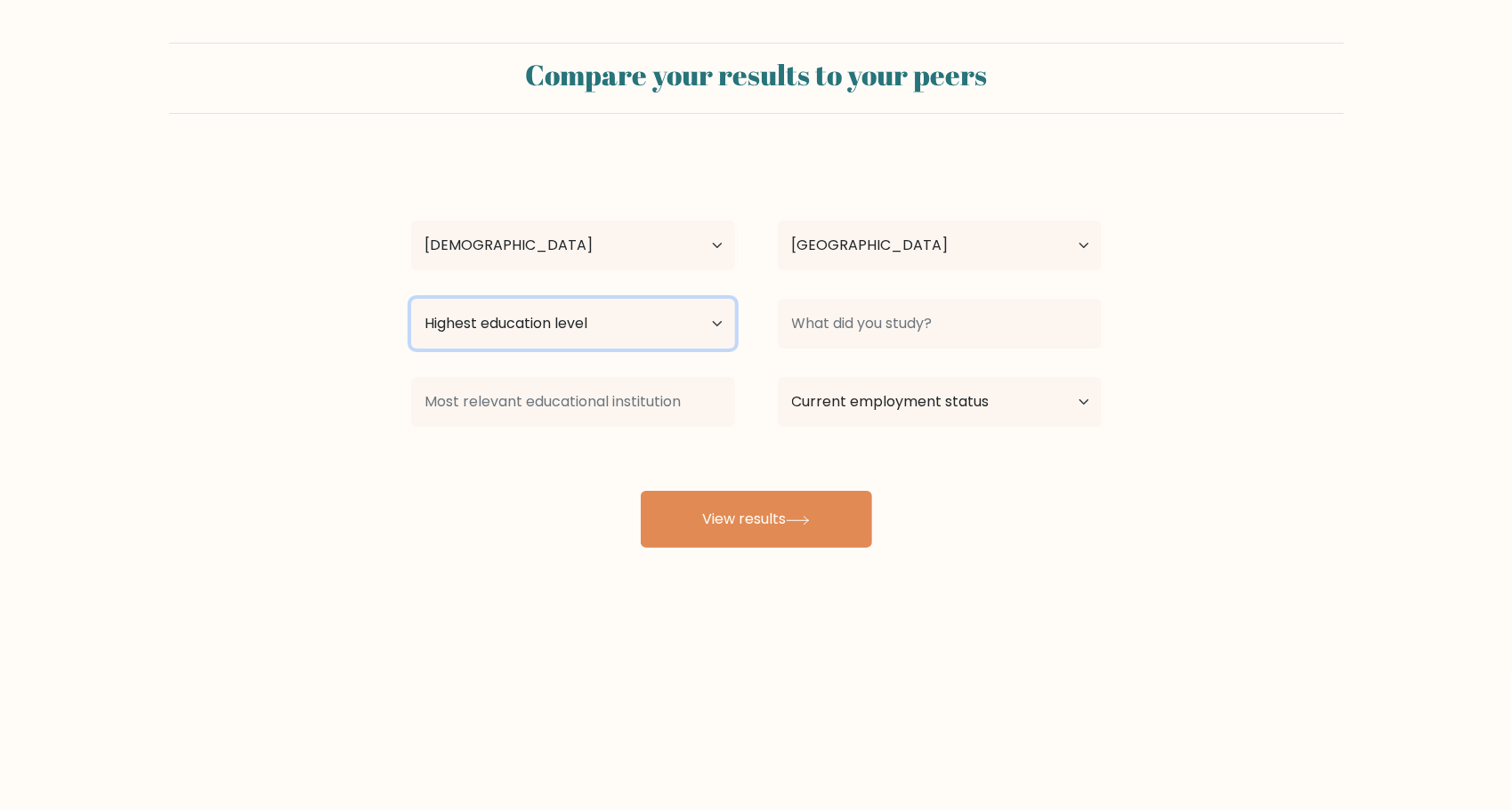
click at [537, 325] on select "Highest education level No schooling Primary Lower Secondary Upper Secondary Oc…" at bounding box center [572, 323] width 324 height 50
select select "upper_secondary"
click at [411, 299] on select "Highest education level No schooling Primary Lower Secondary Upper Secondary Oc…" at bounding box center [572, 323] width 324 height 50
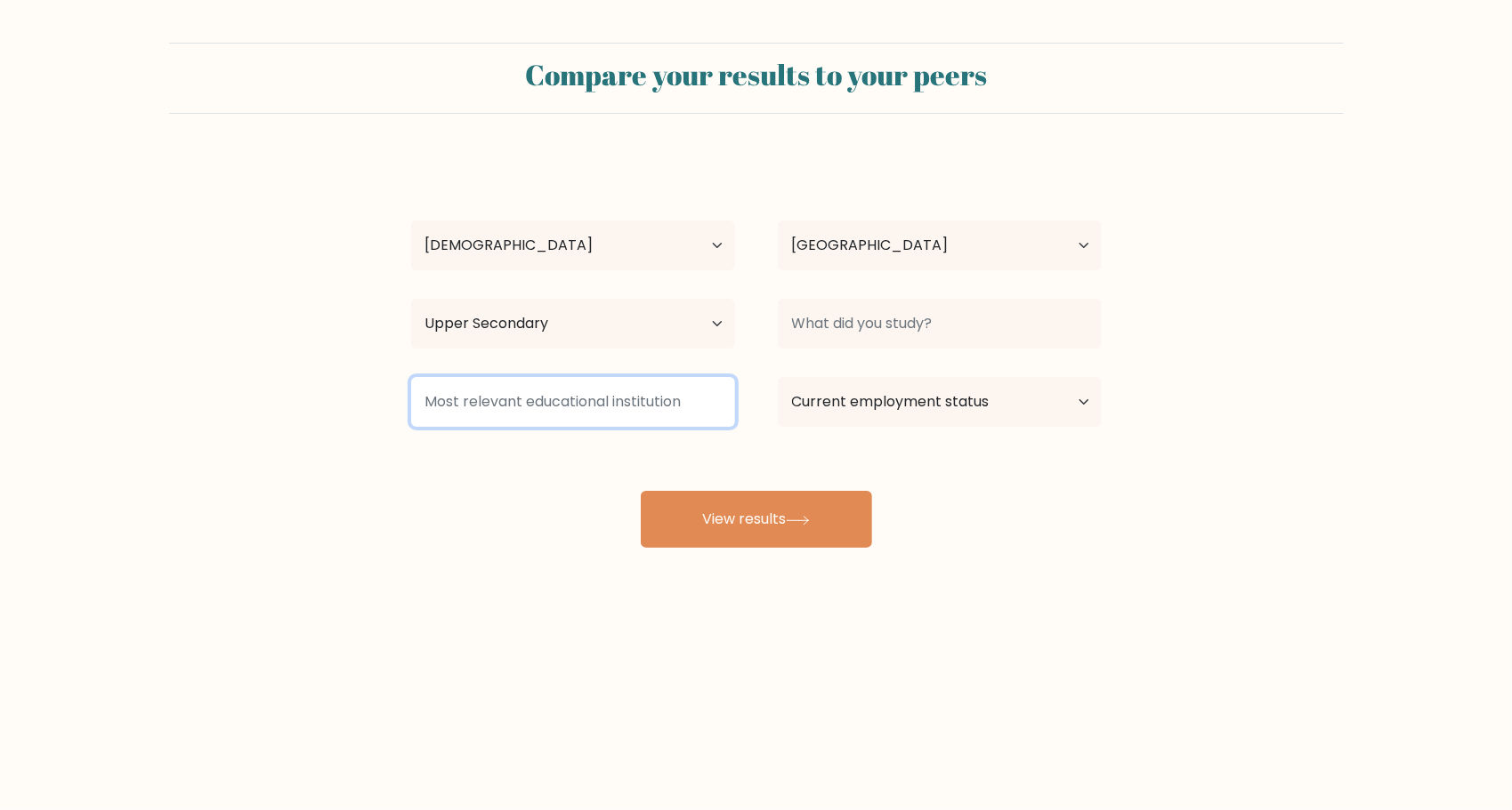
click at [659, 392] on input at bounding box center [572, 401] width 324 height 50
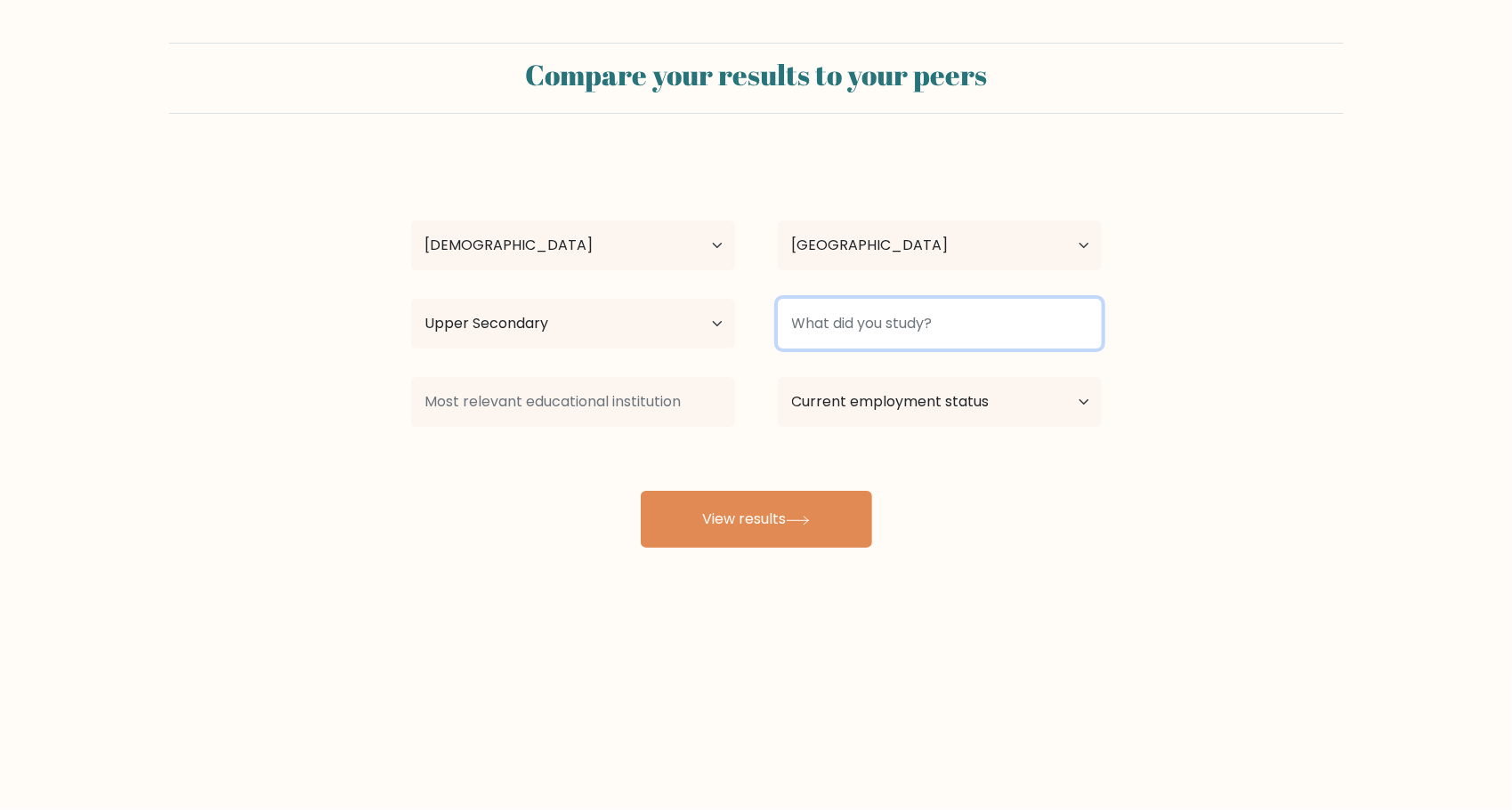
click at [894, 335] on input at bounding box center [939, 323] width 324 height 50
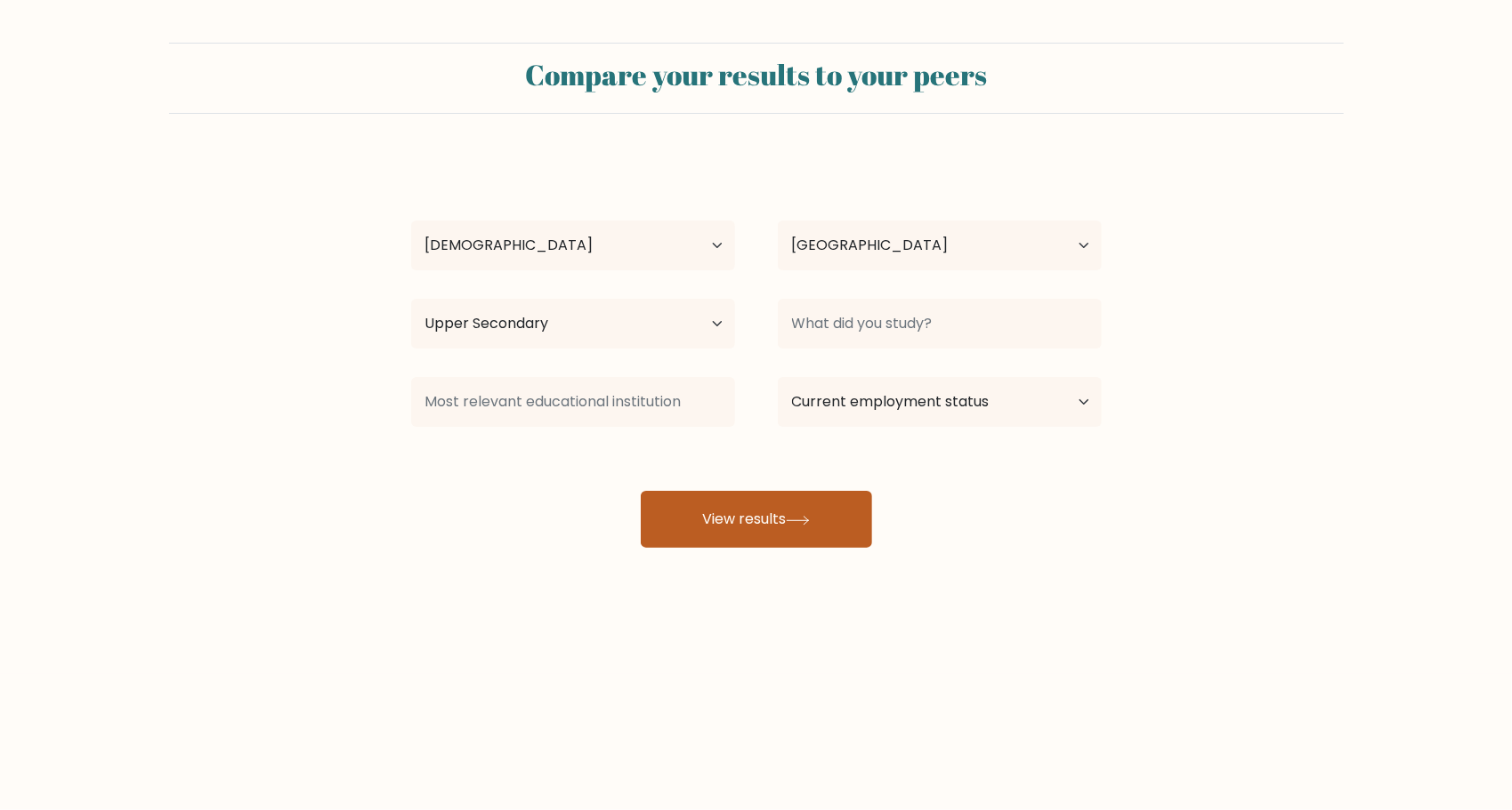
click at [767, 543] on button "View results" at bounding box center [756, 519] width 232 height 57
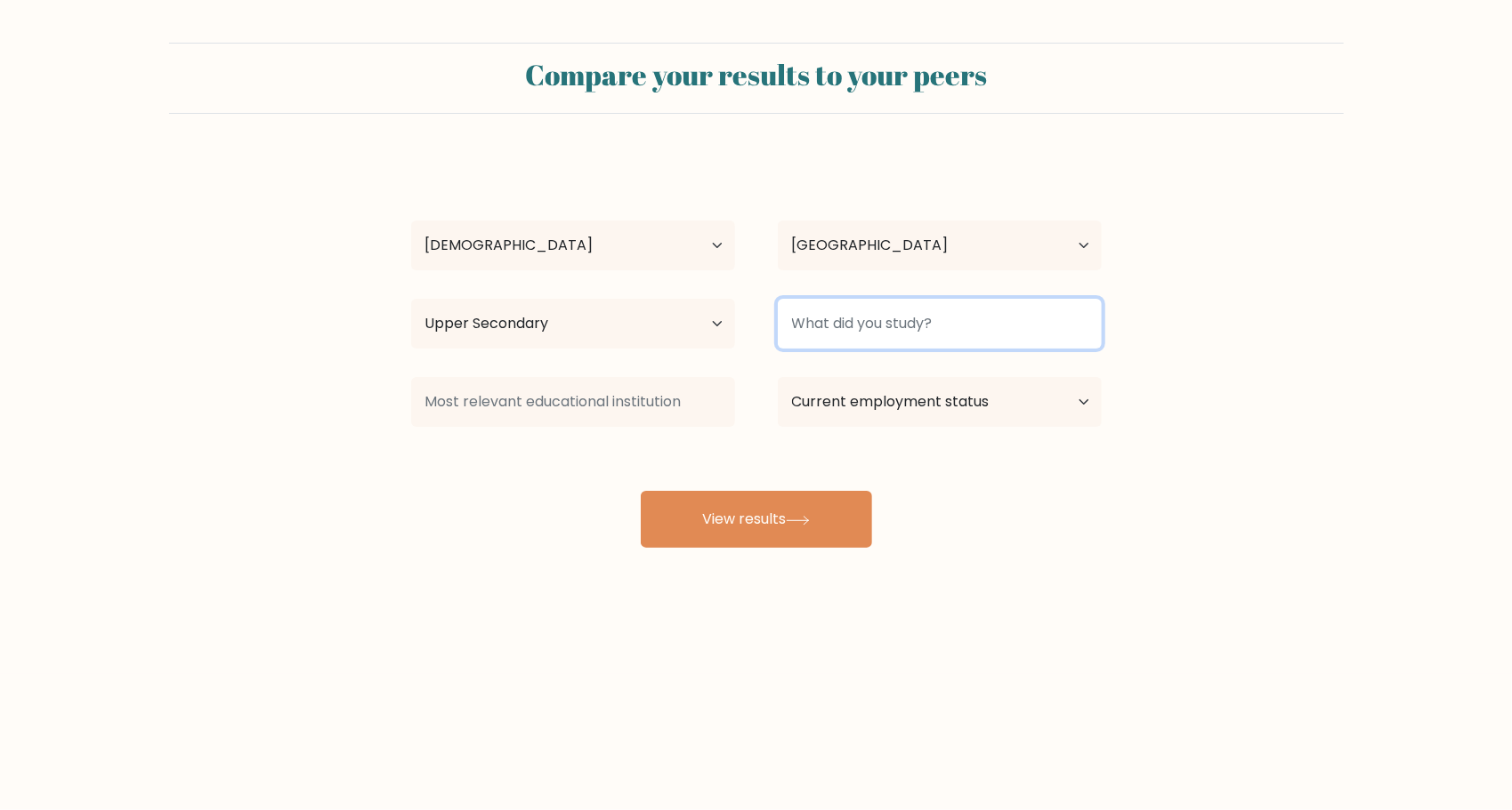
click at [906, 322] on input at bounding box center [939, 323] width 324 height 50
type input "n/a"
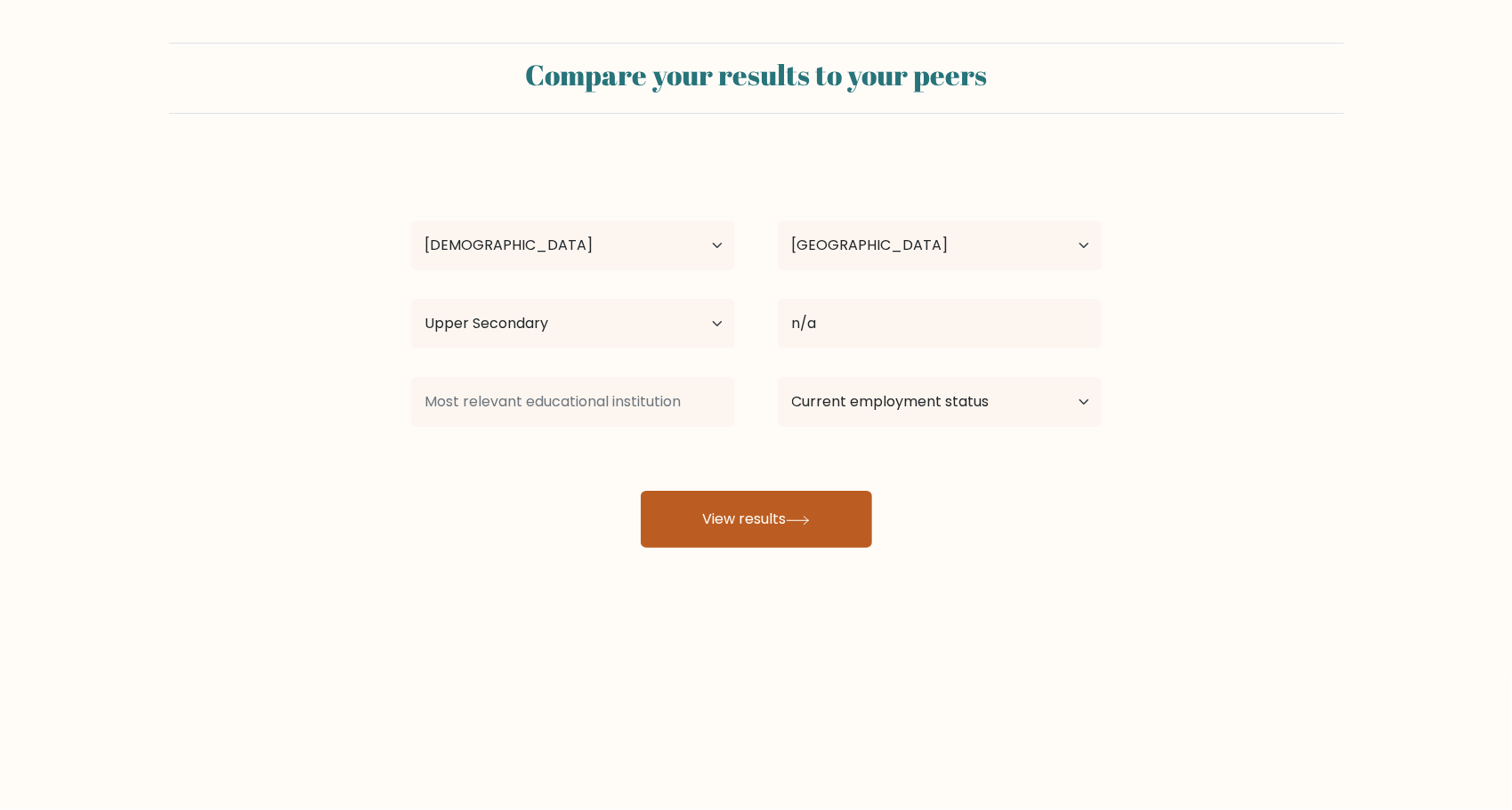
click at [831, 521] on button "View results" at bounding box center [756, 519] width 232 height 57
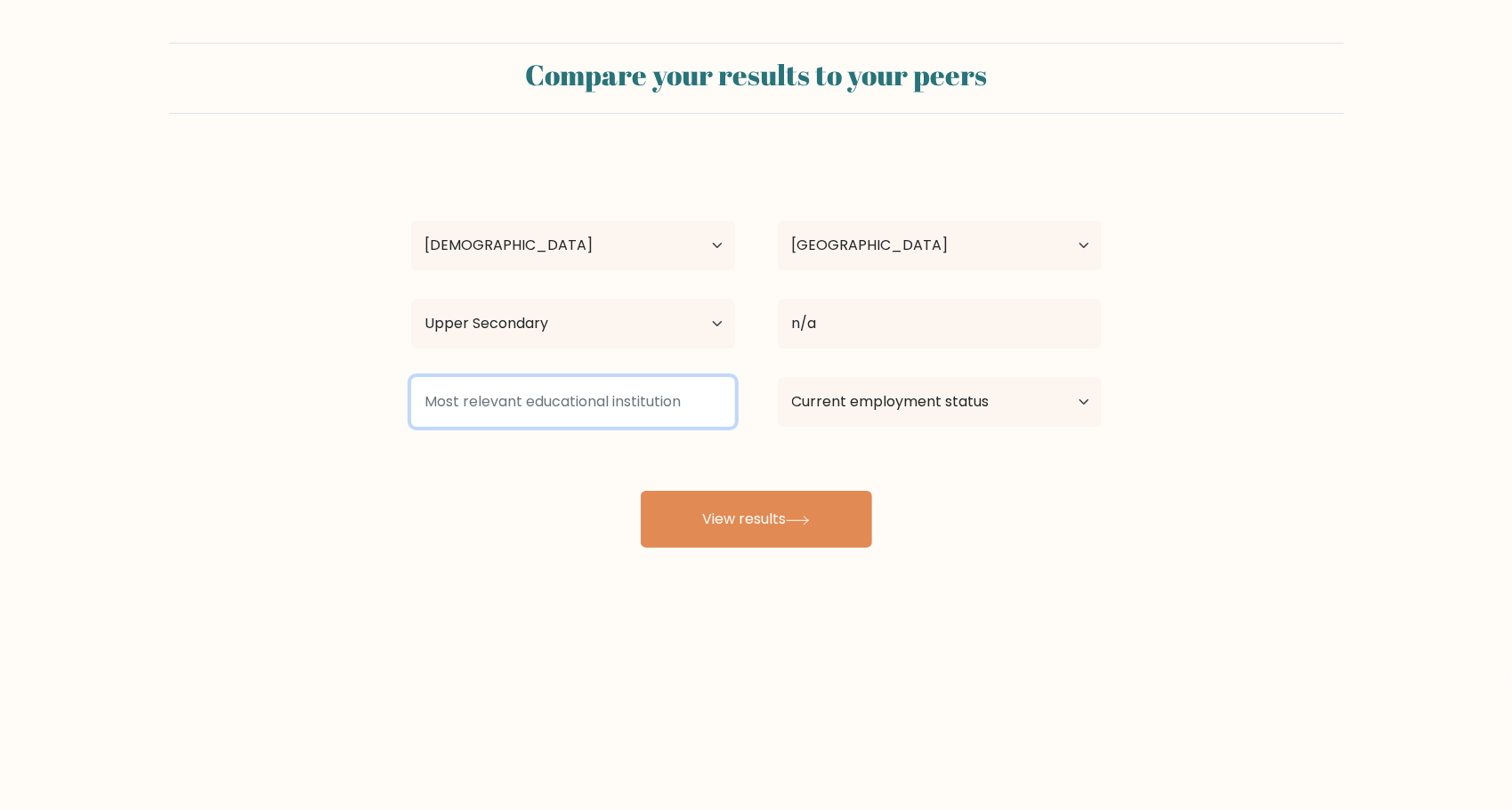
click at [685, 386] on input at bounding box center [572, 401] width 324 height 50
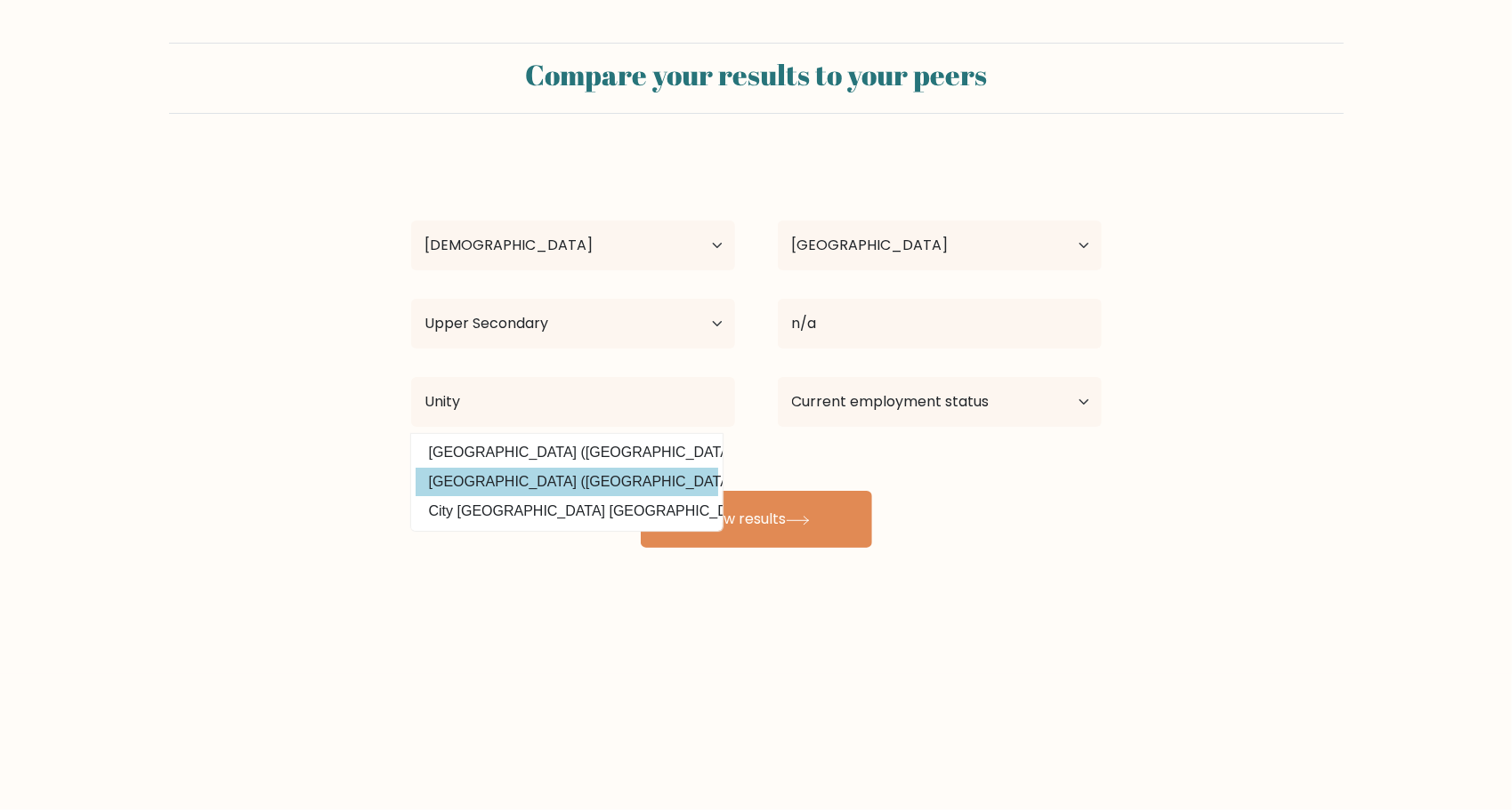
click at [537, 487] on option "Unity College (United States)" at bounding box center [567, 482] width 303 height 28
type input "Unity College"
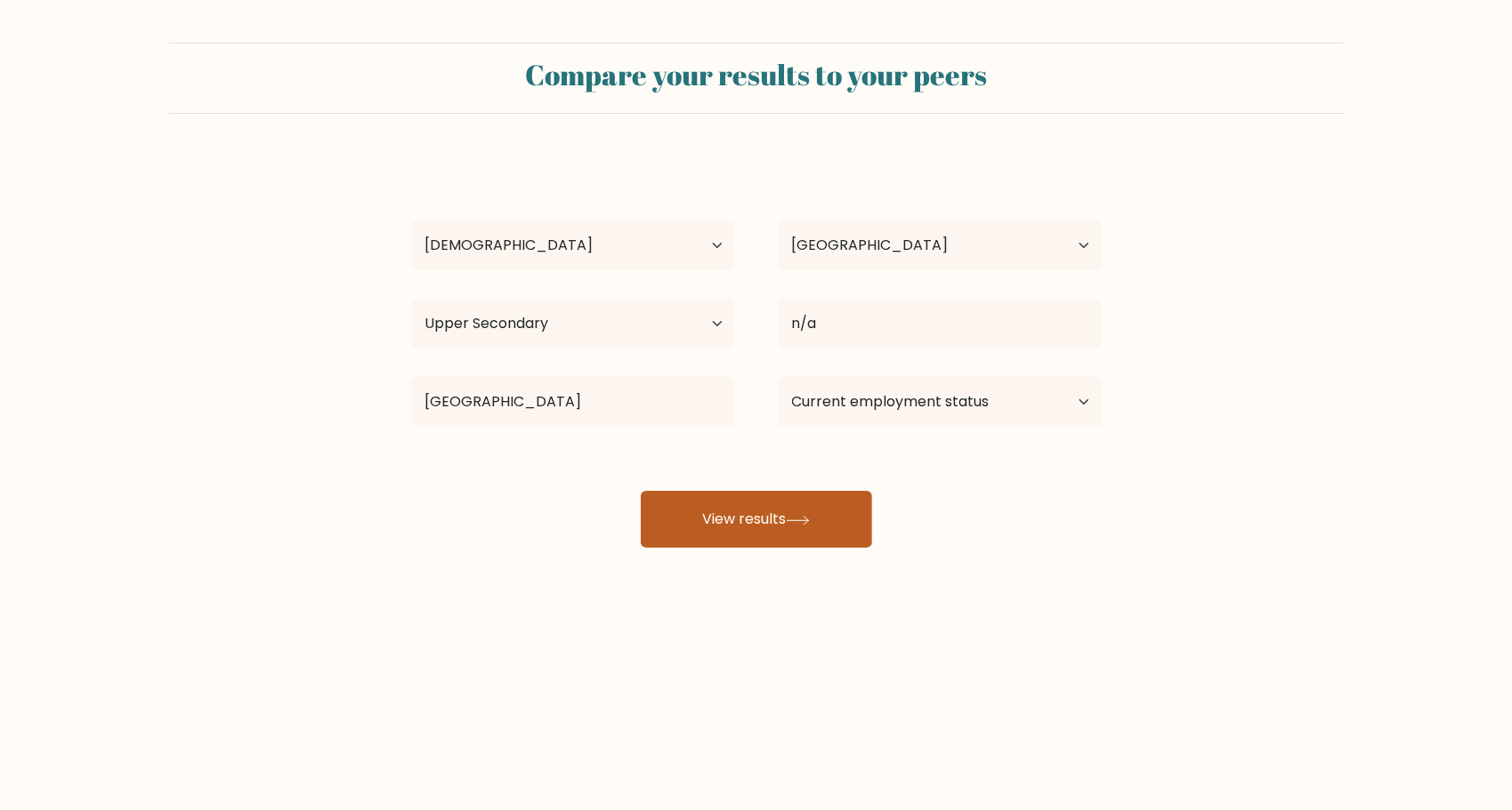
click at [748, 518] on button "View results" at bounding box center [756, 519] width 232 height 57
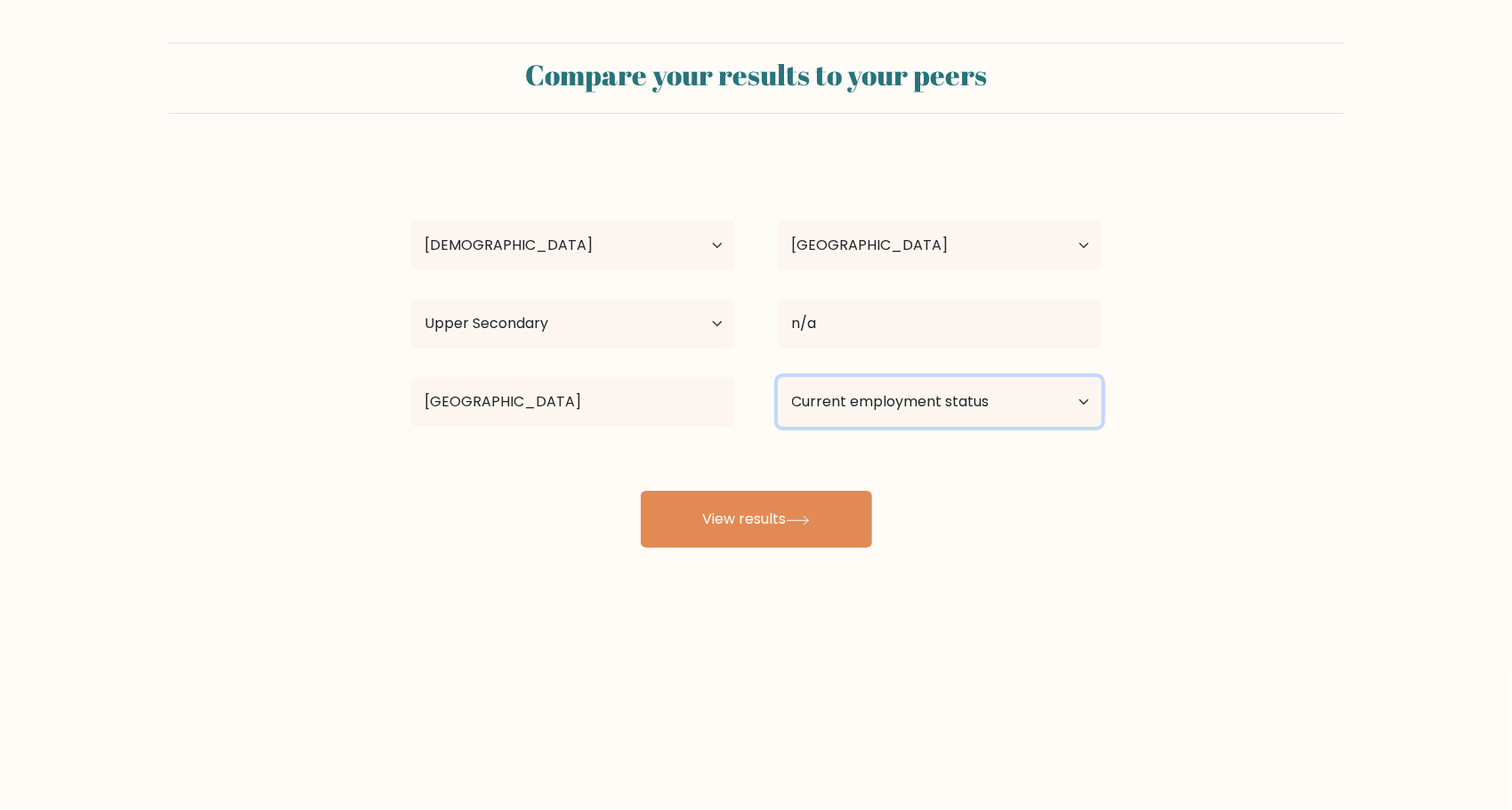
click at [912, 382] on select "Current employment status Employed Student Retired Other / prefer not to answer" at bounding box center [939, 401] width 324 height 50
select select "student"
click at [778, 377] on select "Current employment status Employed Student Retired Other / prefer not to answer" at bounding box center [939, 401] width 324 height 50
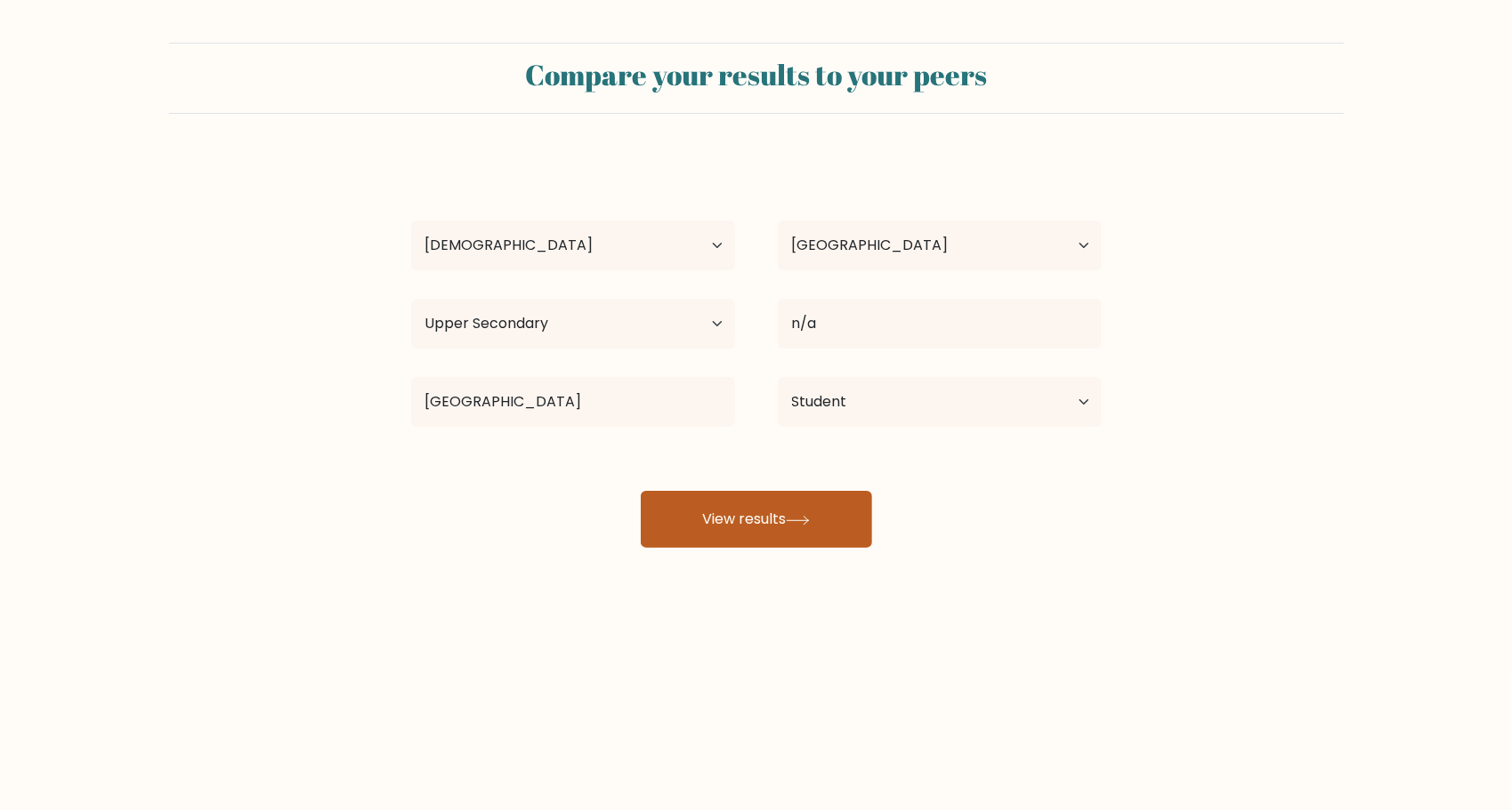
click at [792, 519] on icon at bounding box center [798, 520] width 24 height 9
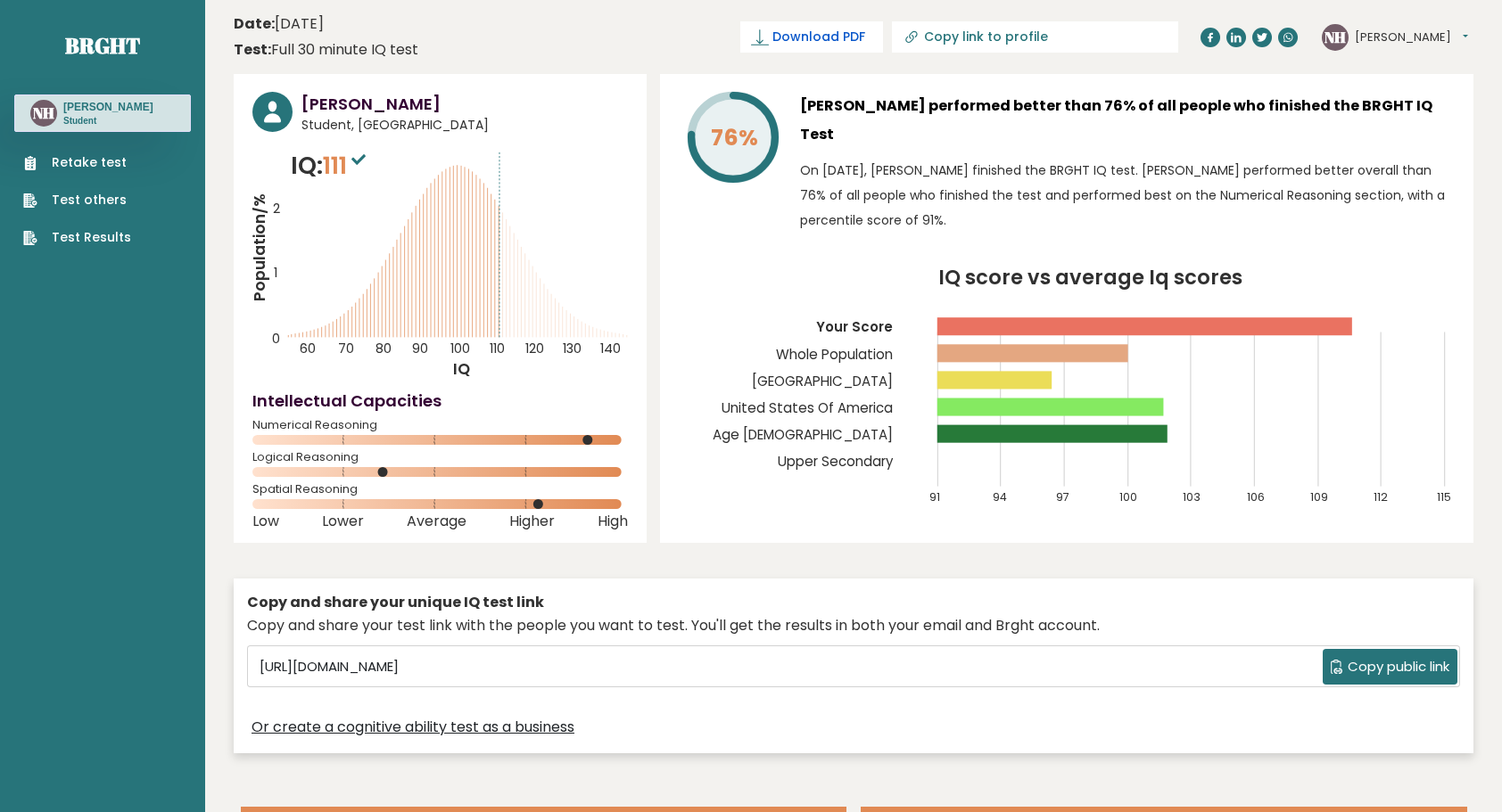
click at [865, 39] on span "Download PDF" at bounding box center [819, 37] width 93 height 19
click at [748, 276] on text "Upper Secondary" at bounding box center [830, 373] width 190 height 195
